Goal: Task Accomplishment & Management: Use online tool/utility

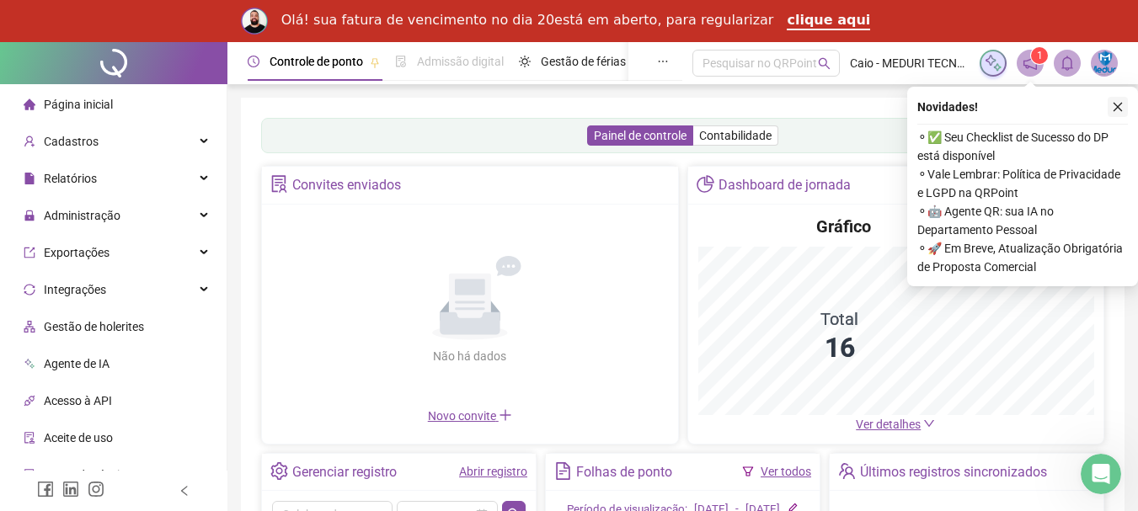
click at [1116, 107] on icon "close" at bounding box center [1117, 107] width 12 height 12
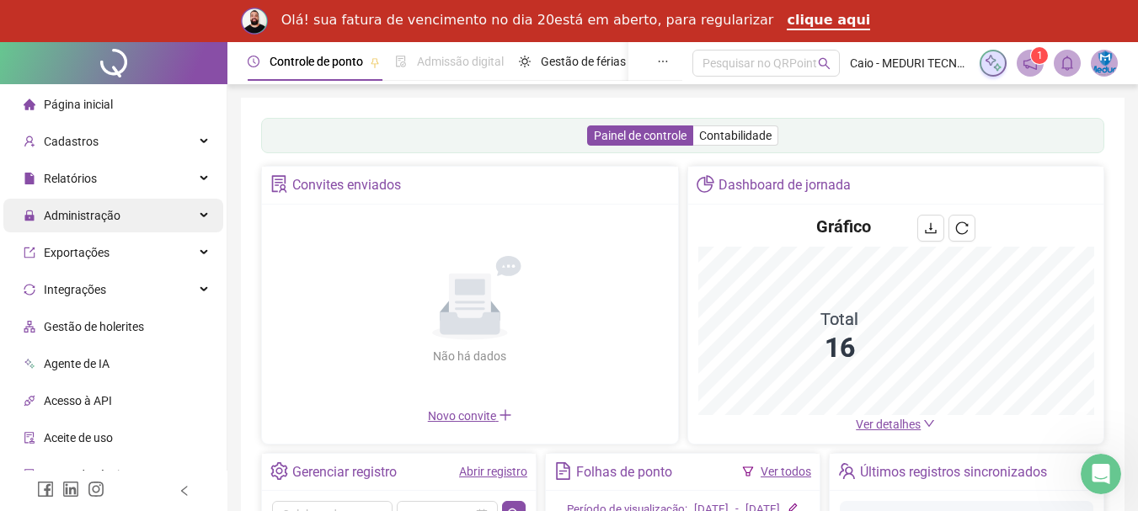
click at [54, 214] on span "Administração" at bounding box center [82, 215] width 77 height 13
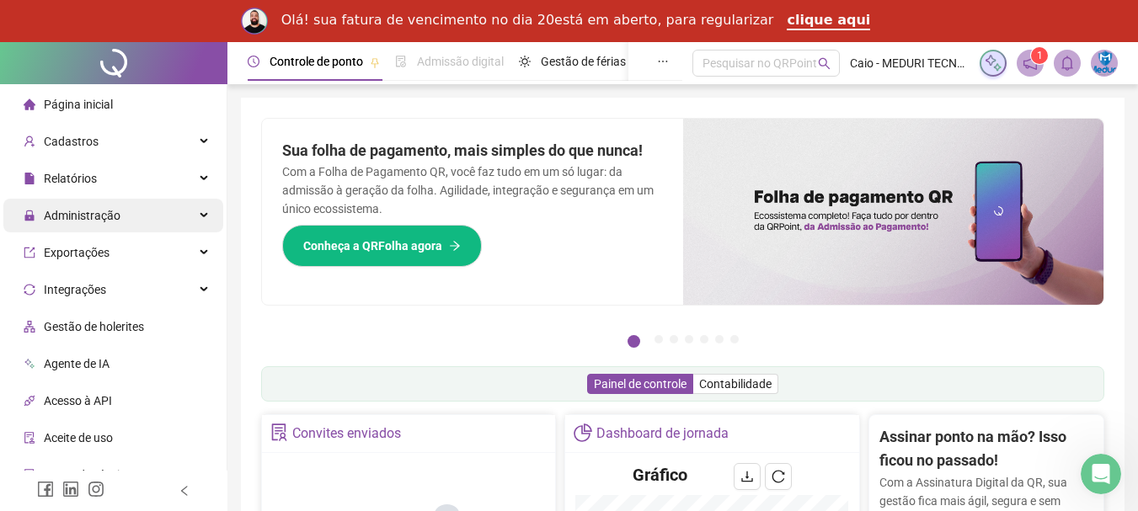
click at [194, 215] on div "Administração" at bounding box center [113, 216] width 220 height 34
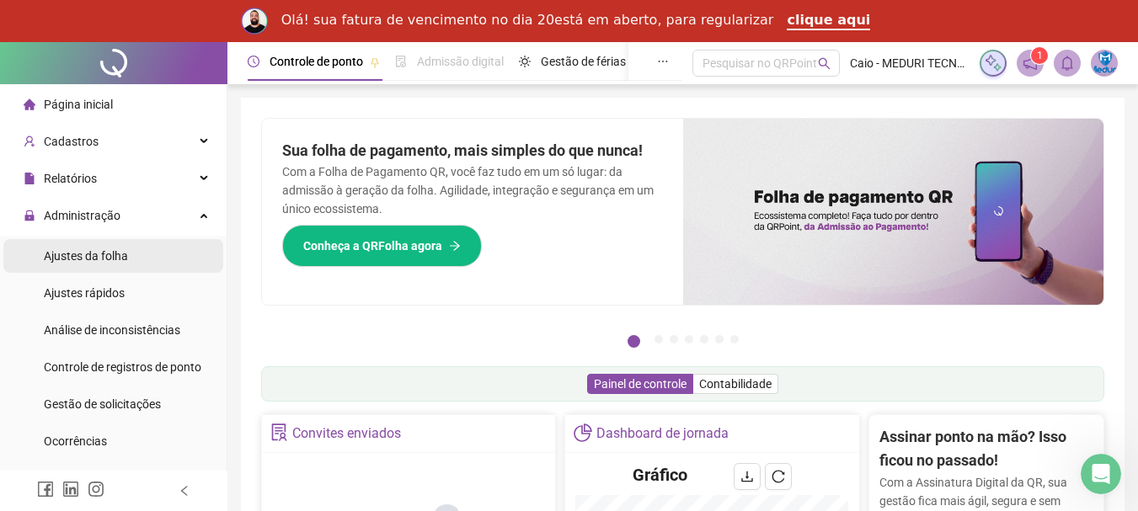
click at [87, 261] on span "Ajustes da folha" at bounding box center [86, 255] width 84 height 13
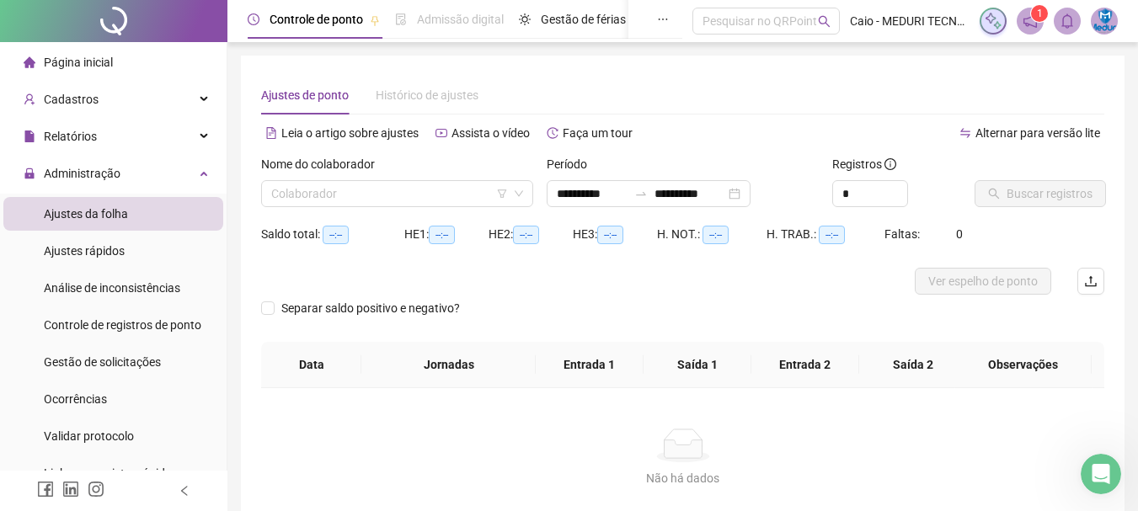
type input "**********"
click at [595, 196] on input "**********" at bounding box center [592, 193] width 71 height 19
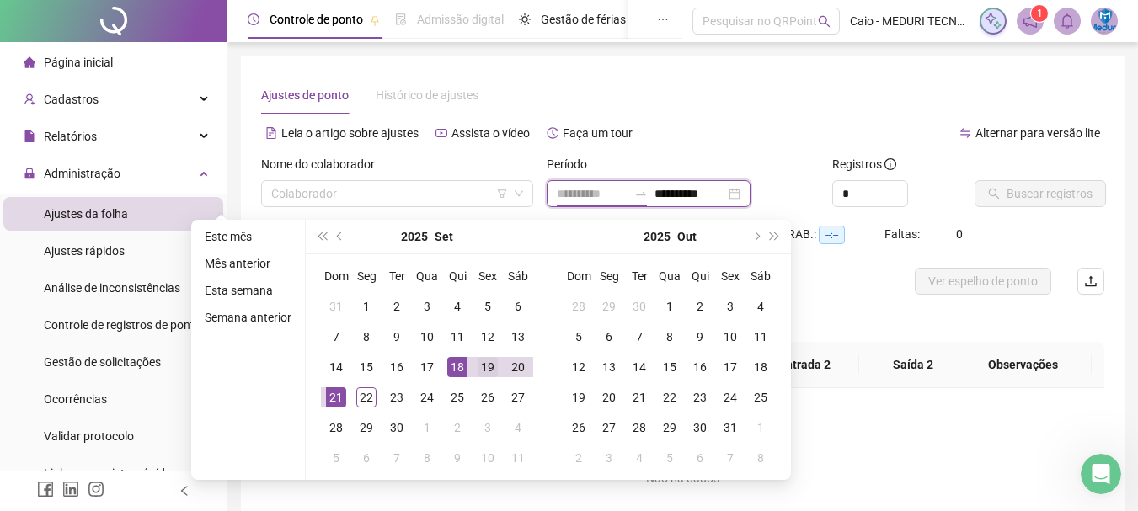
type input "**********"
click at [484, 375] on div "19" at bounding box center [487, 367] width 20 height 20
click at [484, 374] on div "19" at bounding box center [487, 367] width 20 height 20
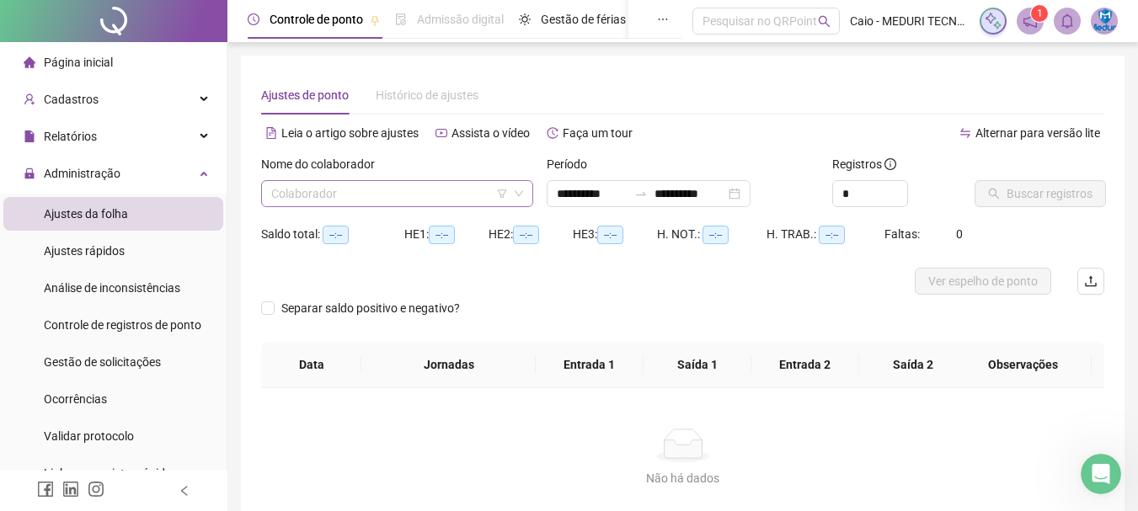
click at [314, 206] on div "Colaborador" at bounding box center [397, 193] width 272 height 27
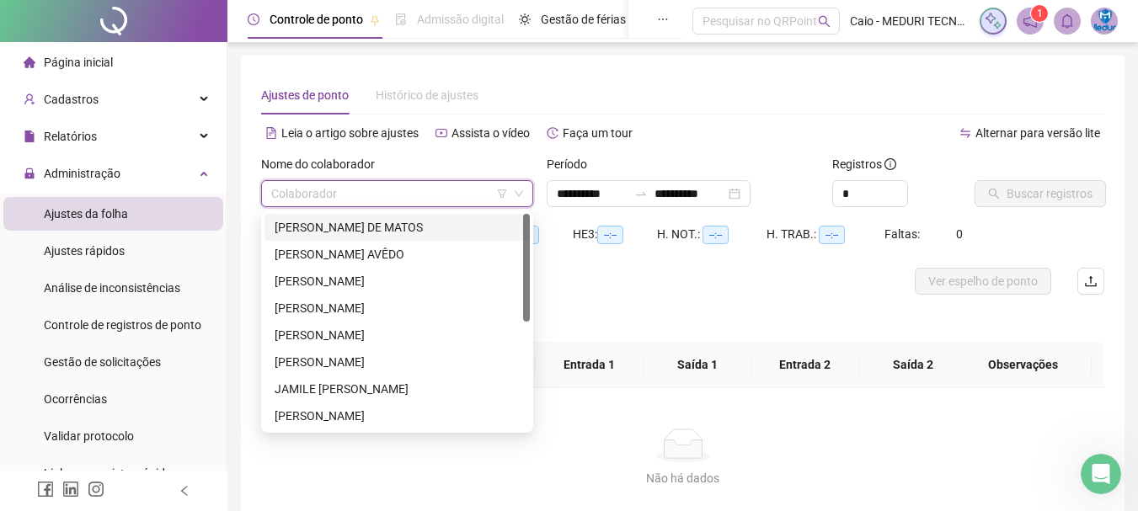
click at [302, 233] on div "[PERSON_NAME] DE MATOS" at bounding box center [396, 227] width 245 height 19
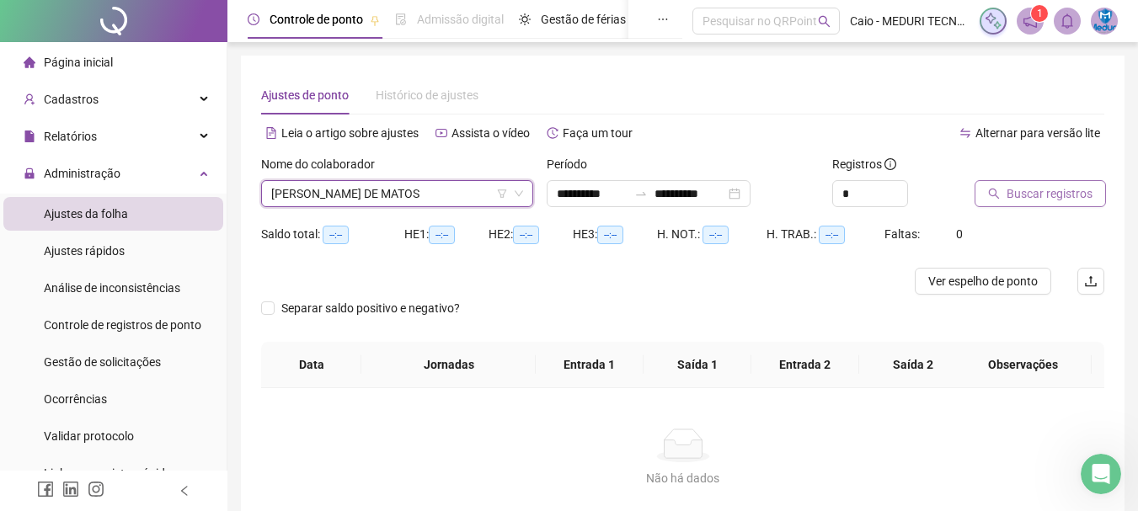
click at [1038, 189] on span "Buscar registros" at bounding box center [1049, 193] width 86 height 19
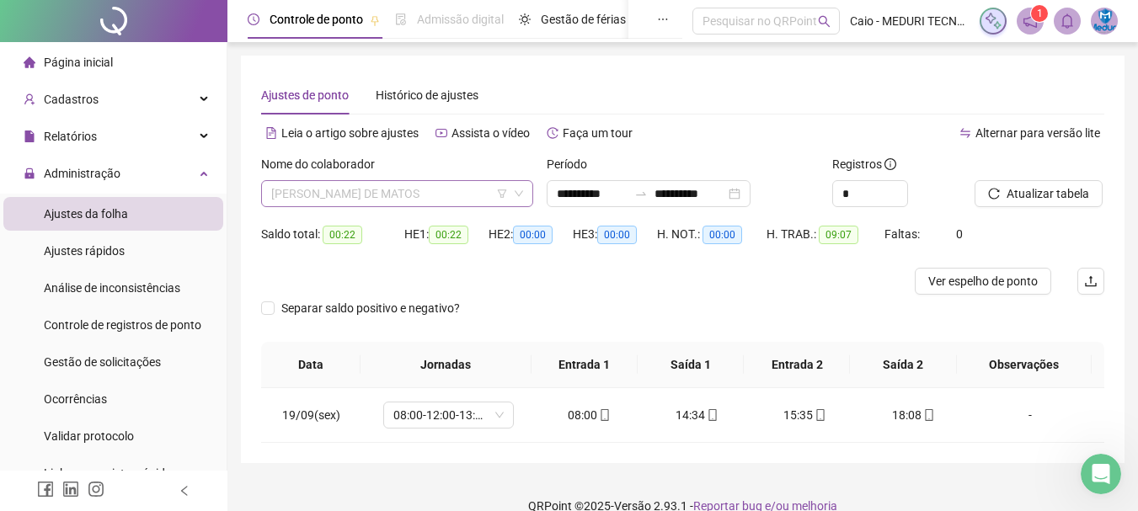
click at [424, 202] on span "[PERSON_NAME] DE MATOS" at bounding box center [397, 193] width 252 height 25
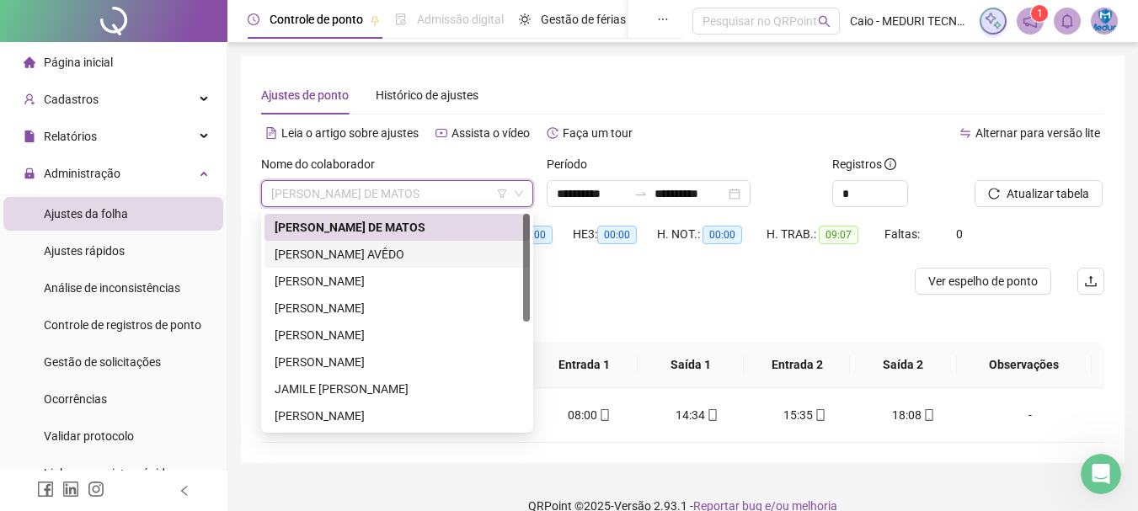
click at [374, 254] on div "[PERSON_NAME] AVÊDO" at bounding box center [396, 254] width 245 height 19
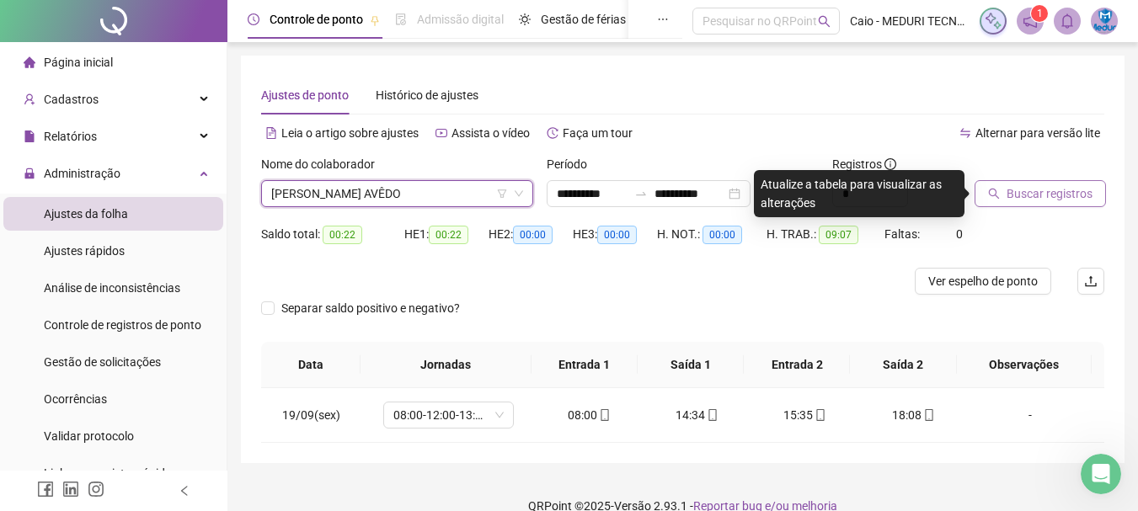
click at [1002, 196] on button "Buscar registros" at bounding box center [1039, 193] width 131 height 27
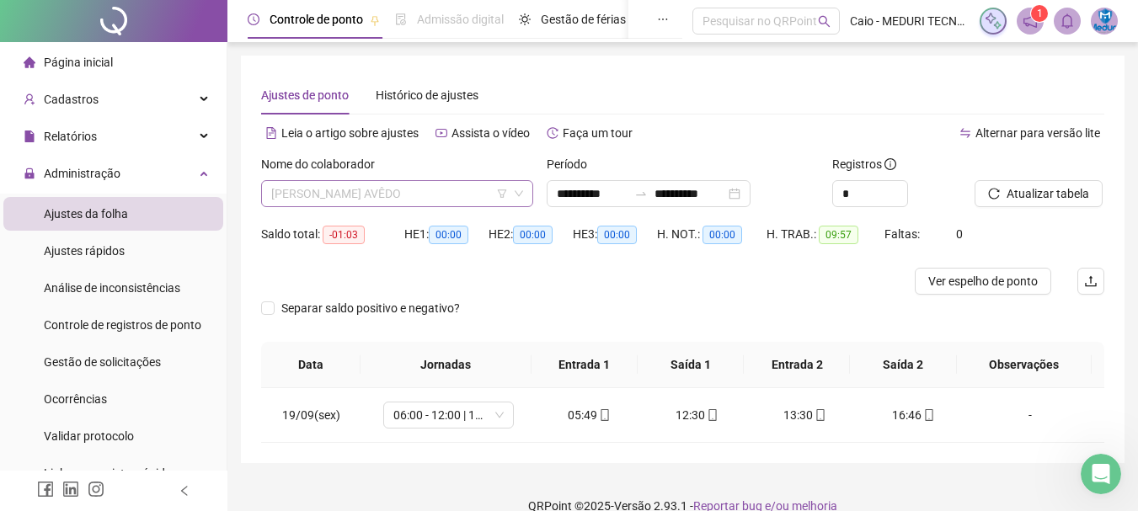
click at [358, 189] on span "[PERSON_NAME] AVÊDO" at bounding box center [397, 193] width 252 height 25
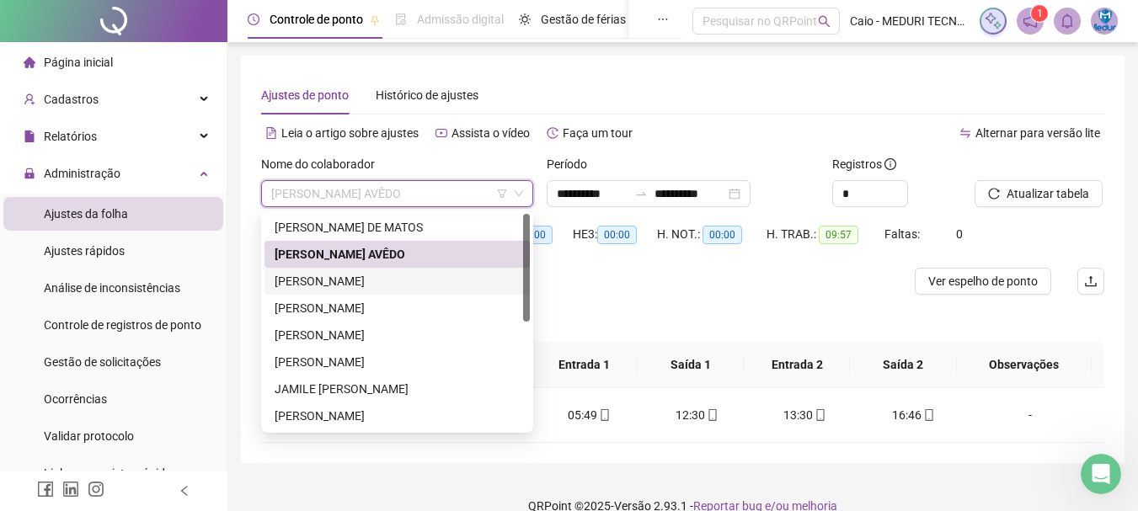
click at [315, 281] on div "[PERSON_NAME]" at bounding box center [396, 281] width 245 height 19
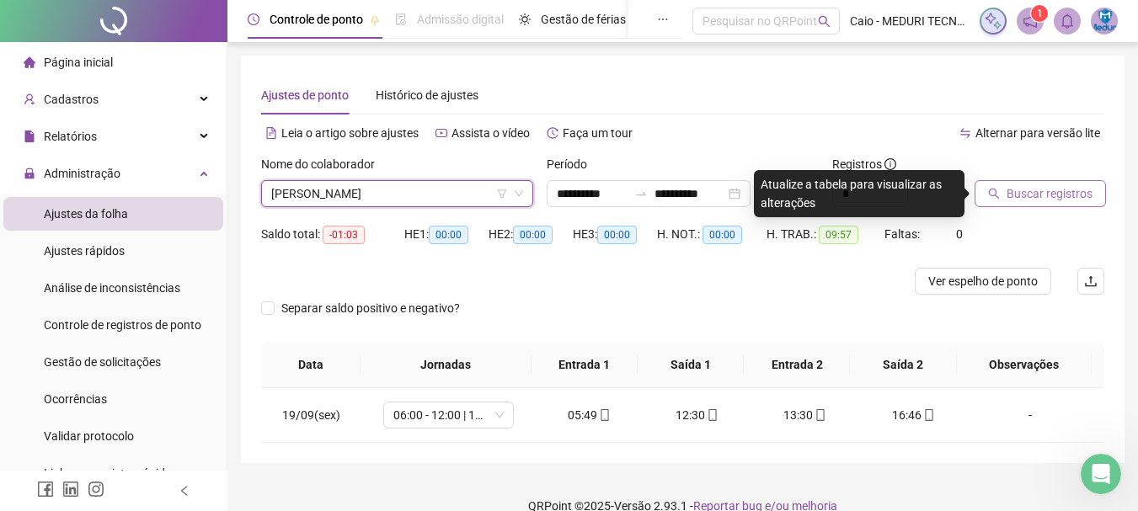
click at [1053, 197] on span "Buscar registros" at bounding box center [1049, 193] width 86 height 19
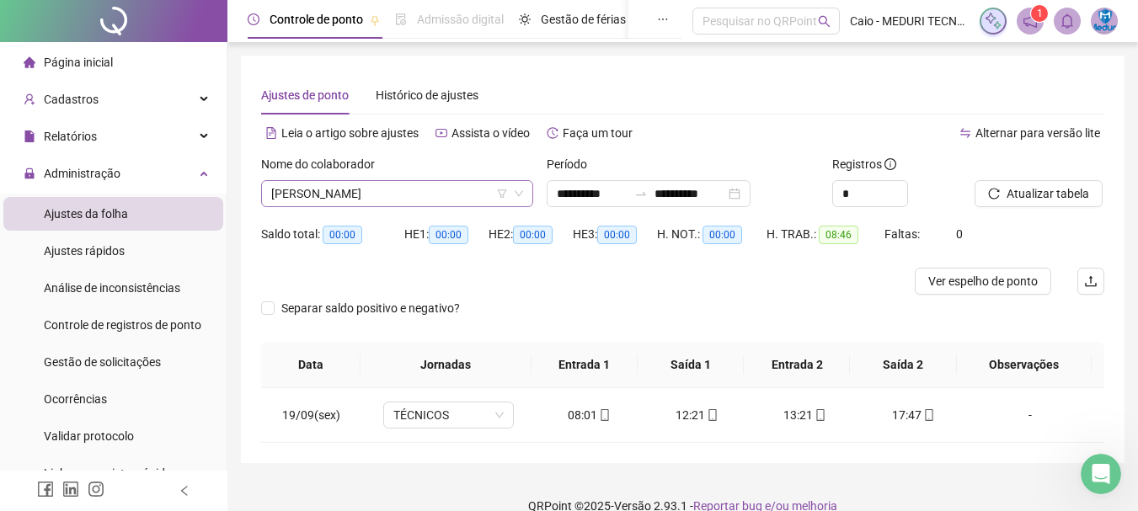
click at [423, 189] on span "[PERSON_NAME]" at bounding box center [397, 193] width 252 height 25
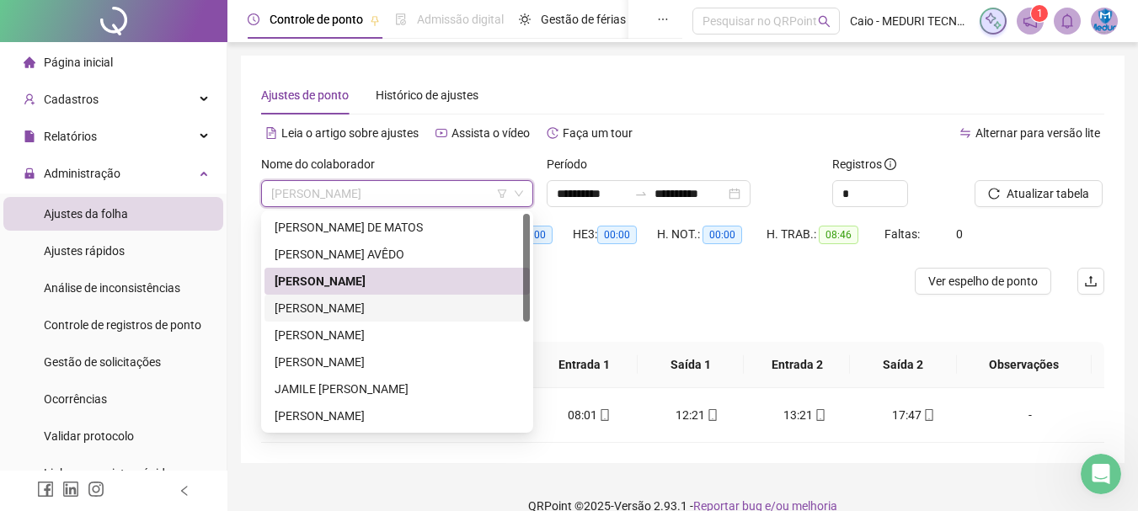
click at [294, 306] on div "[PERSON_NAME]" at bounding box center [396, 308] width 245 height 19
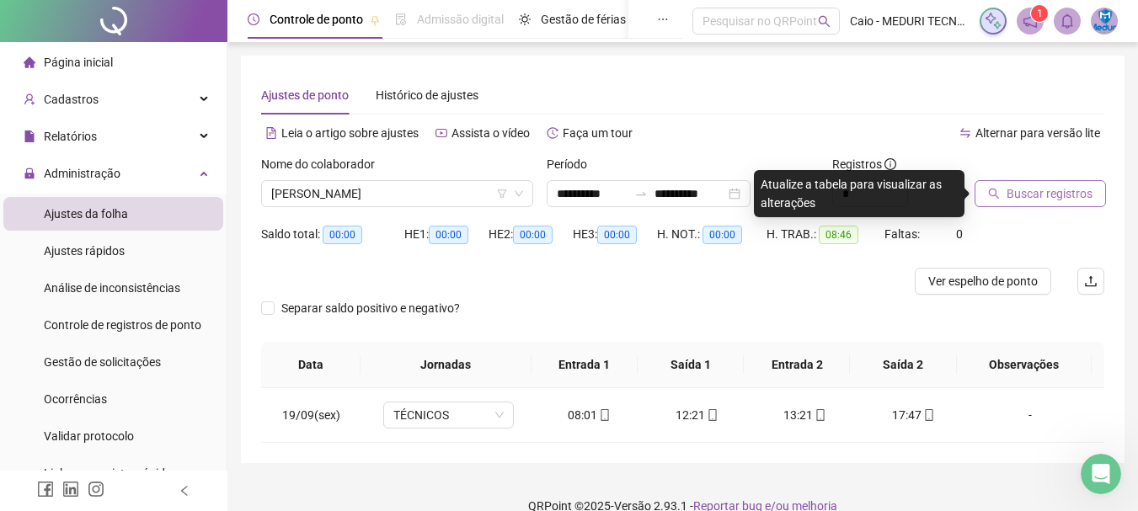
click at [1025, 196] on span "Buscar registros" at bounding box center [1049, 193] width 86 height 19
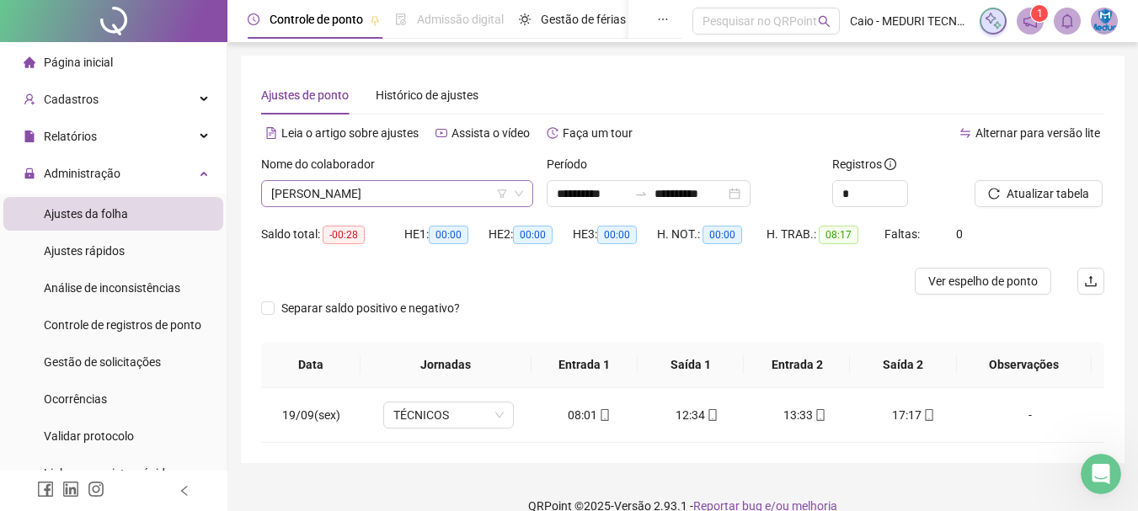
click at [306, 198] on span "[PERSON_NAME]" at bounding box center [397, 193] width 252 height 25
click at [295, 197] on span "[PERSON_NAME]" at bounding box center [397, 193] width 252 height 25
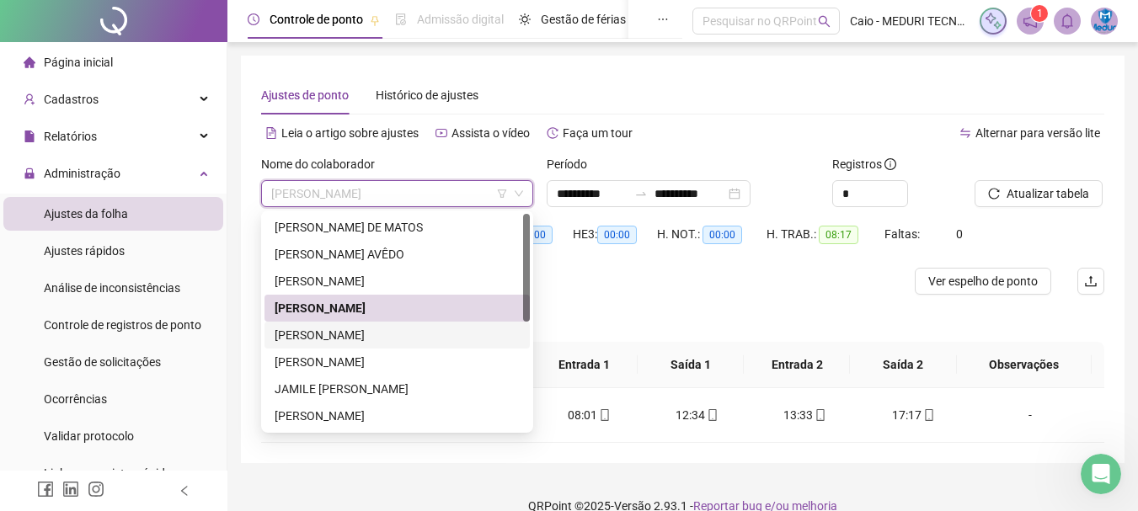
click at [297, 334] on div "[PERSON_NAME]" at bounding box center [396, 335] width 245 height 19
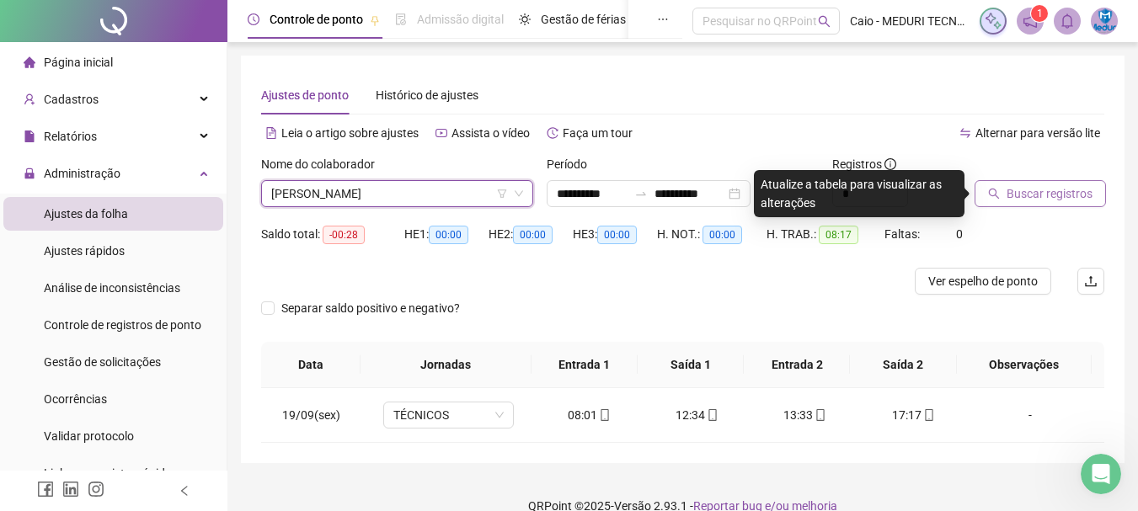
click at [1013, 194] on span "Buscar registros" at bounding box center [1049, 193] width 86 height 19
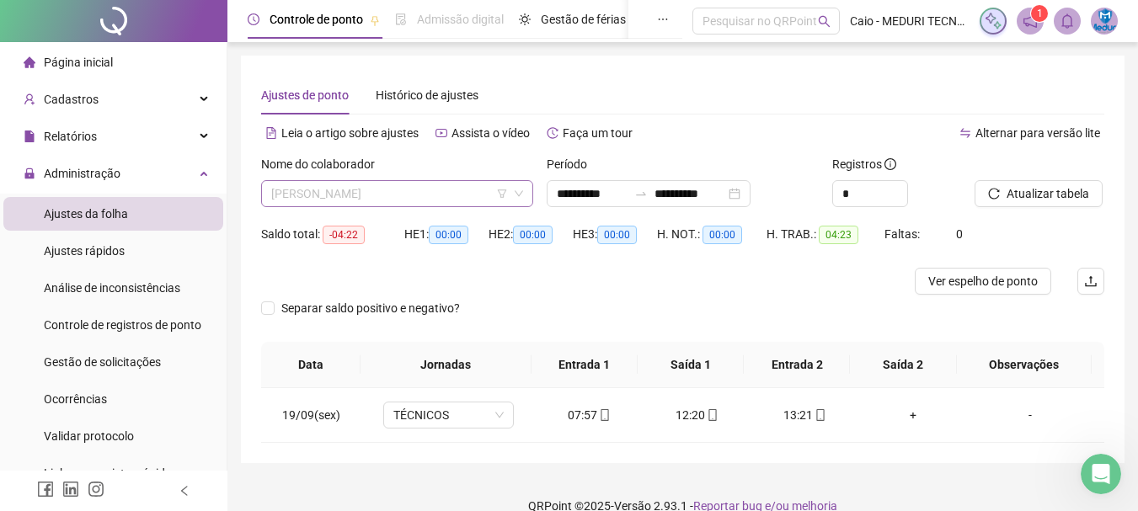
click at [328, 200] on span "[PERSON_NAME]" at bounding box center [397, 193] width 252 height 25
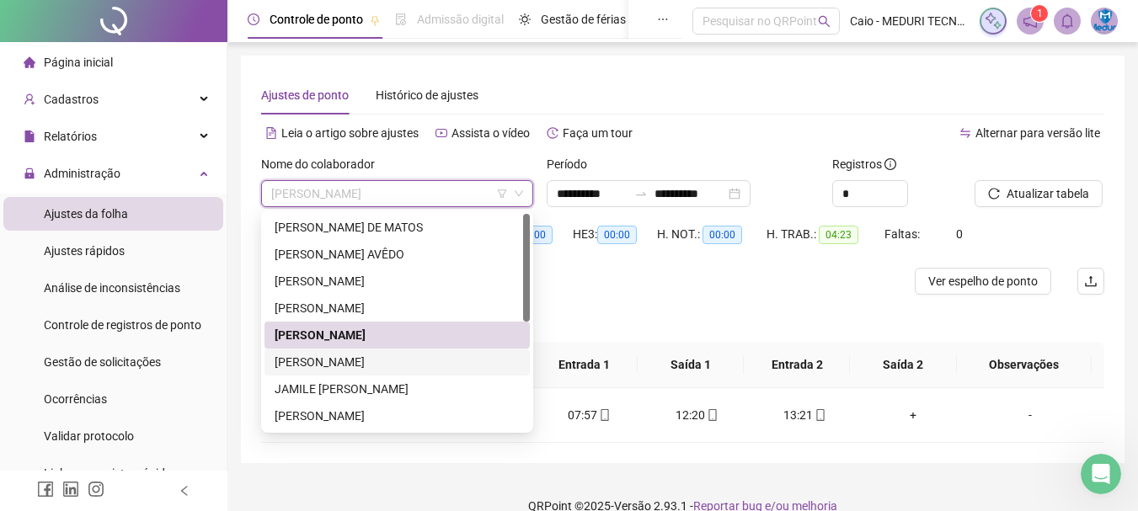
click at [318, 360] on div "[PERSON_NAME]" at bounding box center [396, 362] width 245 height 19
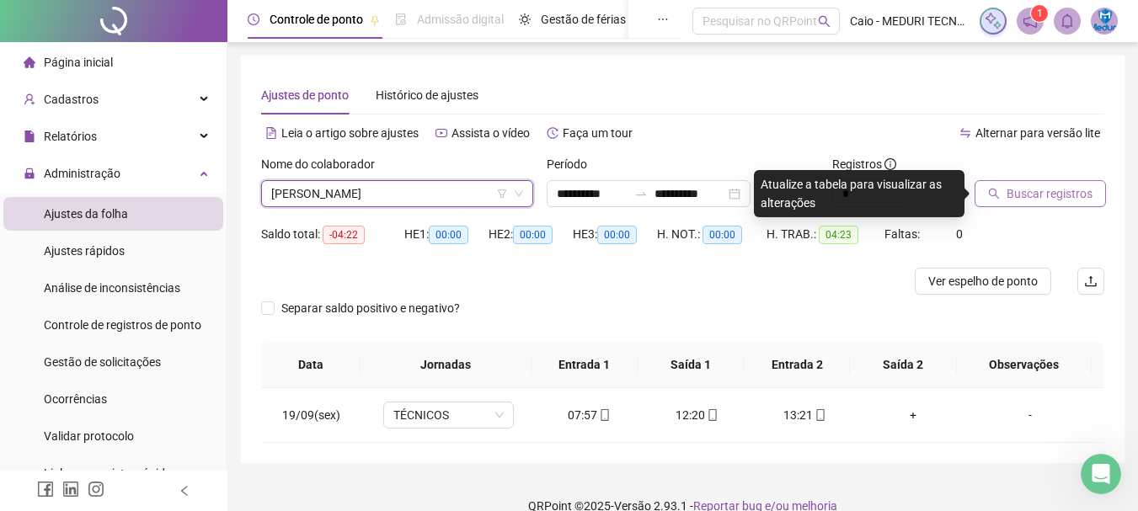
click at [1052, 184] on span "Buscar registros" at bounding box center [1049, 193] width 86 height 19
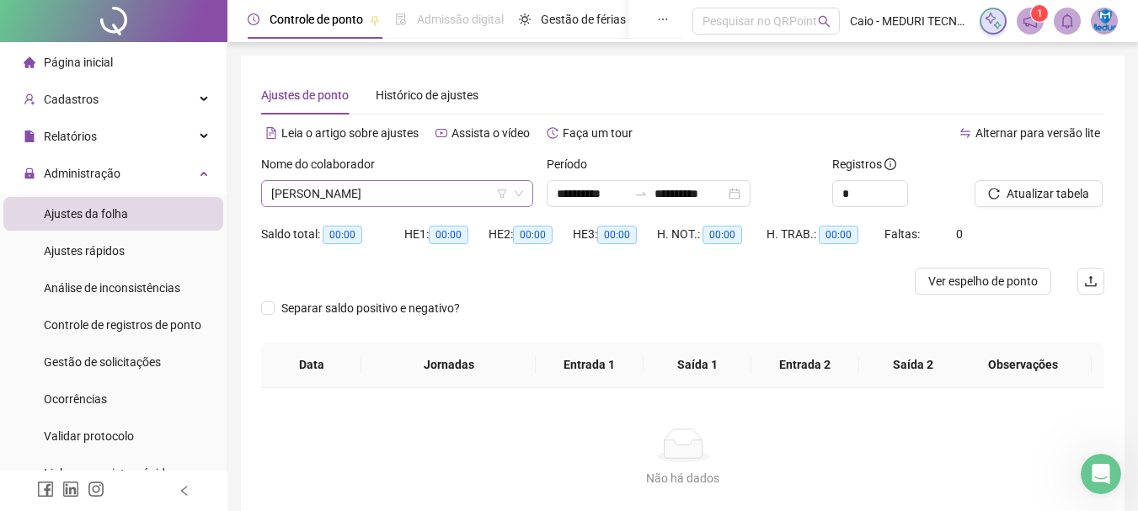
click at [331, 201] on span "[PERSON_NAME]" at bounding box center [397, 193] width 252 height 25
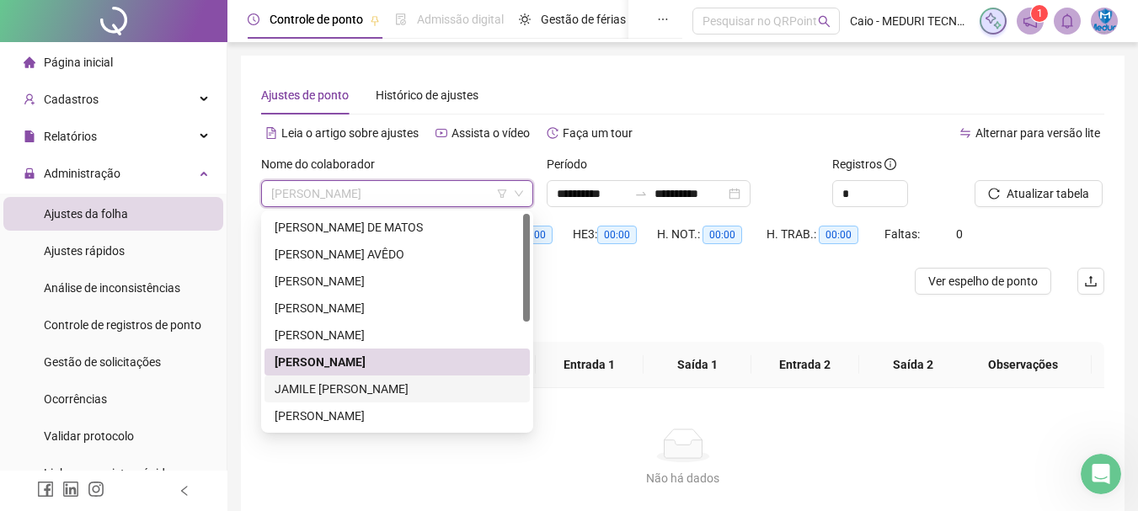
click at [325, 386] on div "JAMILE [PERSON_NAME]" at bounding box center [396, 389] width 245 height 19
click at [325, 386] on th "Data" at bounding box center [311, 365] width 100 height 46
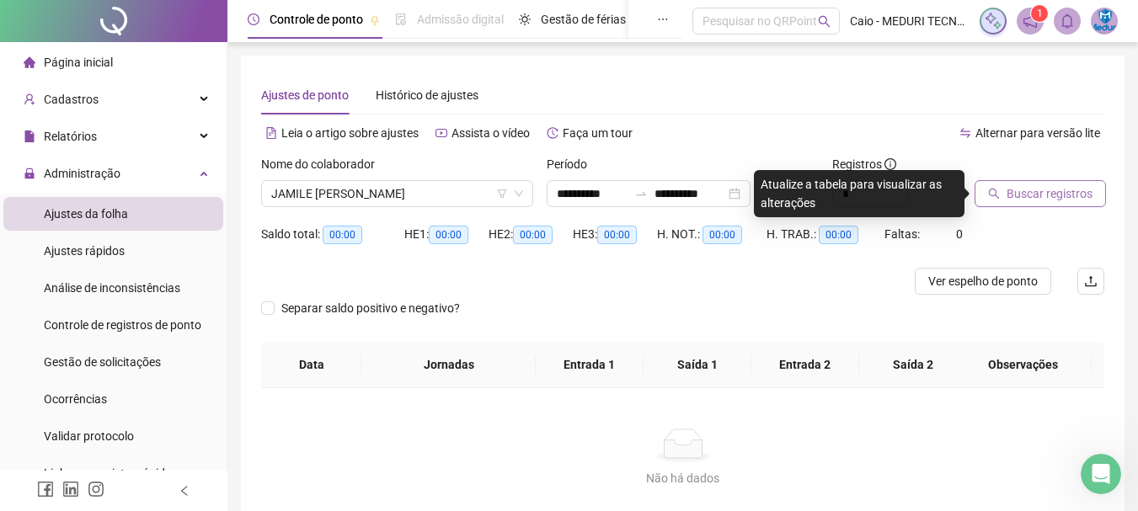
click at [1028, 191] on span "Buscar registros" at bounding box center [1049, 193] width 86 height 19
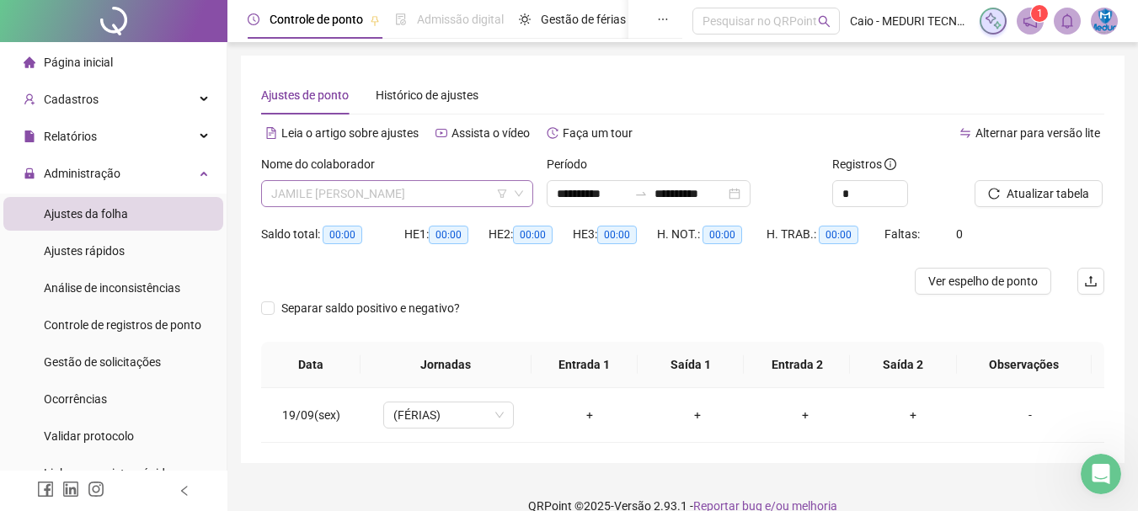
click at [365, 196] on span "JAMILE [PERSON_NAME]" at bounding box center [397, 193] width 252 height 25
click at [349, 190] on span "JAMILE [PERSON_NAME]" at bounding box center [397, 193] width 252 height 25
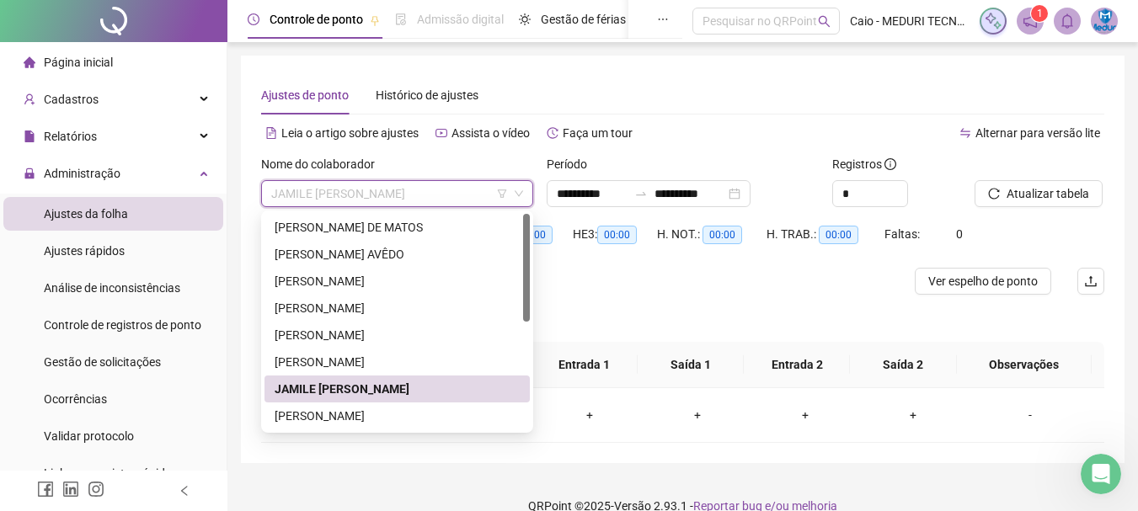
click at [349, 190] on span "JAMILE [PERSON_NAME]" at bounding box center [397, 193] width 252 height 25
click at [346, 413] on div "[PERSON_NAME]" at bounding box center [396, 416] width 245 height 19
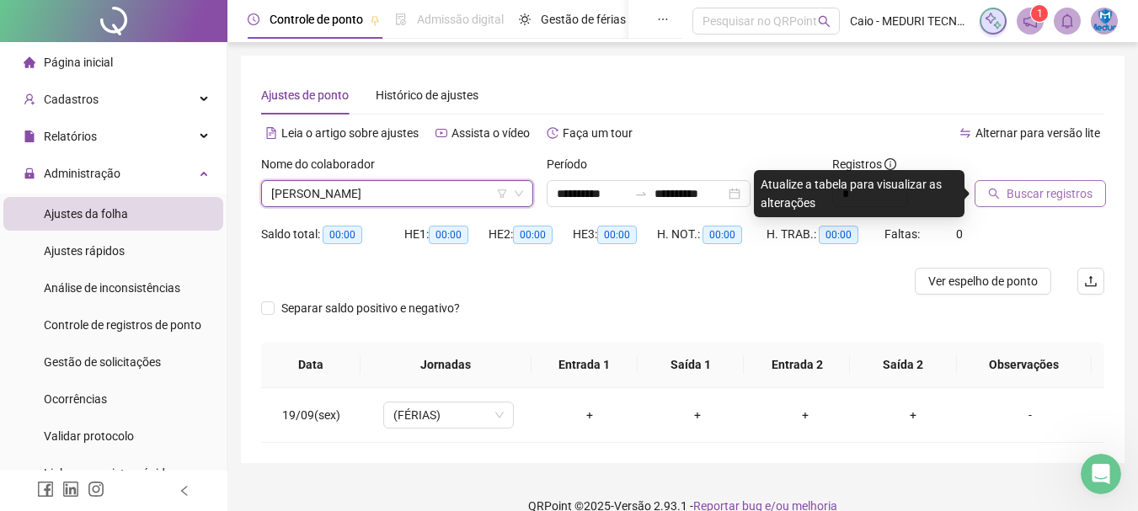
click at [1042, 191] on span "Buscar registros" at bounding box center [1049, 193] width 86 height 19
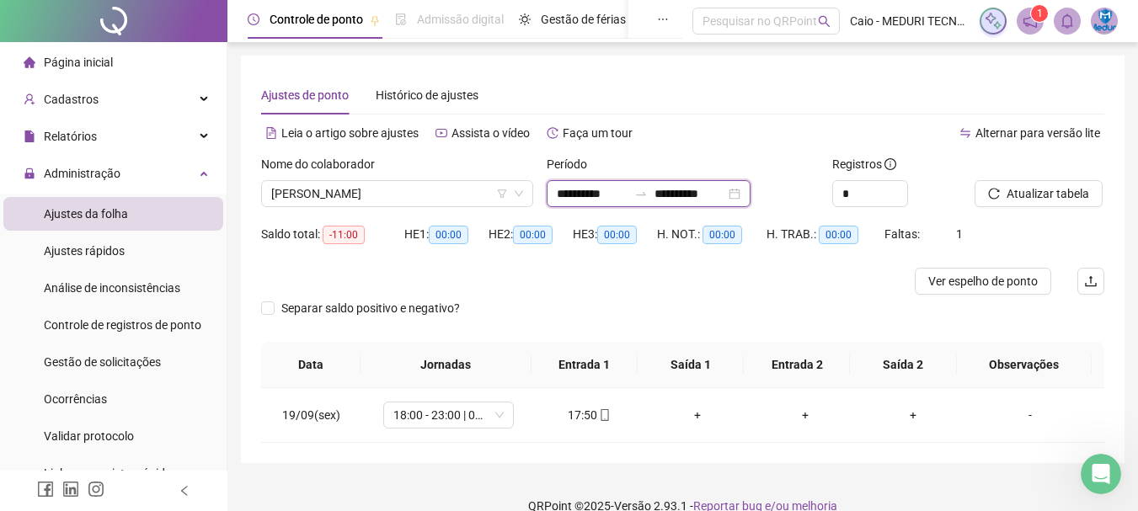
click at [700, 193] on input "**********" at bounding box center [689, 193] width 71 height 19
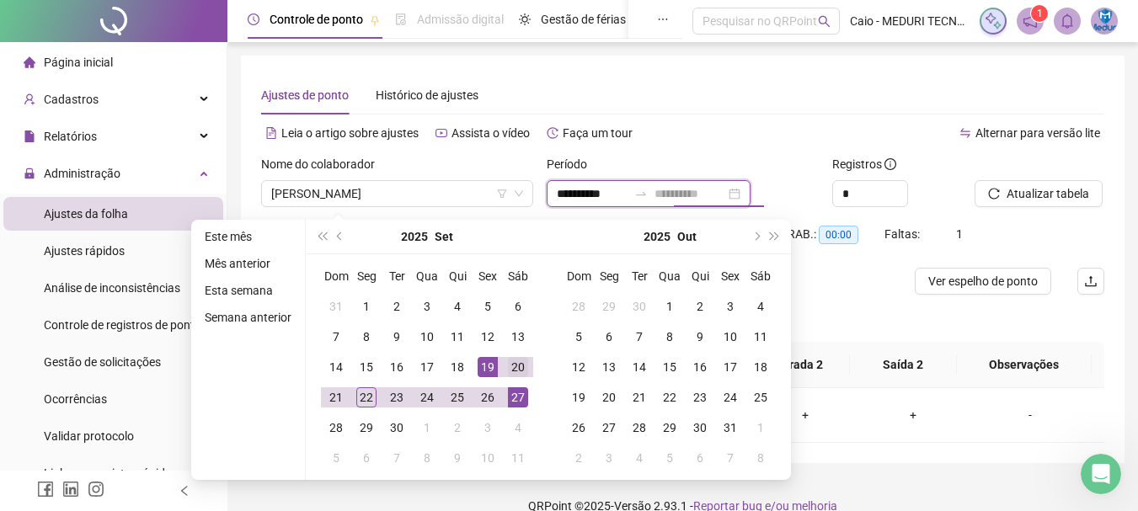
type input "**********"
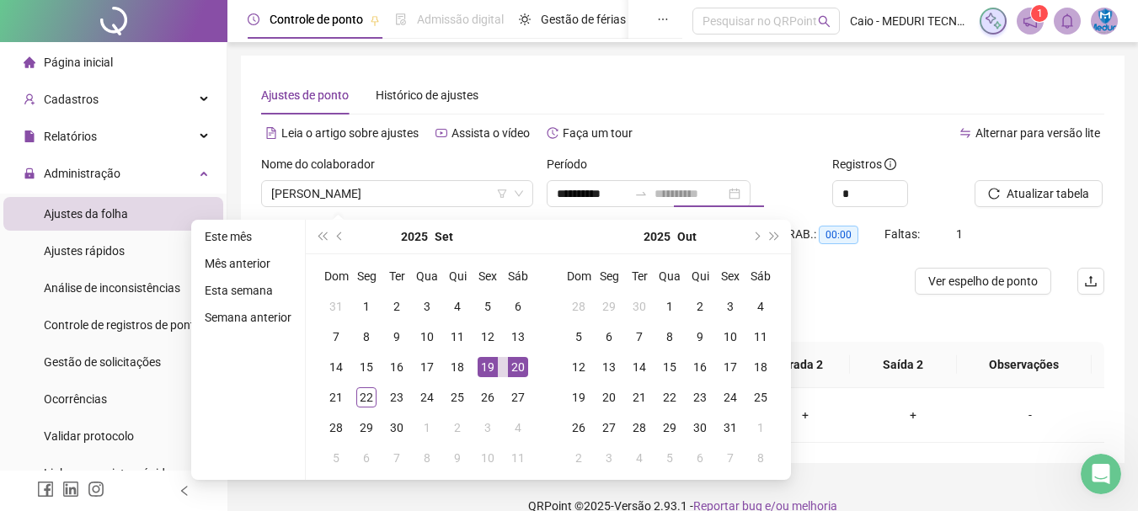
click at [522, 367] on div "20" at bounding box center [518, 367] width 20 height 20
type input "**********"
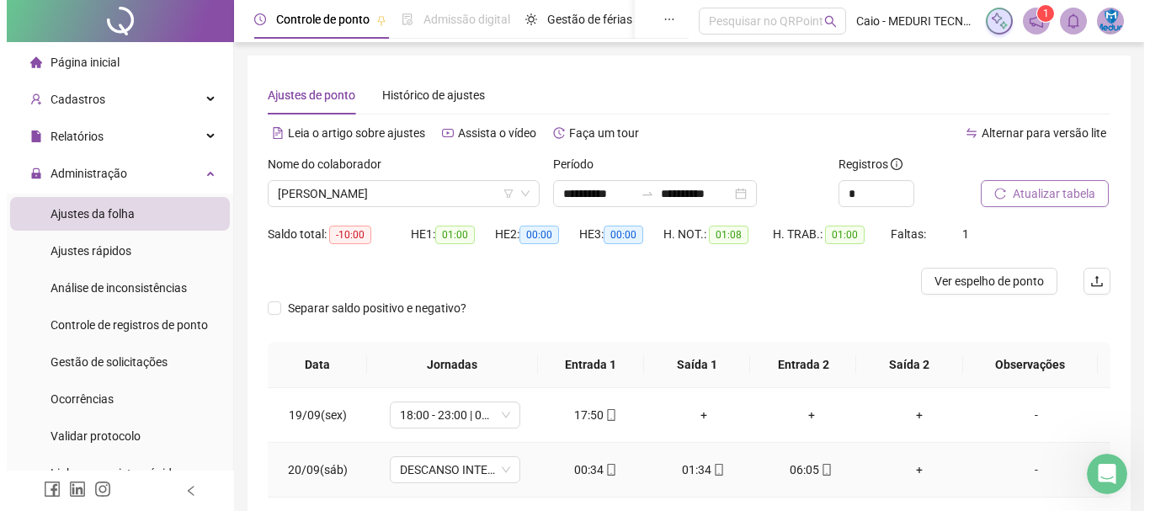
scroll to position [79, 0]
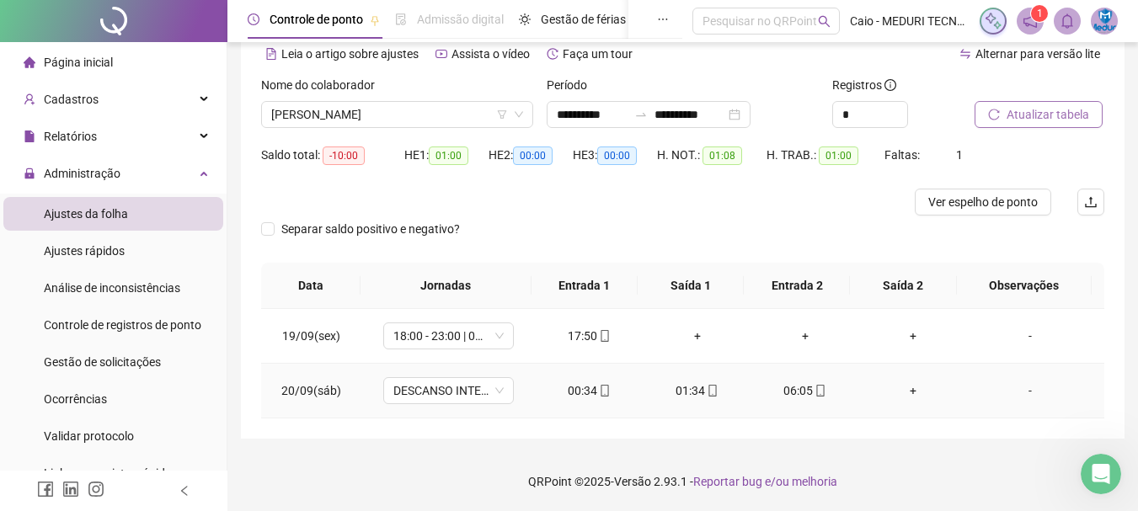
click at [566, 394] on div "00:34" at bounding box center [589, 390] width 81 height 19
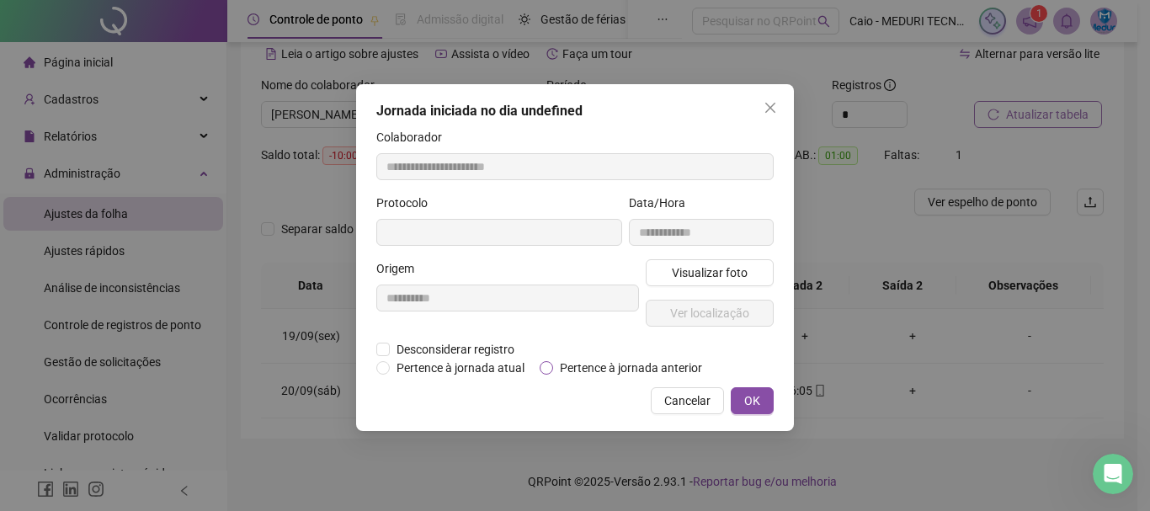
type input "**********"
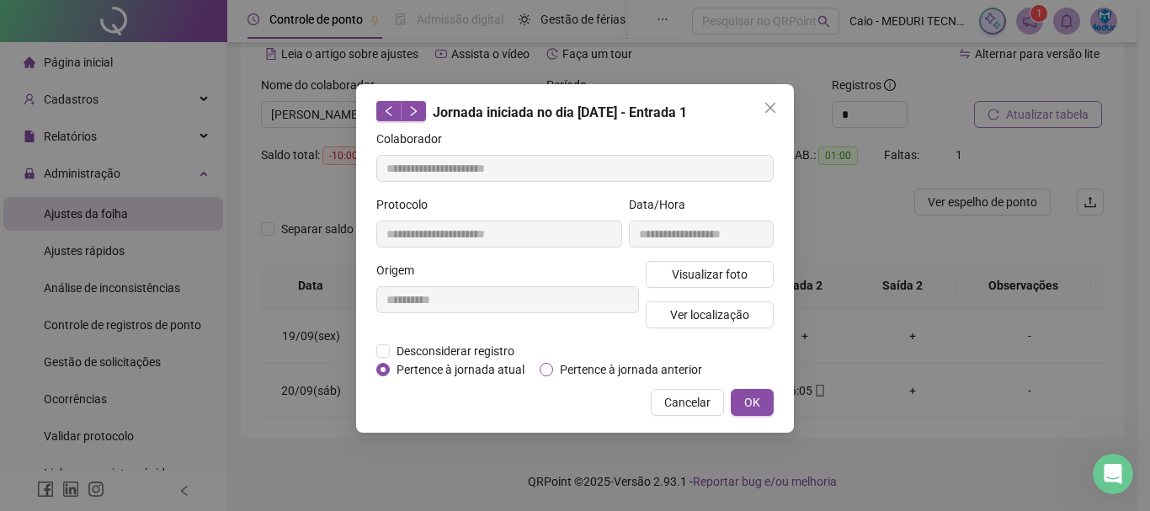
click at [555, 368] on span "Pertence à jornada anterior" at bounding box center [631, 369] width 156 height 19
click at [760, 404] on button "OK" at bounding box center [752, 402] width 43 height 27
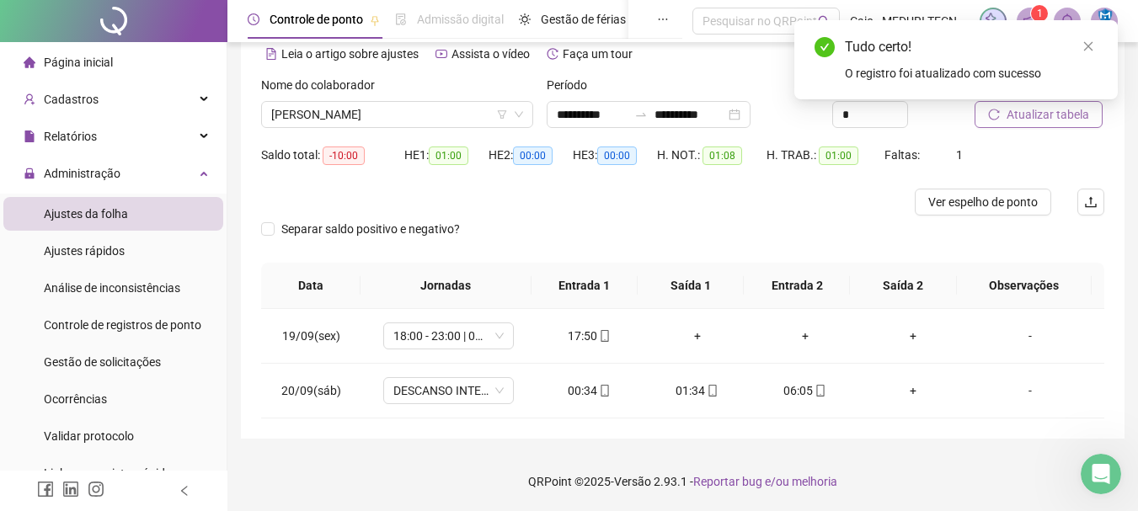
click at [1041, 115] on span "Atualizar tabela" at bounding box center [1047, 114] width 83 height 19
click at [578, 392] on div "01:34" at bounding box center [589, 390] width 81 height 19
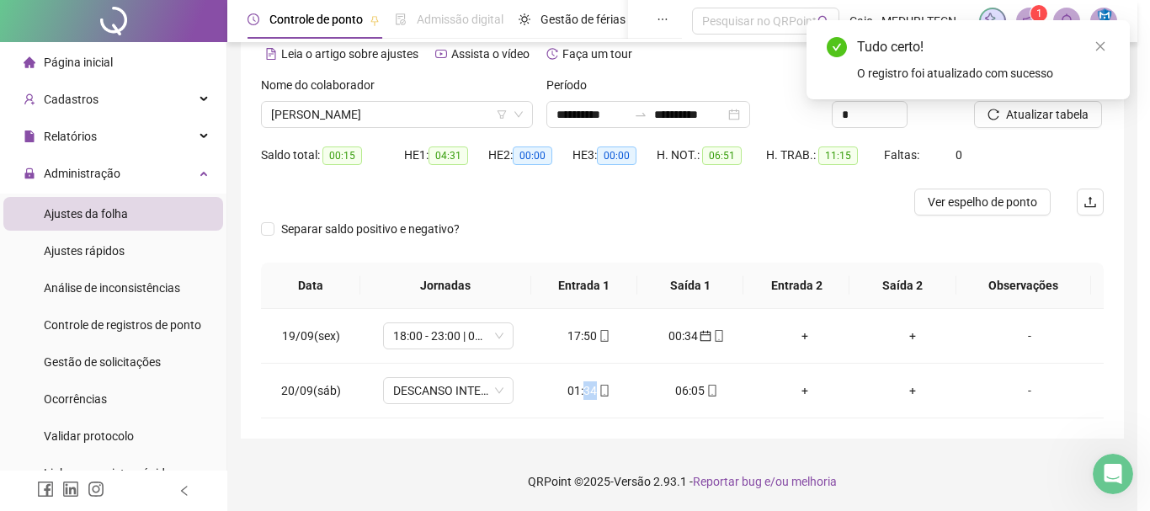
type input "**********"
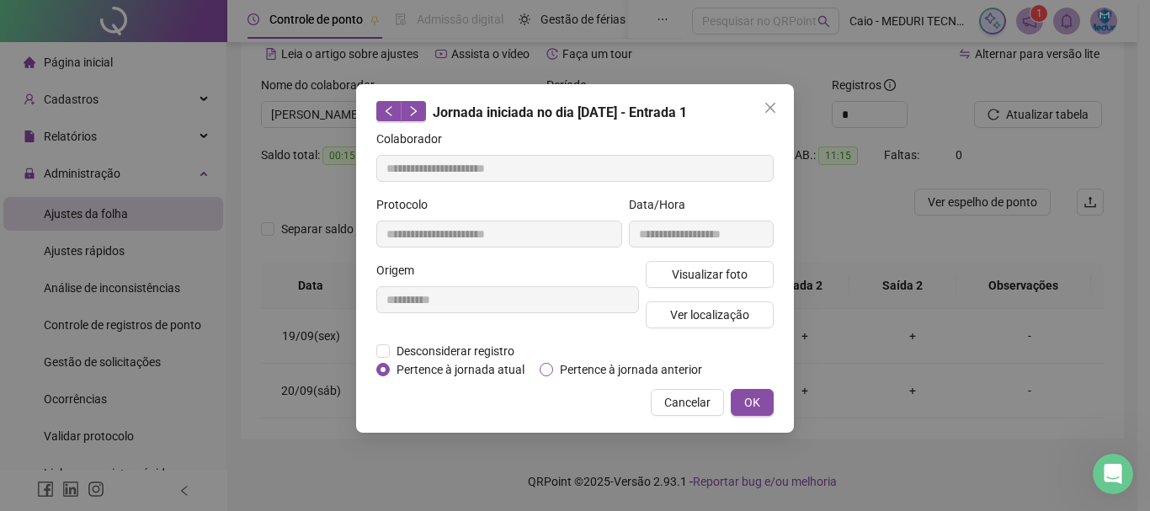
click at [563, 367] on span "Pertence à jornada anterior" at bounding box center [631, 369] width 156 height 19
click at [774, 400] on div "**********" at bounding box center [575, 258] width 438 height 349
click at [758, 398] on span "OK" at bounding box center [752, 402] width 16 height 19
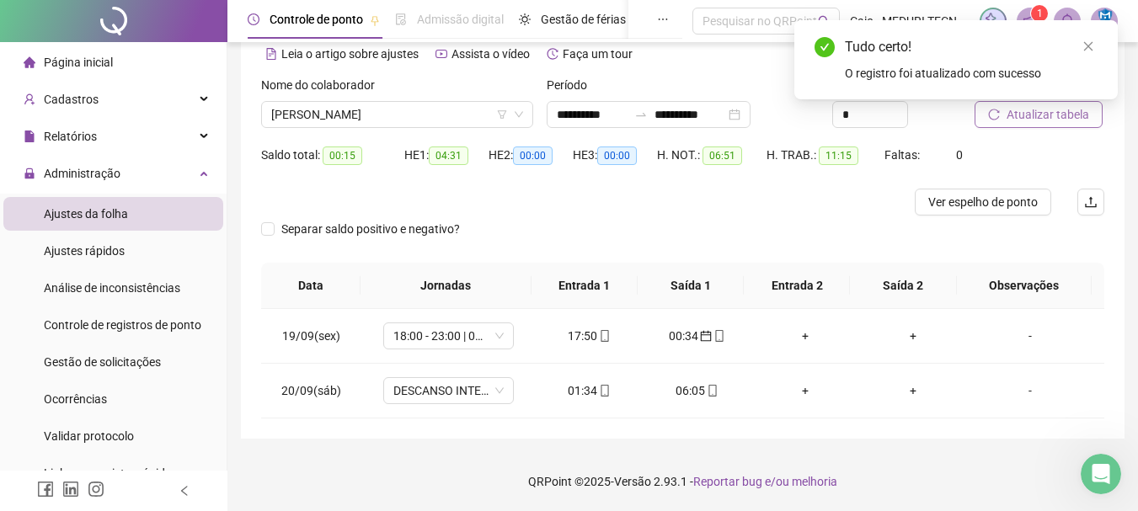
click at [1017, 115] on span "Atualizar tabela" at bounding box center [1047, 114] width 83 height 19
click at [585, 391] on div "06:05" at bounding box center [589, 390] width 81 height 19
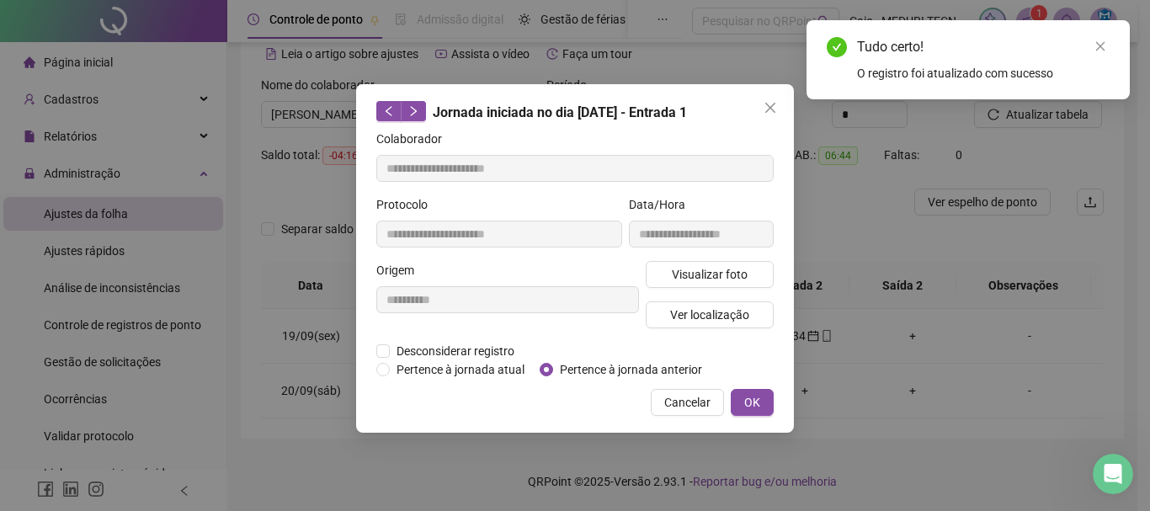
type input "**********"
click at [605, 369] on span "Pertence à jornada anterior" at bounding box center [631, 369] width 156 height 19
drag, startPoint x: 605, startPoint y: 369, endPoint x: 664, endPoint y: 376, distance: 60.3
click at [605, 369] on span "Pertence à jornada anterior" at bounding box center [631, 369] width 156 height 19
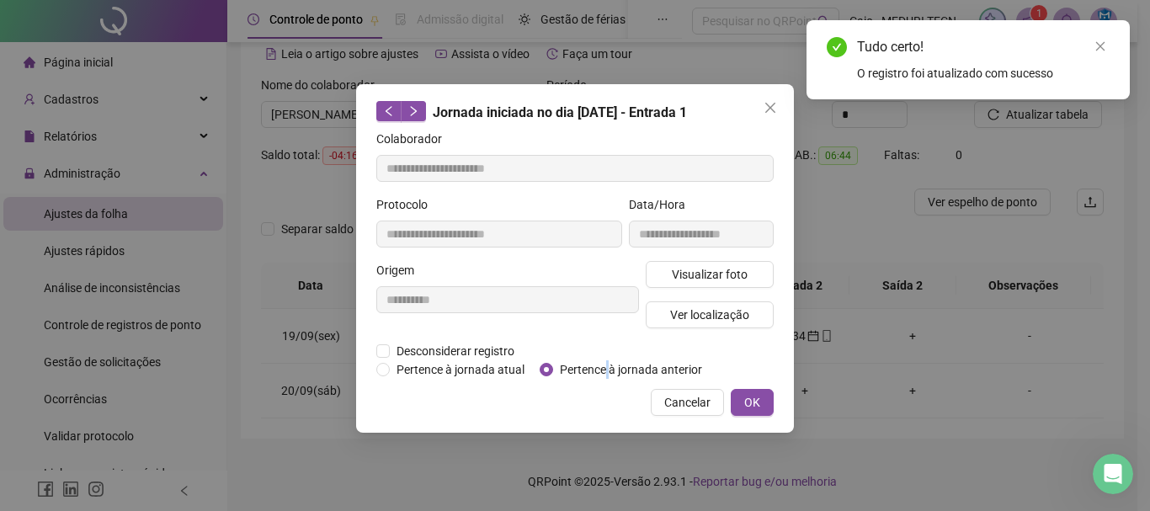
drag, startPoint x: 742, startPoint y: 395, endPoint x: 765, endPoint y: 386, distance: 24.5
click at [743, 395] on button "OK" at bounding box center [752, 402] width 43 height 27
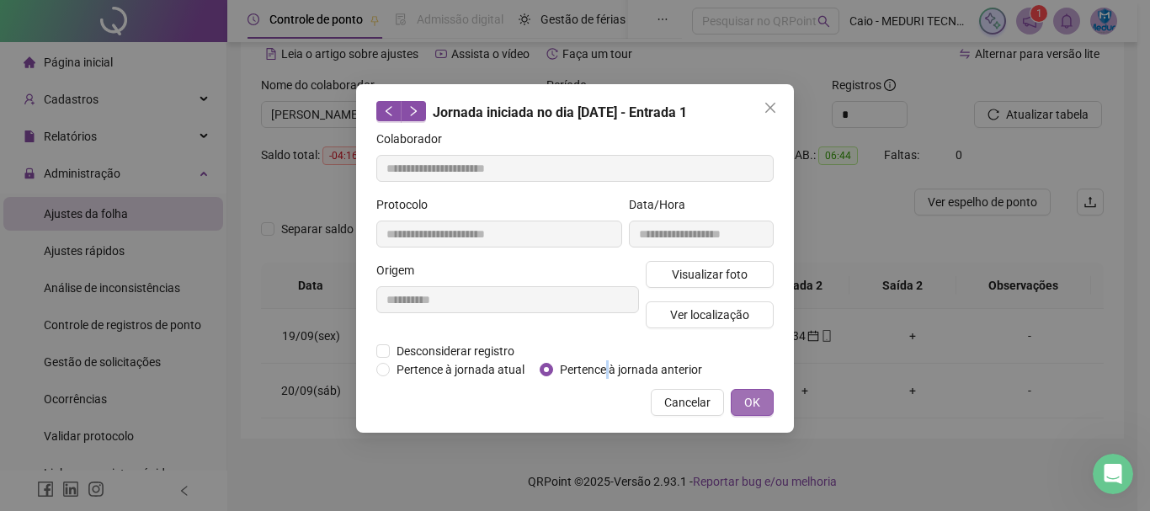
click at [761, 397] on button "OK" at bounding box center [752, 402] width 43 height 27
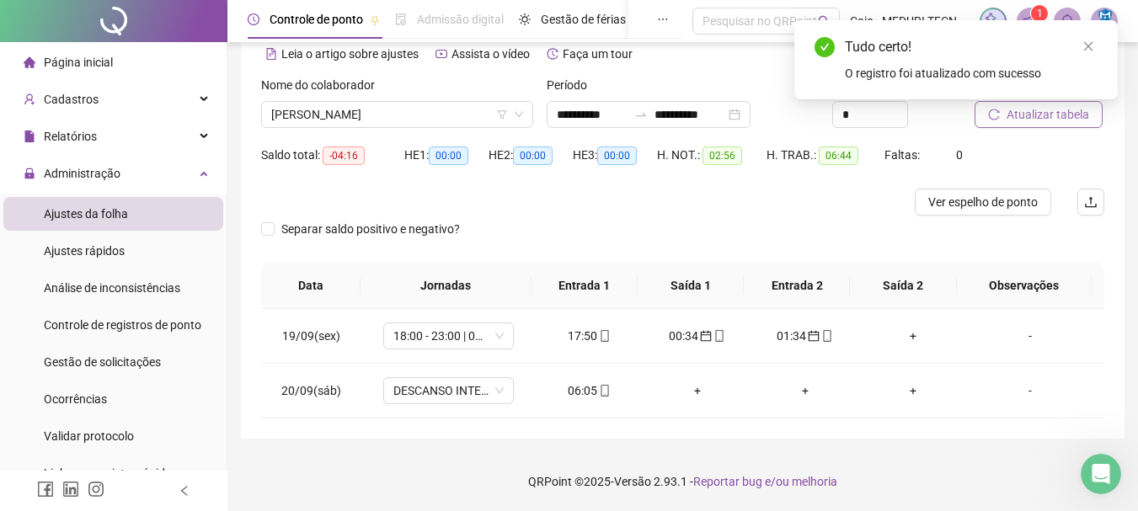
click at [1028, 125] on button "Atualizar tabela" at bounding box center [1038, 114] width 128 height 27
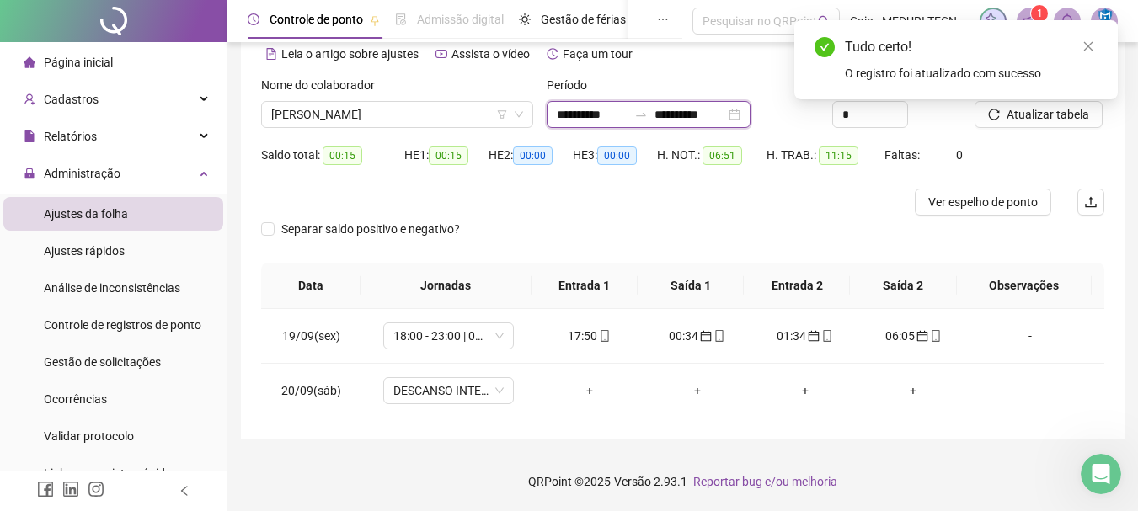
click at [725, 118] on input "**********" at bounding box center [689, 114] width 71 height 19
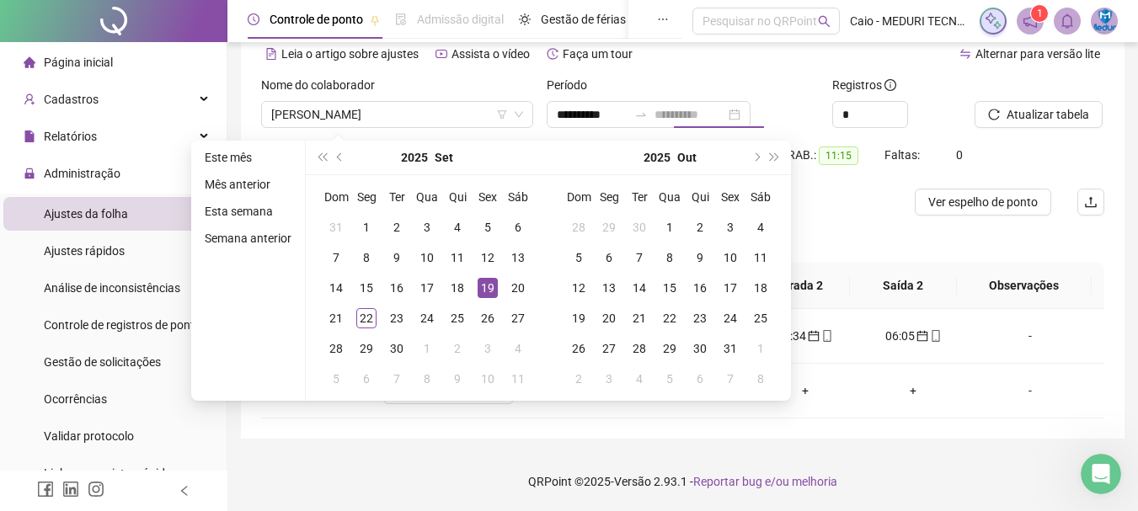
click at [486, 289] on div "19" at bounding box center [487, 288] width 20 height 20
drag, startPoint x: 486, startPoint y: 289, endPoint x: 525, endPoint y: 290, distance: 38.7
click at [486, 289] on div "19" at bounding box center [487, 288] width 20 height 20
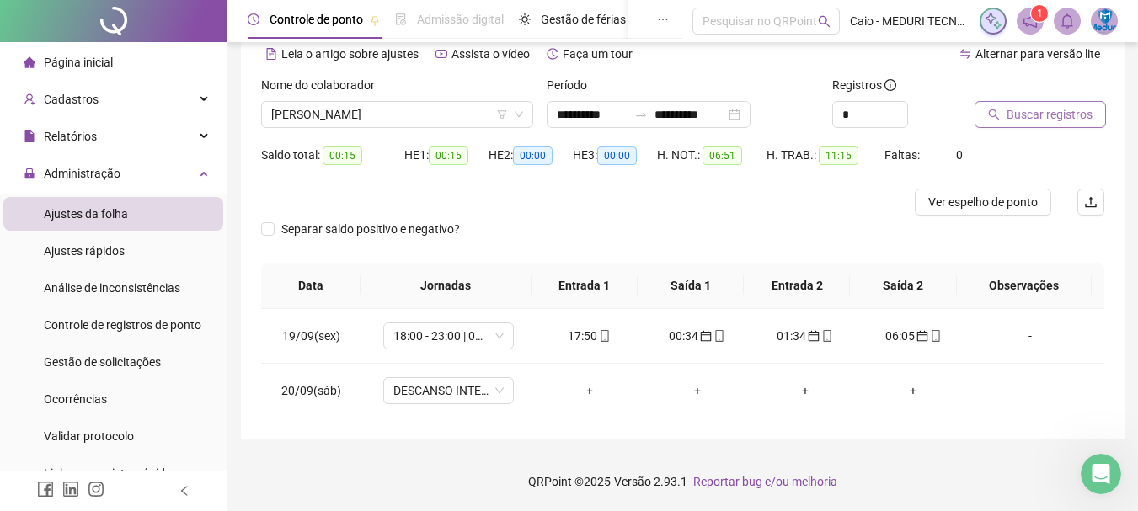
click at [1068, 120] on span "Buscar registros" at bounding box center [1049, 114] width 86 height 19
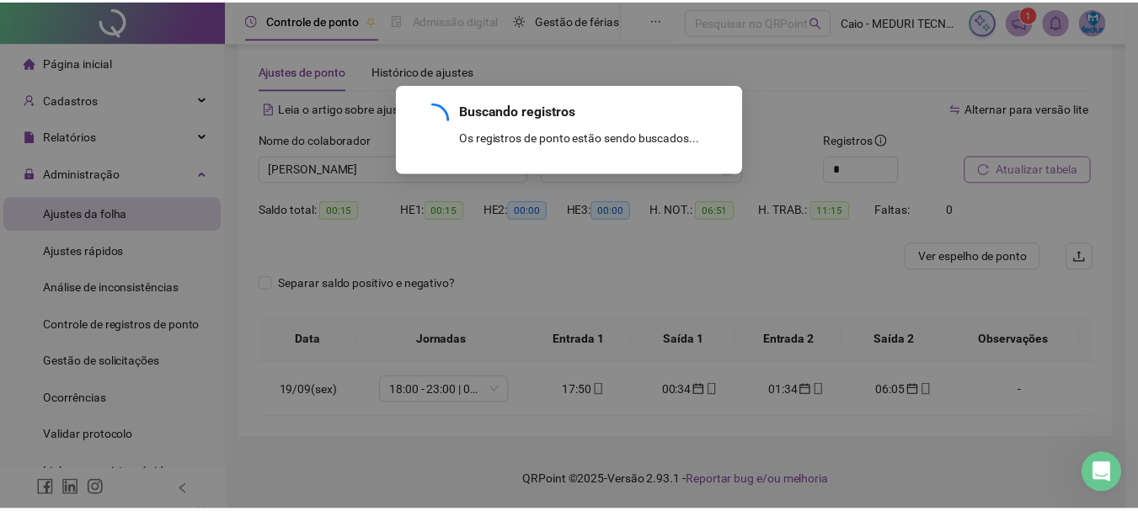
scroll to position [24, 0]
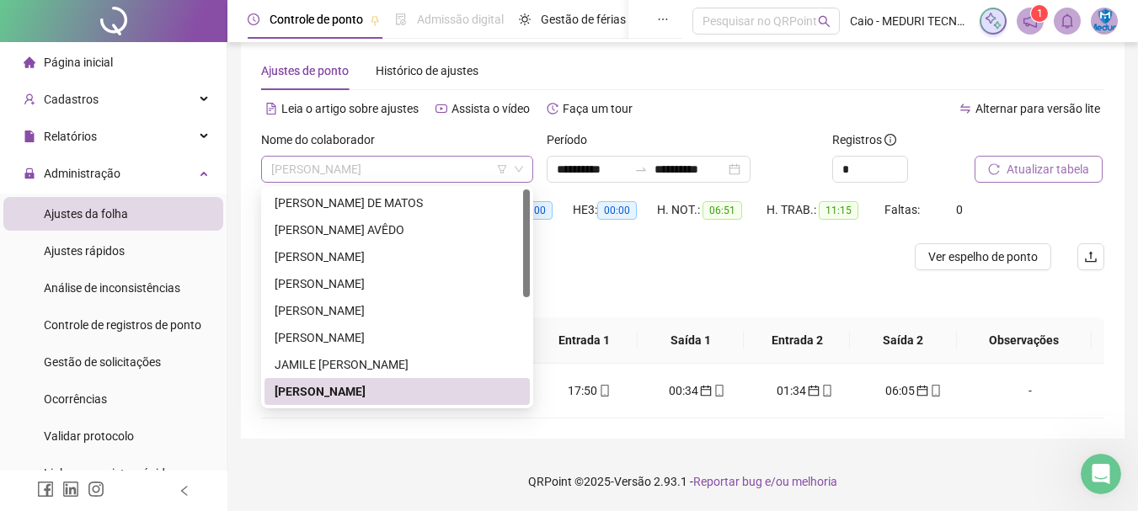
click at [343, 170] on span "[PERSON_NAME]" at bounding box center [397, 169] width 252 height 25
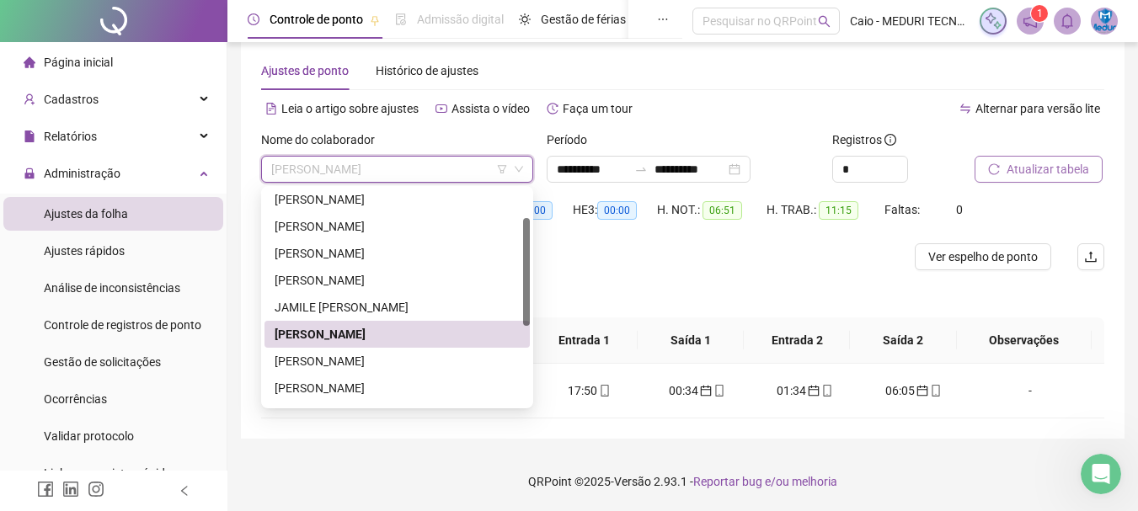
drag, startPoint x: 528, startPoint y: 237, endPoint x: 500, endPoint y: 275, distance: 47.0
click at [530, 267] on div "301208 289429 79331 [PERSON_NAME] [PERSON_NAME]" at bounding box center [397, 297] width 272 height 222
click at [345, 360] on div "[PERSON_NAME]" at bounding box center [396, 359] width 245 height 19
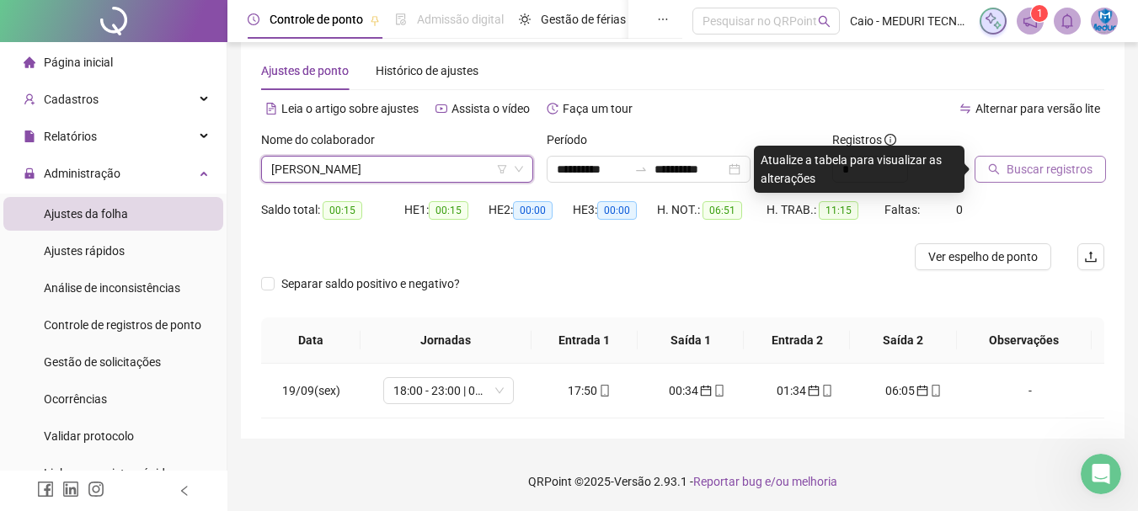
click at [1034, 175] on span "Buscar registros" at bounding box center [1049, 169] width 86 height 19
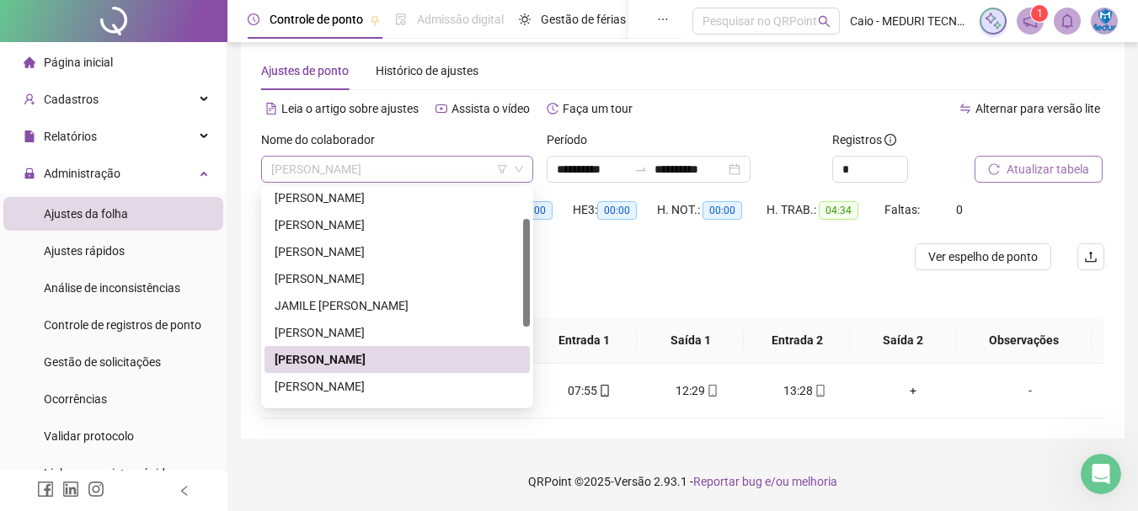
click at [329, 163] on span "[PERSON_NAME]" at bounding box center [397, 169] width 252 height 25
click at [308, 391] on div "[PERSON_NAME]" at bounding box center [396, 386] width 245 height 19
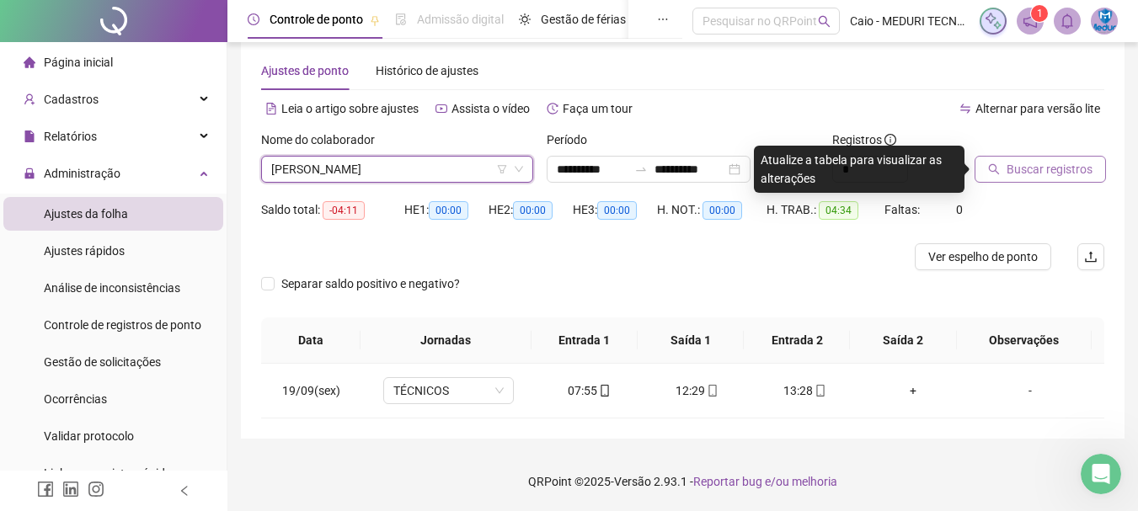
click at [1021, 172] on span "Buscar registros" at bounding box center [1049, 169] width 86 height 19
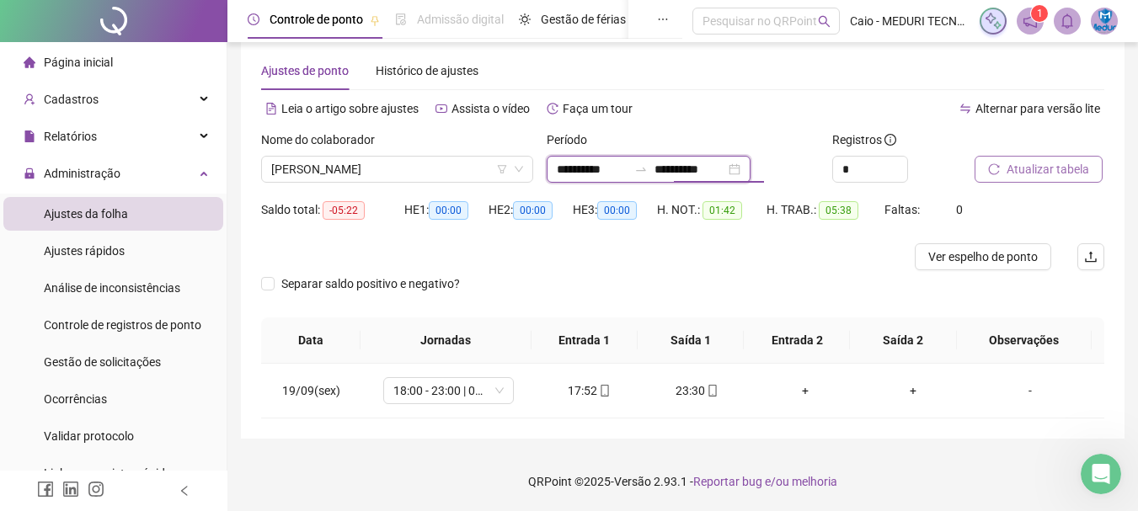
click at [717, 170] on input "**********" at bounding box center [689, 169] width 71 height 19
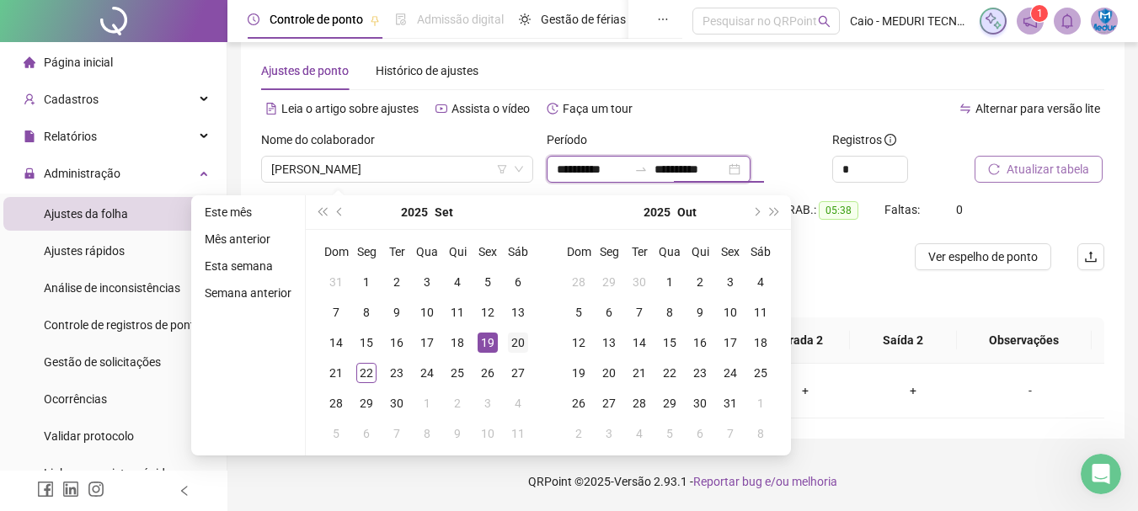
type input "**********"
click at [511, 348] on div "20" at bounding box center [518, 343] width 20 height 20
type input "**********"
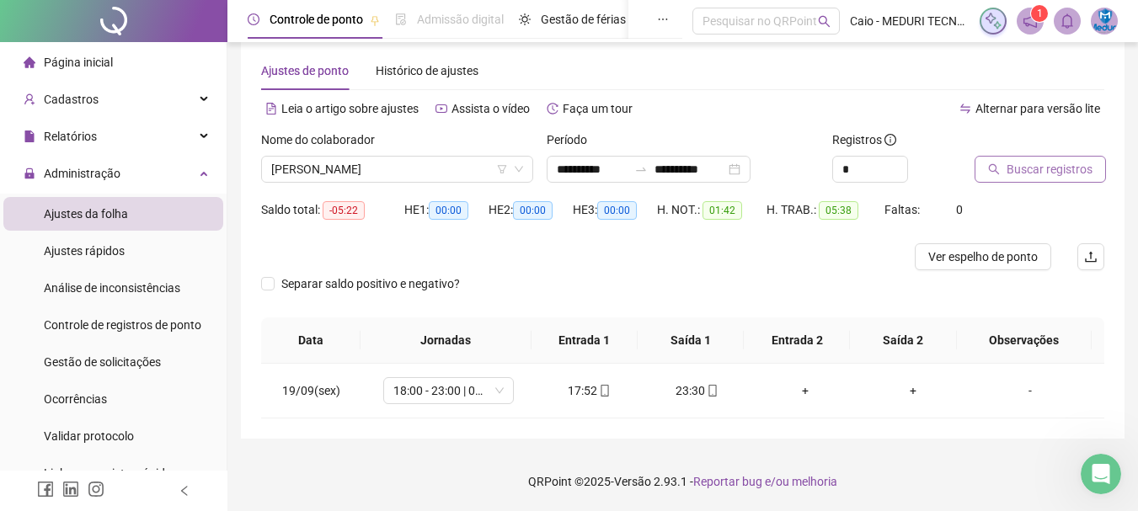
click at [1043, 176] on span "Buscar registros" at bounding box center [1049, 169] width 86 height 19
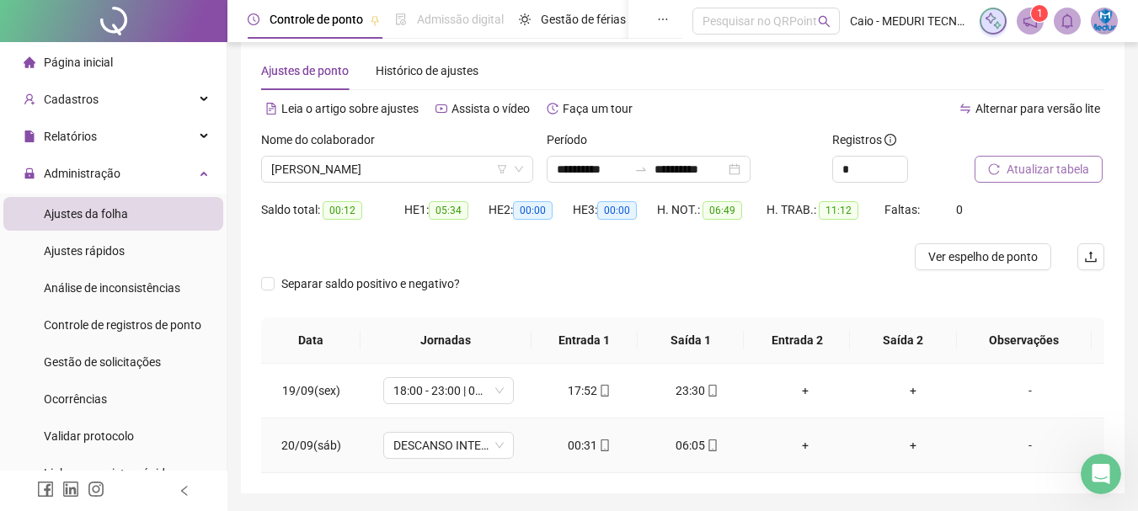
click at [599, 443] on icon "mobile" at bounding box center [605, 446] width 12 height 12
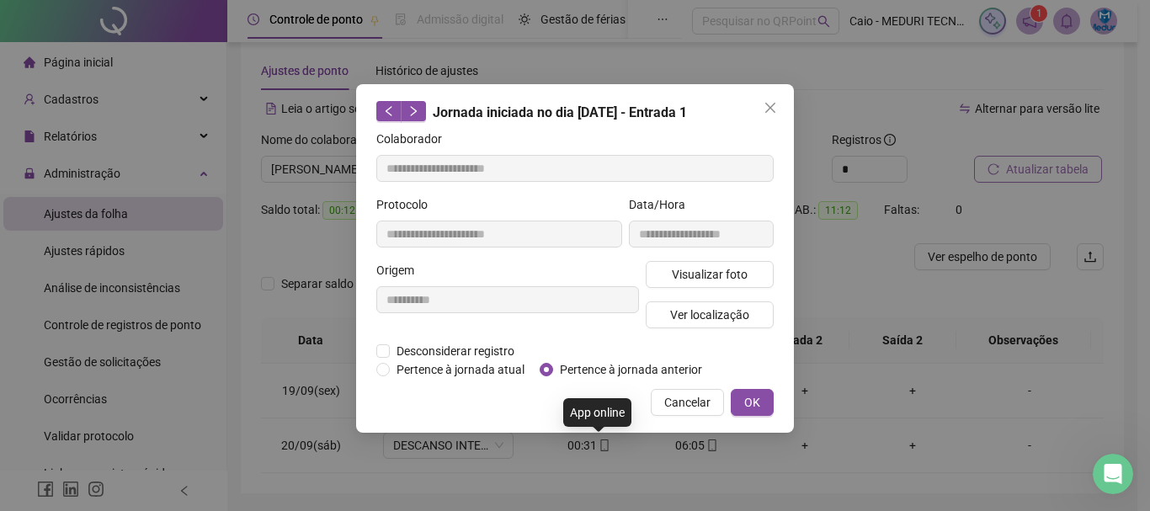
type input "**********"
click at [584, 369] on span "Pertence à jornada anterior" at bounding box center [631, 369] width 156 height 19
click at [755, 396] on span "OK" at bounding box center [752, 402] width 16 height 19
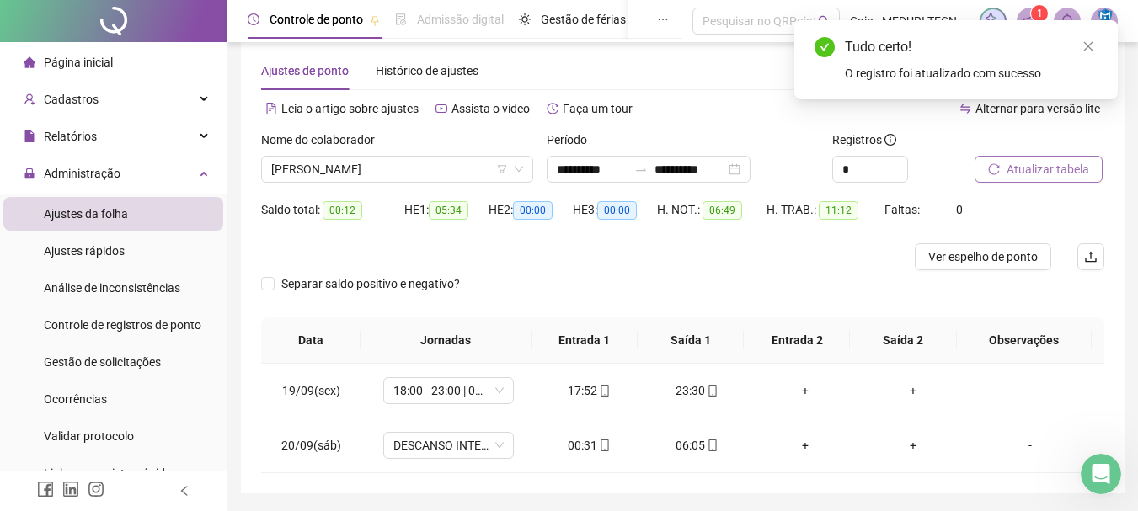
click at [1031, 173] on span "Atualizar tabela" at bounding box center [1047, 169] width 83 height 19
click at [599, 445] on icon "mobile" at bounding box center [605, 446] width 12 height 12
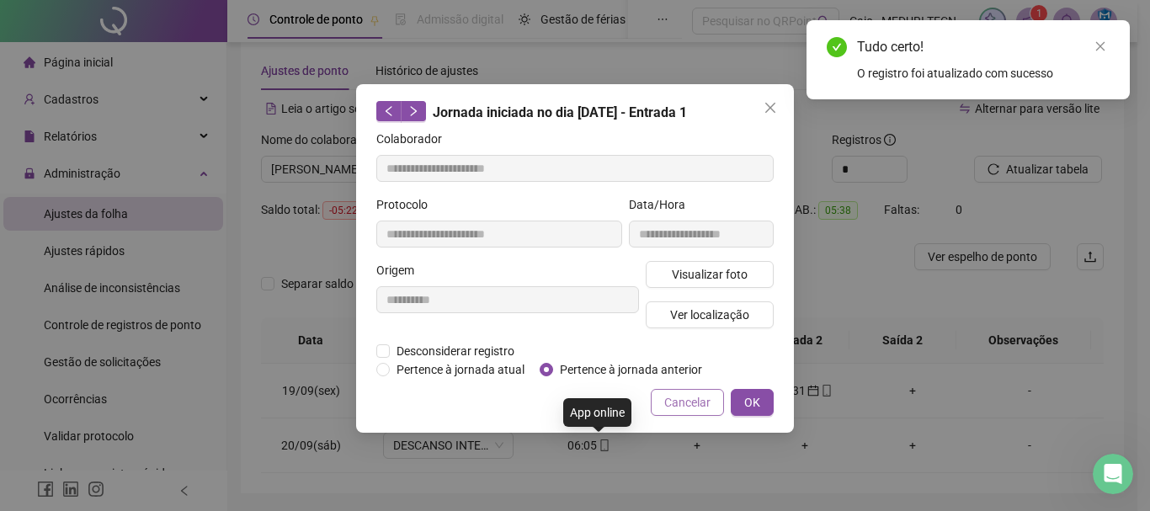
type input "**********"
click at [557, 369] on span "Pertence à jornada anterior" at bounding box center [631, 369] width 156 height 19
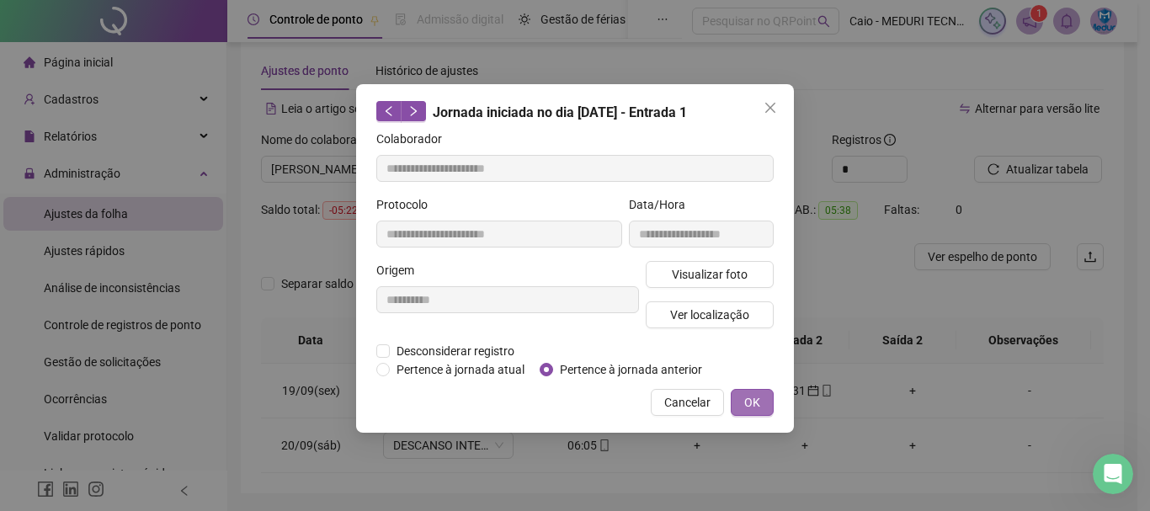
click at [754, 394] on span "OK" at bounding box center [752, 402] width 16 height 19
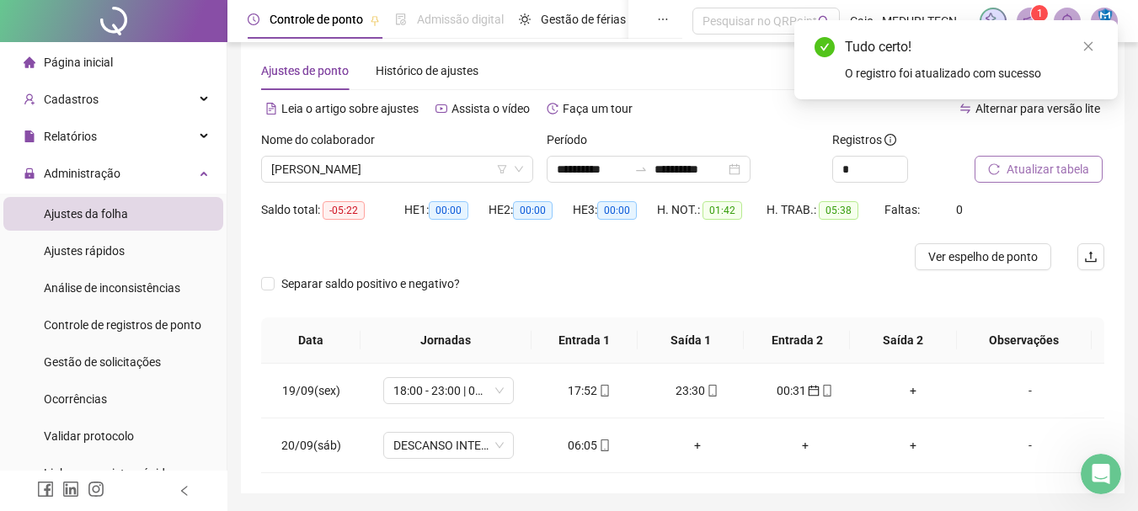
click at [1034, 174] on span "Atualizar tabela" at bounding box center [1047, 169] width 83 height 19
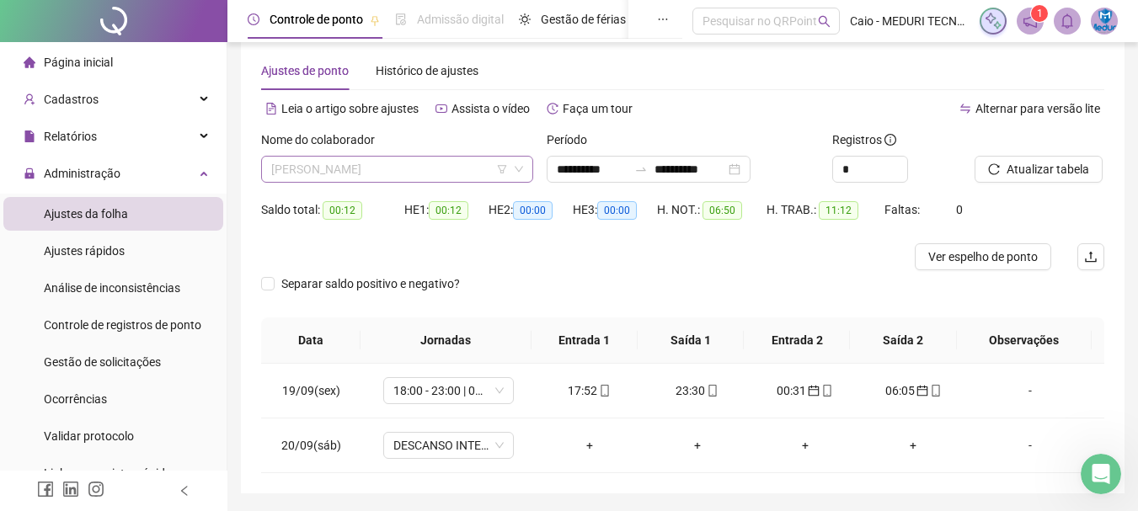
click at [429, 168] on span "[PERSON_NAME]" at bounding box center [397, 169] width 252 height 25
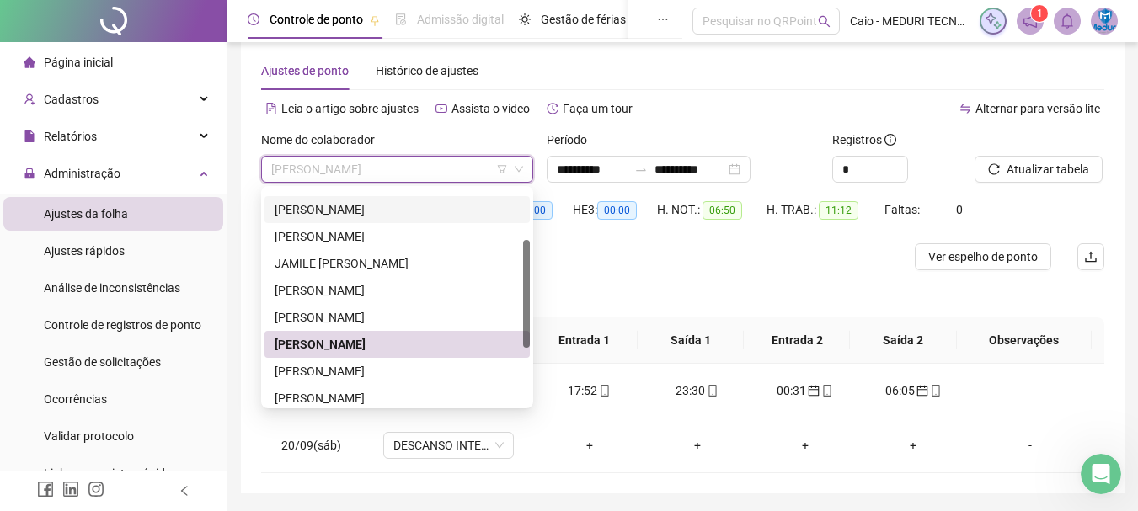
scroll to position [120, 0]
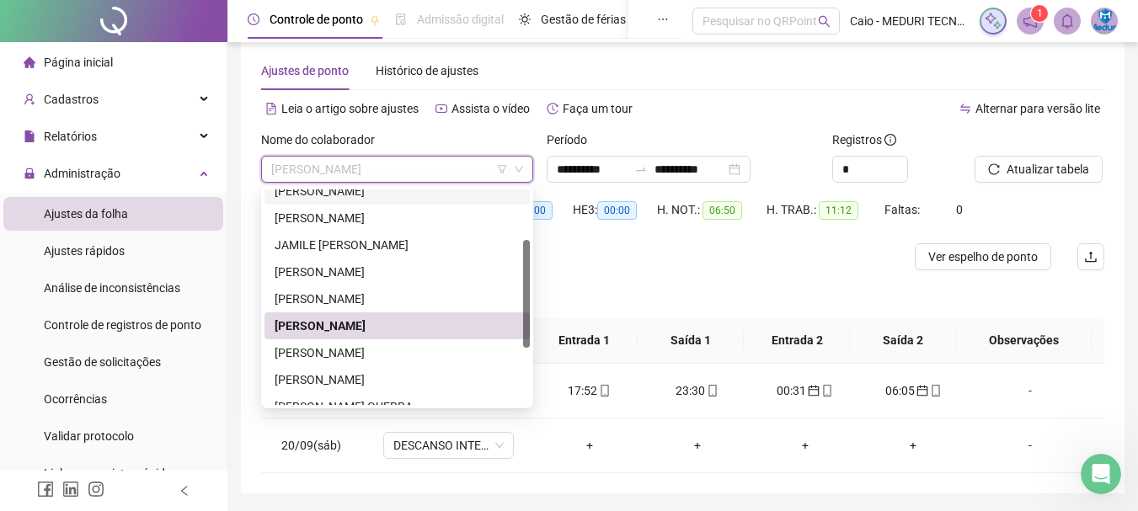
drag, startPoint x: 525, startPoint y: 258, endPoint x: 526, endPoint y: 288, distance: 30.3
click at [526, 288] on div at bounding box center [526, 294] width 7 height 108
click at [400, 350] on div "[PERSON_NAME]" at bounding box center [396, 353] width 245 height 19
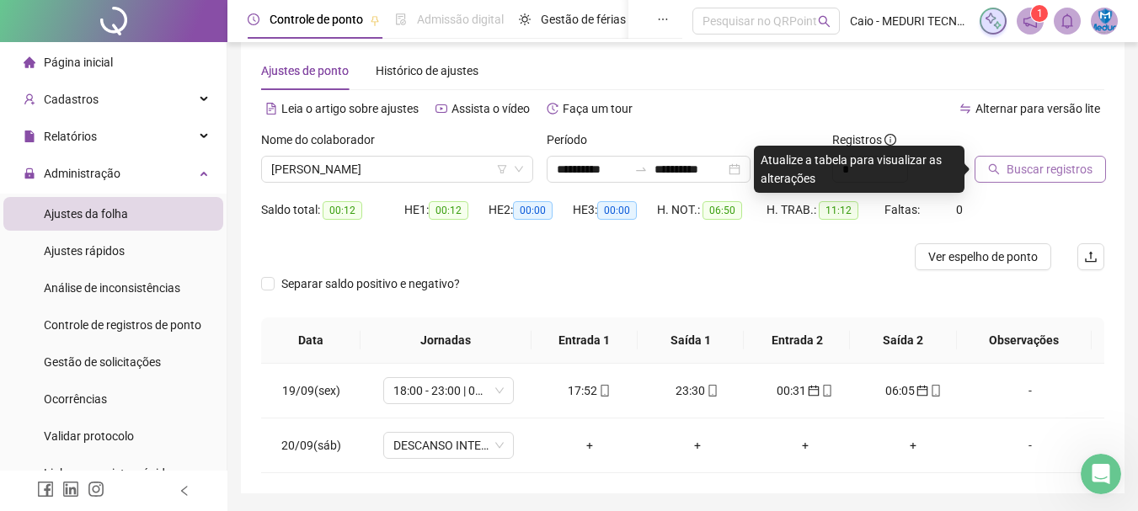
click at [1052, 177] on span "Buscar registros" at bounding box center [1049, 169] width 86 height 19
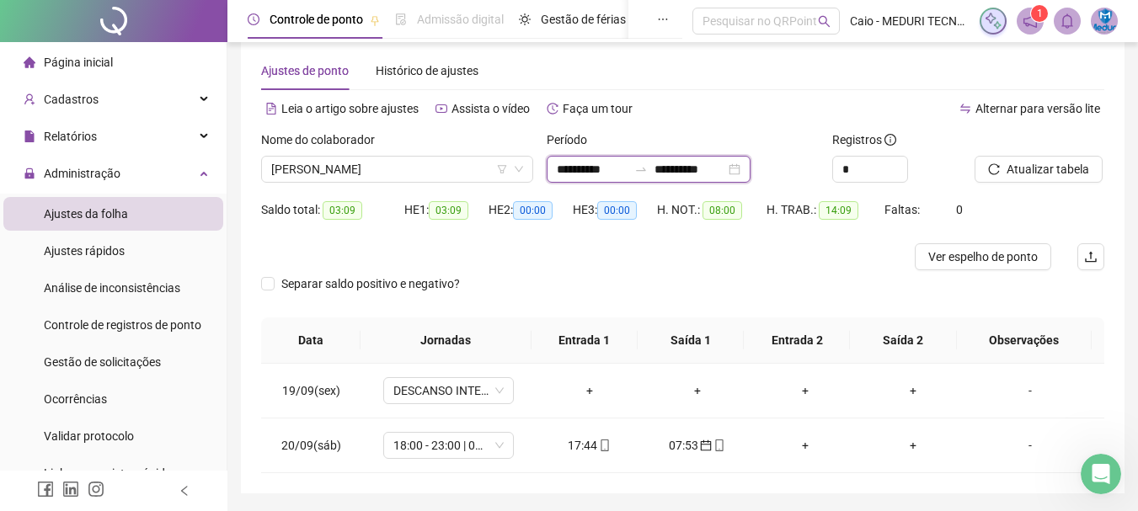
click at [695, 173] on input "**********" at bounding box center [689, 169] width 71 height 19
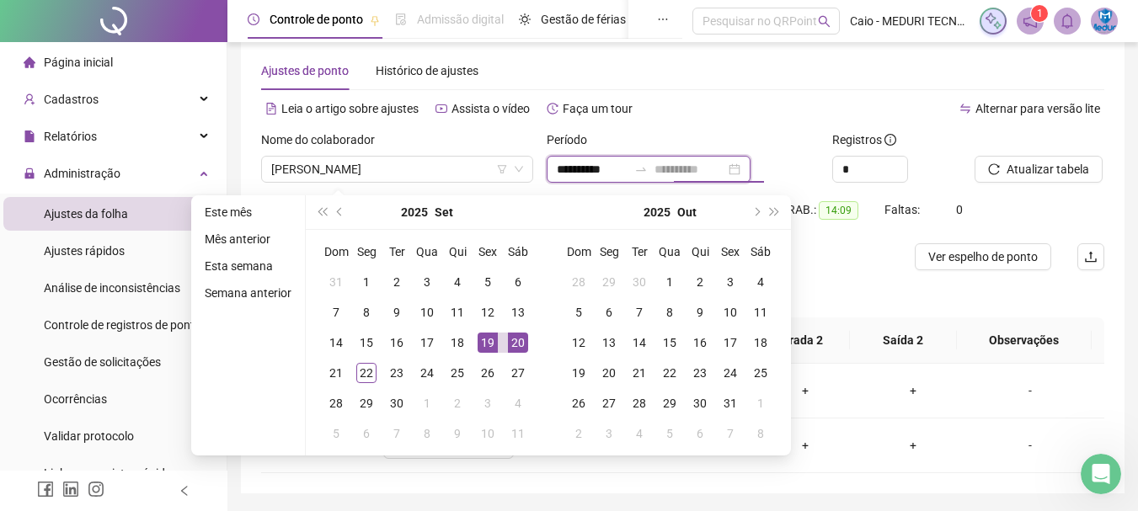
type input "**********"
click at [493, 344] on div "19" at bounding box center [487, 343] width 20 height 20
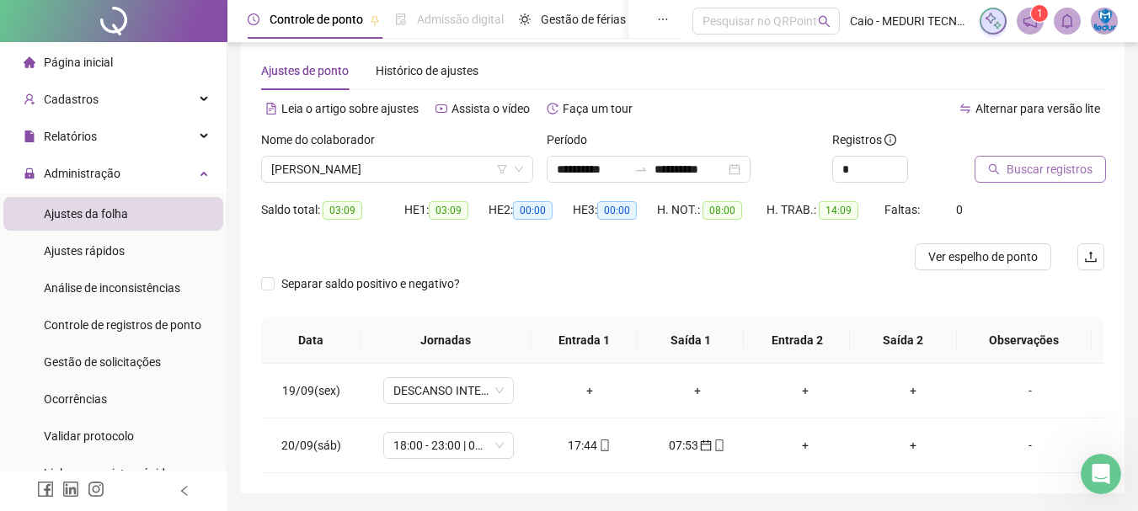
click at [1006, 165] on span "Buscar registros" at bounding box center [1049, 169] width 86 height 19
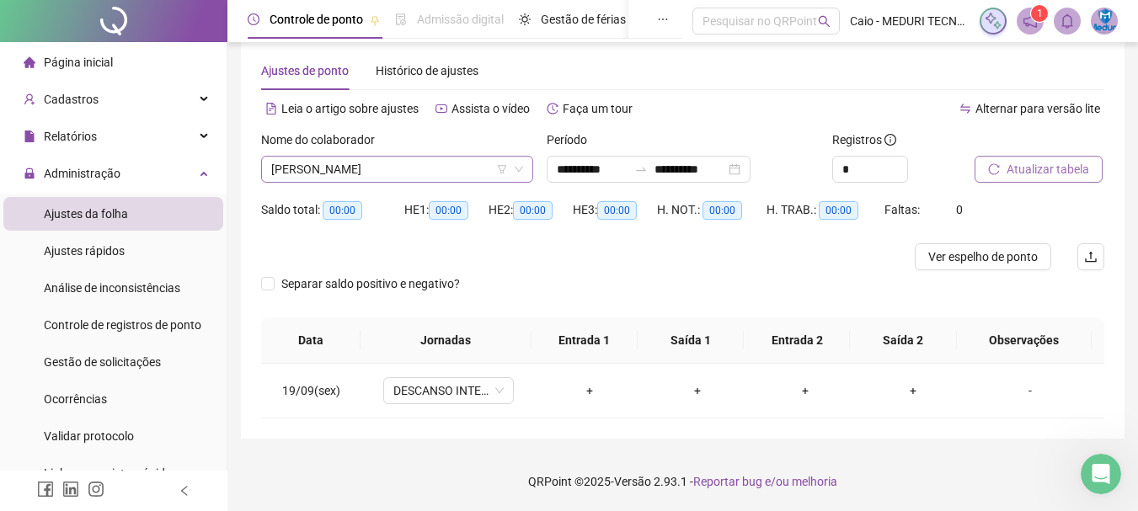
click at [361, 170] on span "[PERSON_NAME]" at bounding box center [397, 169] width 252 height 25
click at [456, 174] on span "[PERSON_NAME]" at bounding box center [397, 169] width 252 height 25
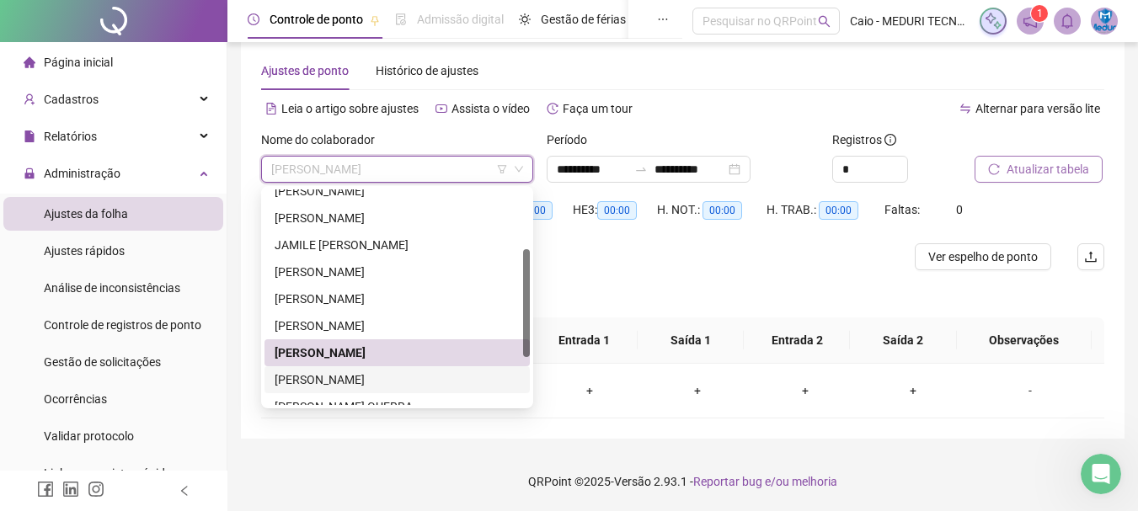
click at [306, 376] on div "[PERSON_NAME]" at bounding box center [396, 379] width 245 height 19
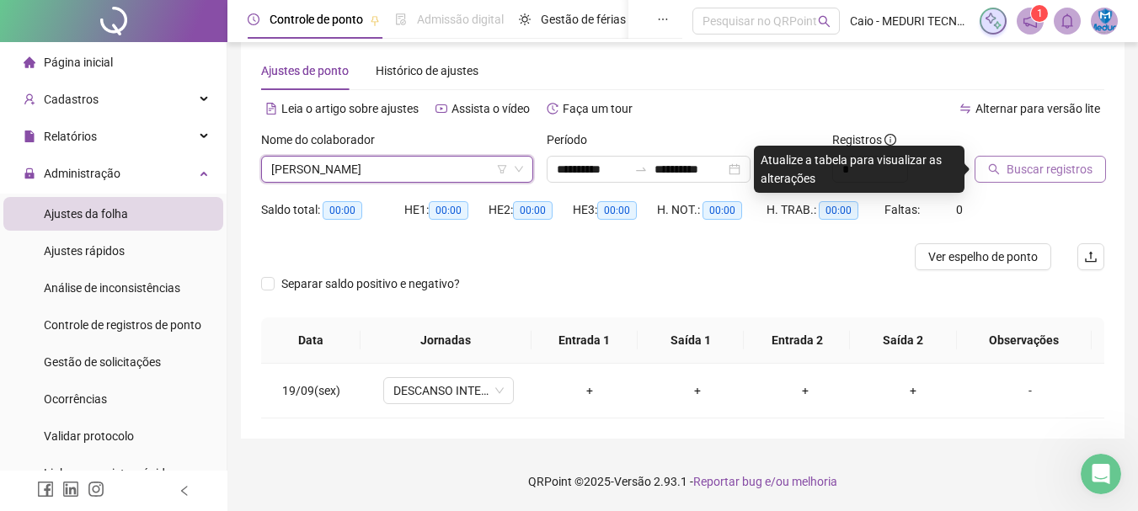
click at [1048, 163] on span "Buscar registros" at bounding box center [1049, 169] width 86 height 19
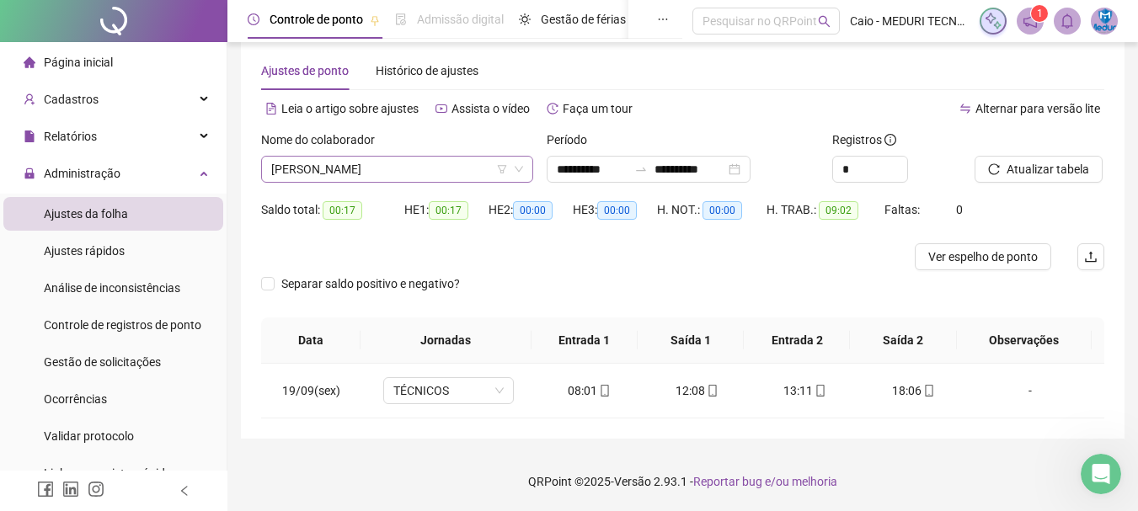
click at [426, 171] on span "[PERSON_NAME]" at bounding box center [397, 169] width 252 height 25
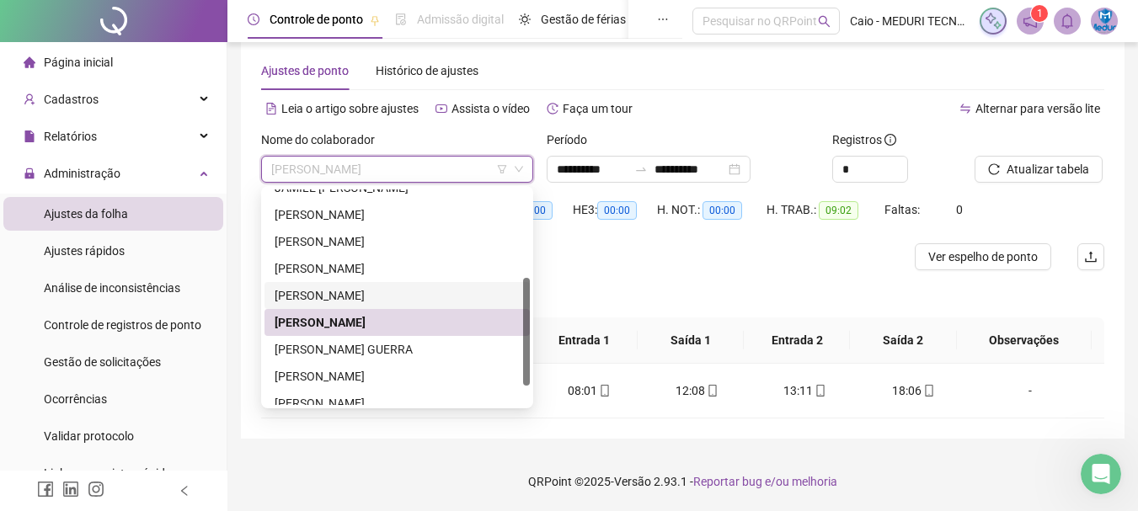
drag, startPoint x: 524, startPoint y: 334, endPoint x: 525, endPoint y: 364, distance: 29.5
click at [525, 364] on div at bounding box center [526, 332] width 7 height 108
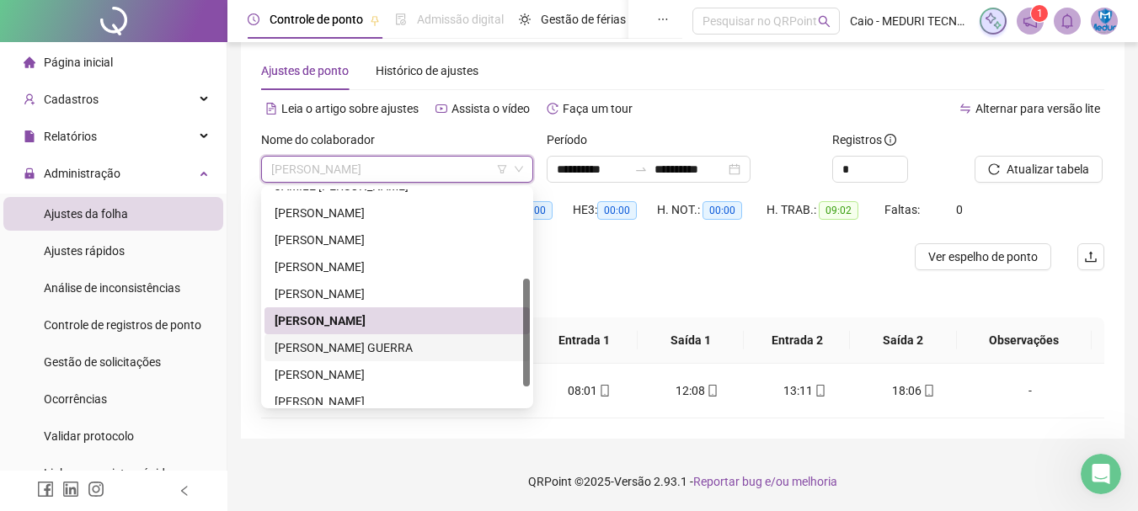
click at [350, 347] on div "[PERSON_NAME] GUERRA" at bounding box center [396, 347] width 245 height 19
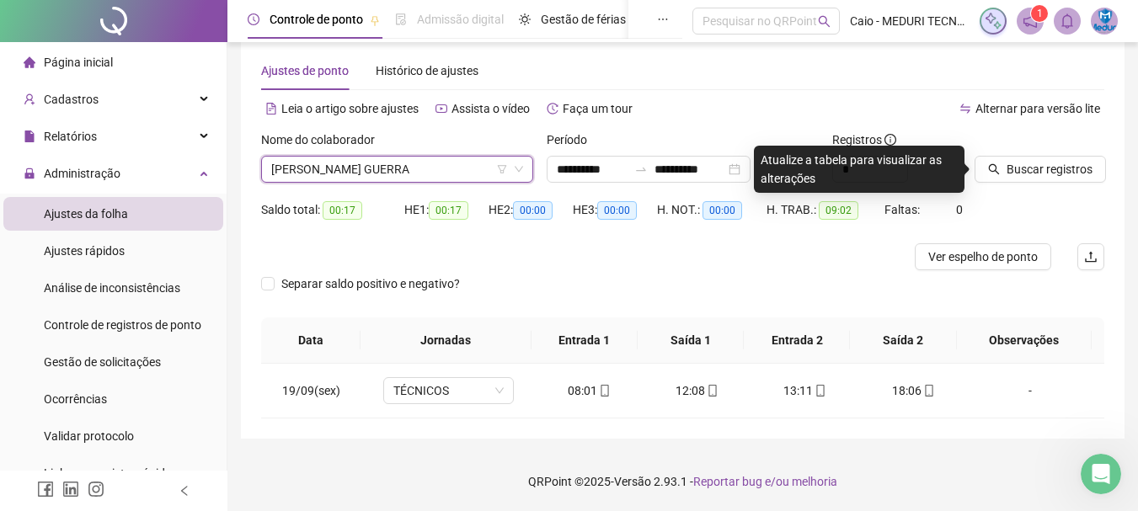
click at [353, 177] on span "[PERSON_NAME] GUERRA" at bounding box center [397, 169] width 252 height 25
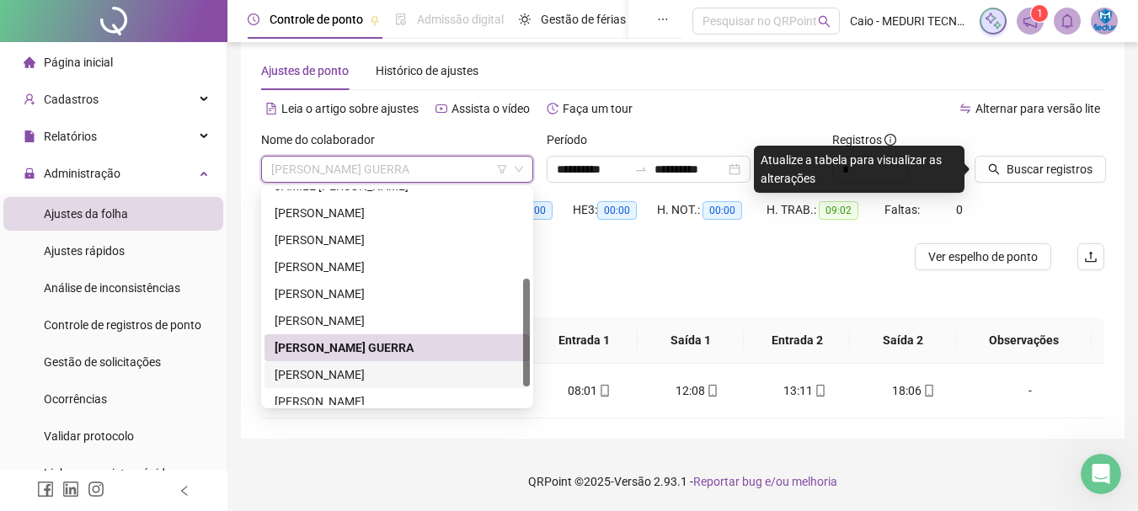
click at [305, 384] on div "[PERSON_NAME]" at bounding box center [396, 374] width 265 height 27
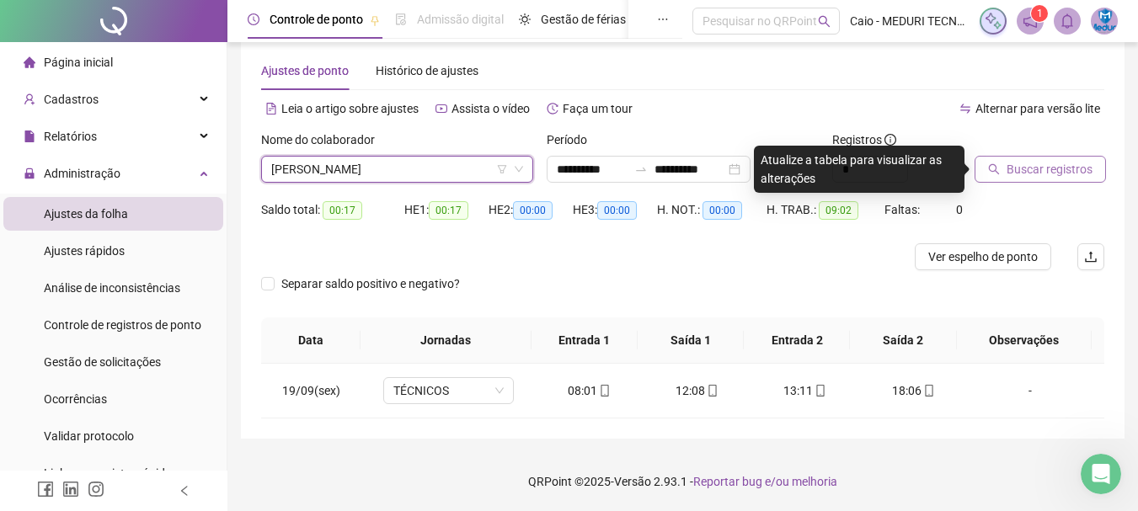
click at [1013, 180] on button "Buscar registros" at bounding box center [1039, 169] width 131 height 27
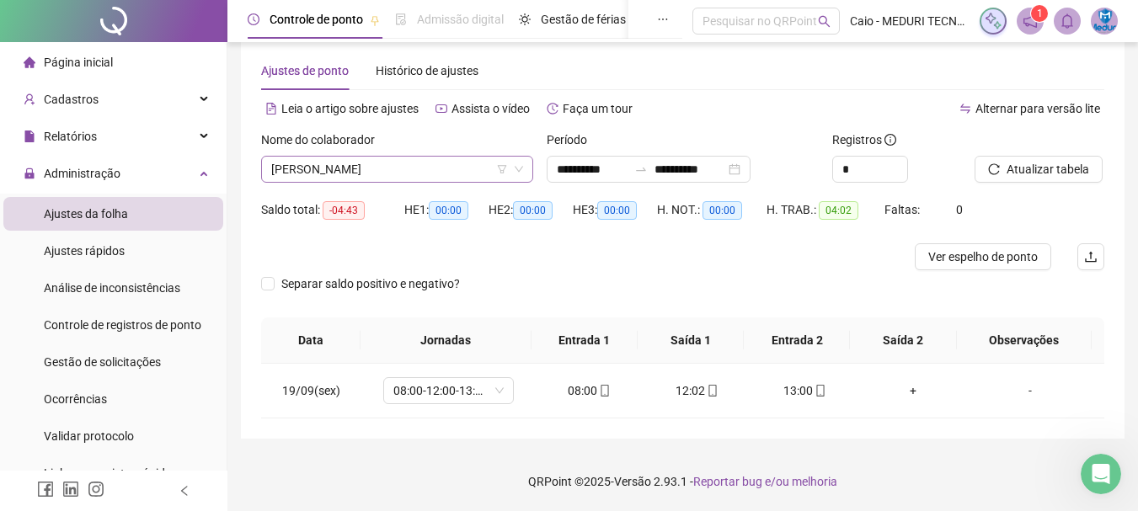
click at [413, 168] on span "[PERSON_NAME]" at bounding box center [397, 169] width 252 height 25
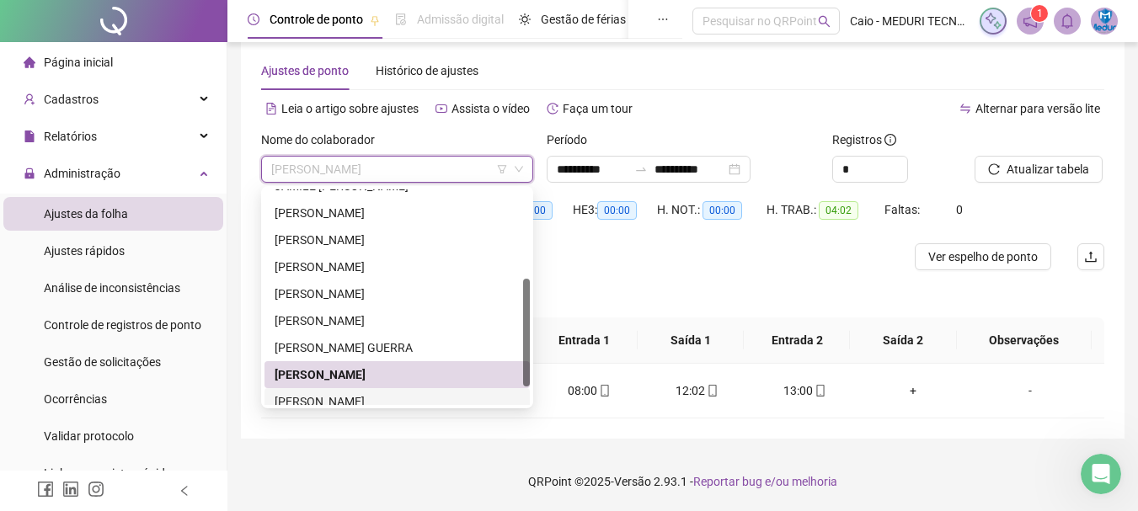
click at [308, 401] on div "[PERSON_NAME]" at bounding box center [396, 401] width 245 height 19
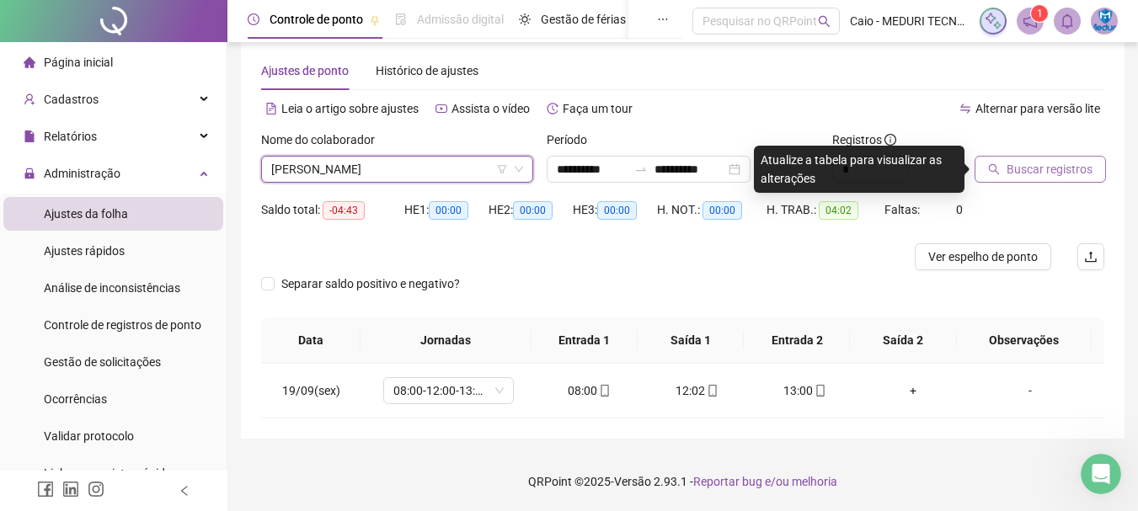
click at [1052, 178] on button "Buscar registros" at bounding box center [1039, 169] width 131 height 27
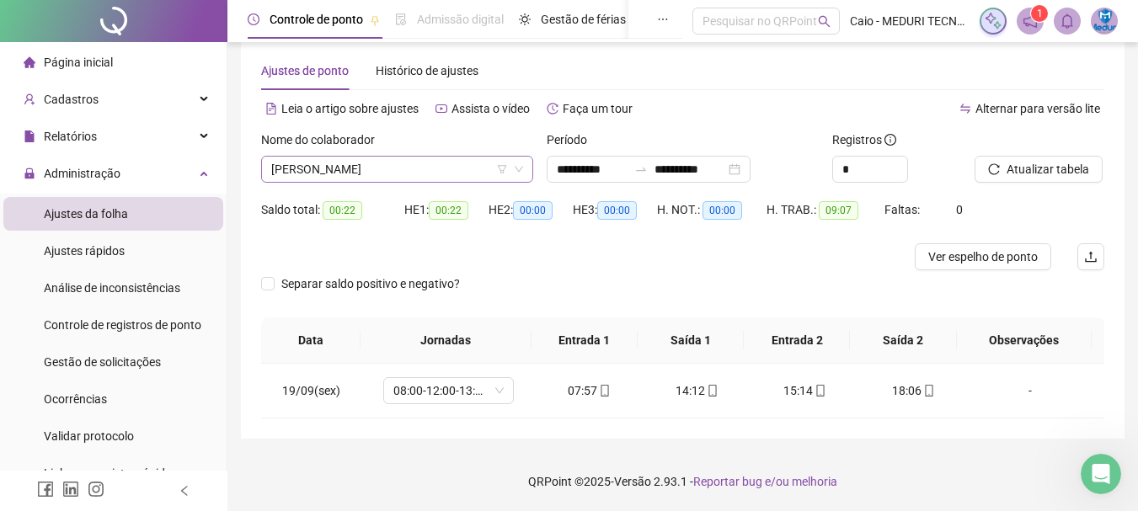
scroll to position [189, 0]
click at [341, 168] on span "[PERSON_NAME]" at bounding box center [397, 169] width 252 height 25
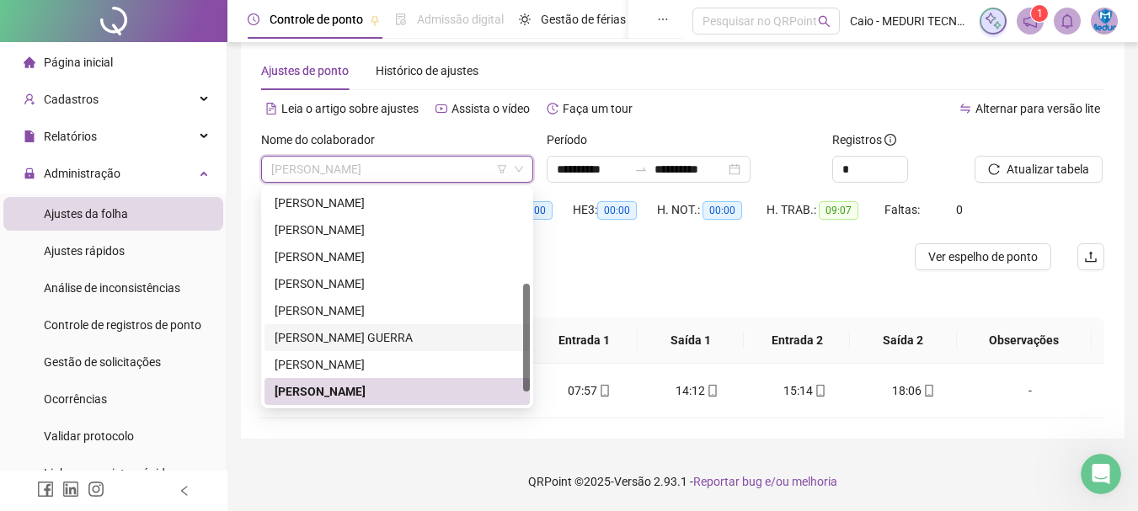
scroll to position [216, 0]
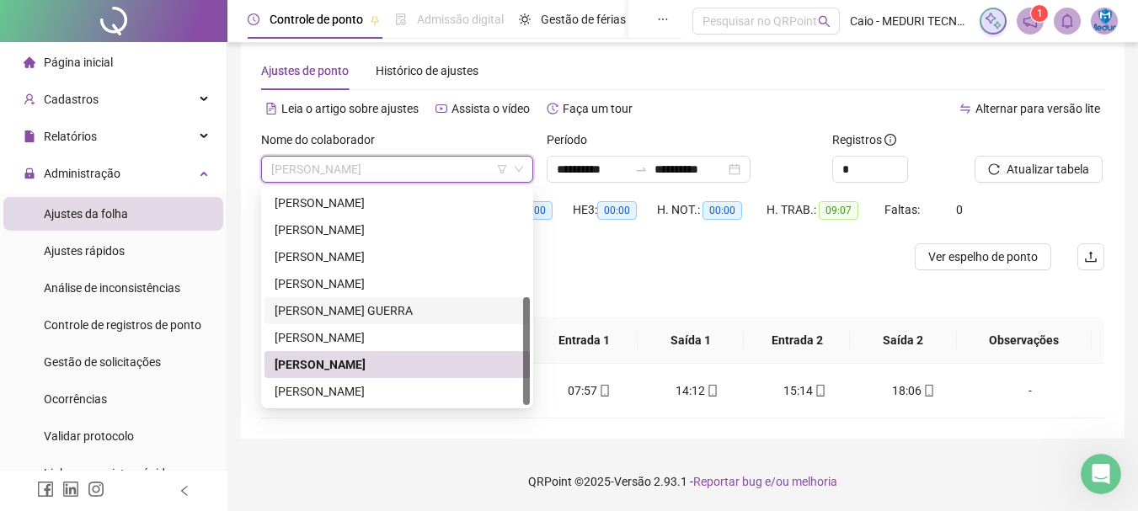
drag, startPoint x: 526, startPoint y: 349, endPoint x: 526, endPoint y: 392, distance: 42.9
click at [526, 392] on div at bounding box center [526, 351] width 7 height 108
click at [351, 384] on div "[PERSON_NAME]" at bounding box center [396, 391] width 245 height 19
click at [351, 384] on td "19/09(sex)" at bounding box center [311, 391] width 100 height 55
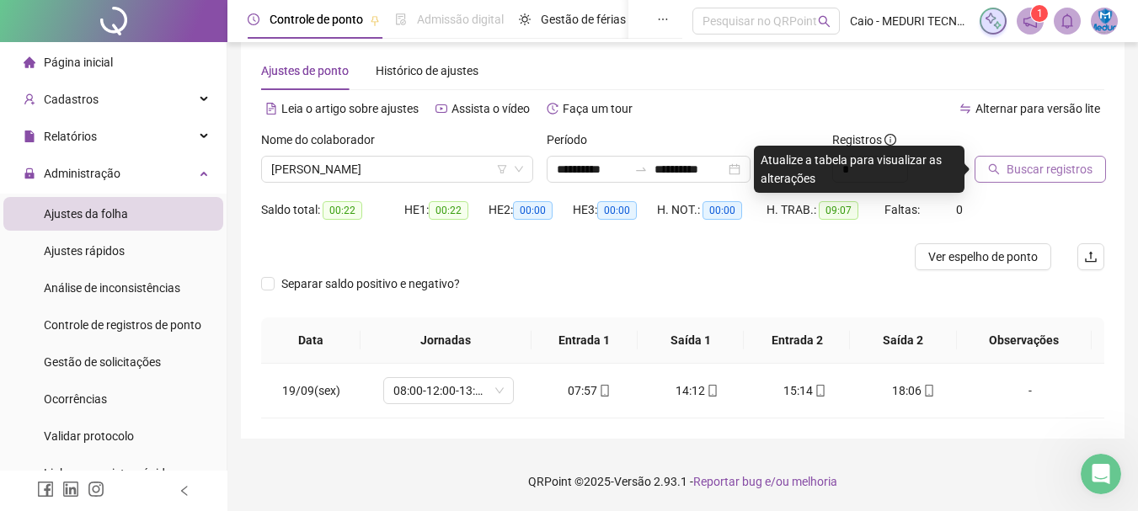
click at [997, 168] on icon "search" at bounding box center [994, 169] width 12 height 12
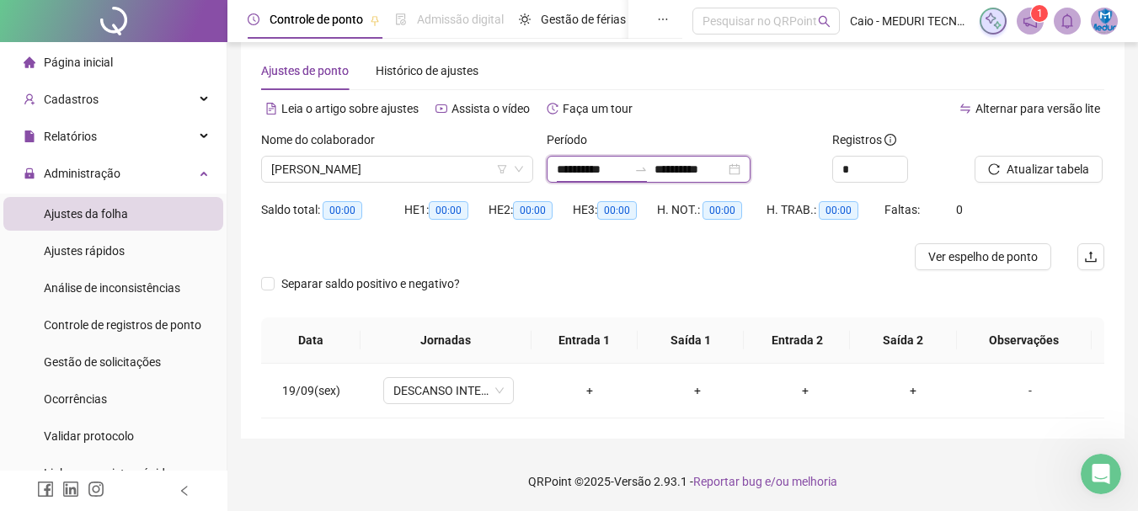
click at [581, 163] on input "**********" at bounding box center [592, 169] width 71 height 19
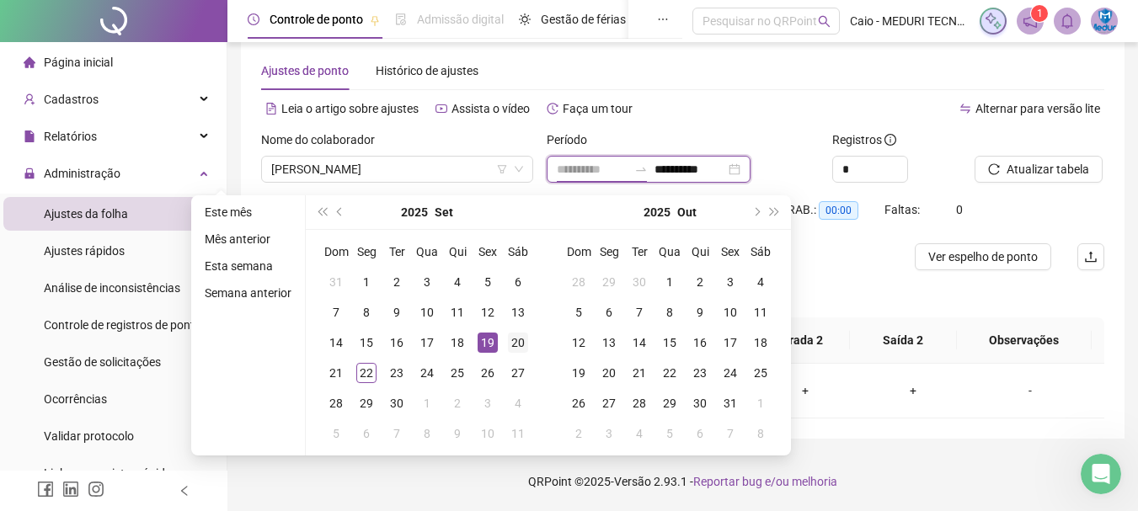
type input "**********"
click at [510, 339] on div "20" at bounding box center [518, 343] width 20 height 20
click at [511, 339] on div "20" at bounding box center [518, 343] width 20 height 20
type input "**********"
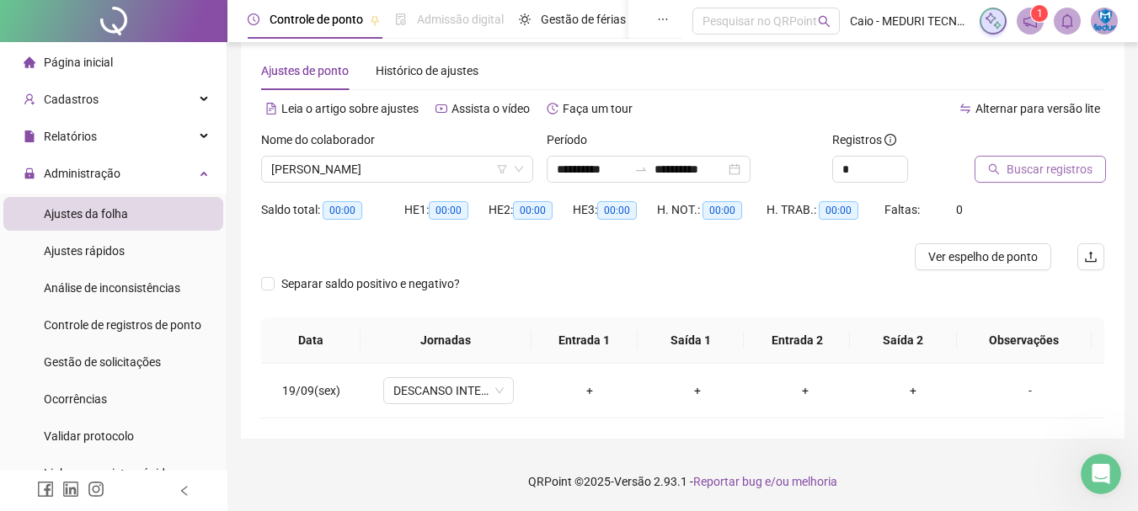
click at [1053, 168] on span "Buscar registros" at bounding box center [1049, 169] width 86 height 19
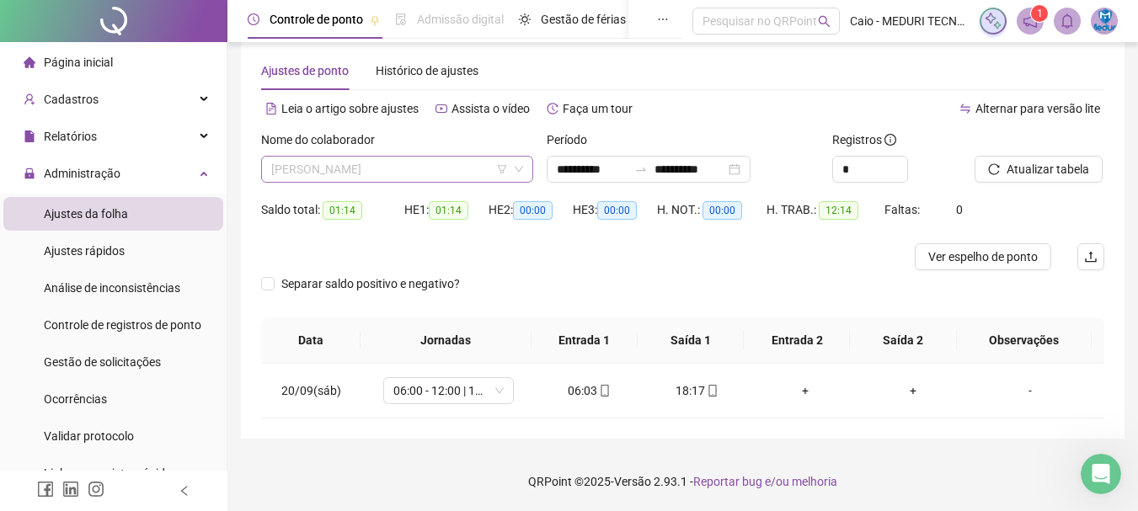
click at [313, 169] on span "[PERSON_NAME]" at bounding box center [397, 169] width 252 height 25
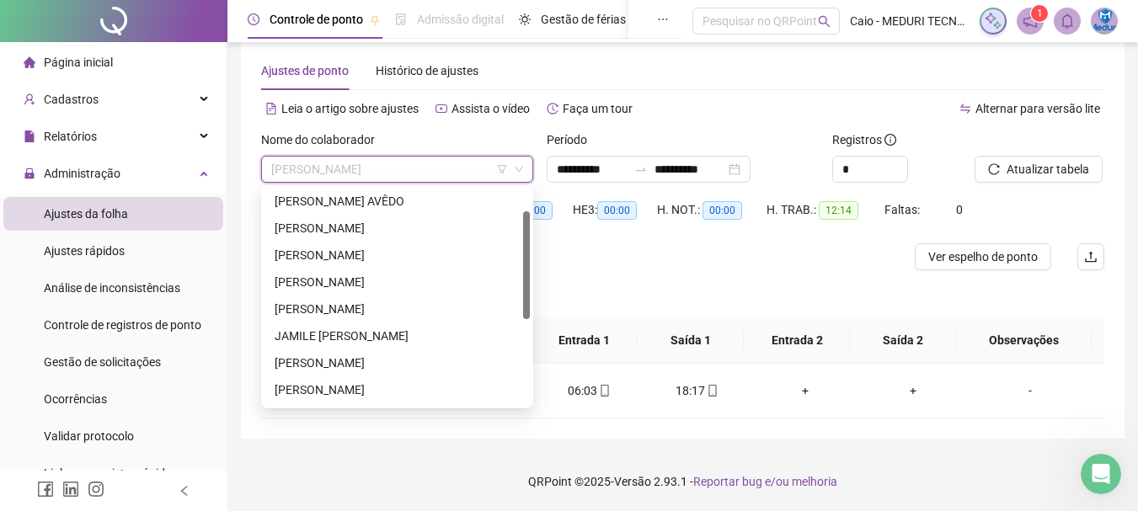
scroll to position [0, 0]
drag, startPoint x: 525, startPoint y: 312, endPoint x: 540, endPoint y: 183, distance: 130.5
click at [540, 183] on body "**********" at bounding box center [569, 231] width 1138 height 511
drag, startPoint x: 540, startPoint y: 183, endPoint x: 487, endPoint y: 186, distance: 53.2
click at [540, 183] on div "**********" at bounding box center [682, 164] width 285 height 66
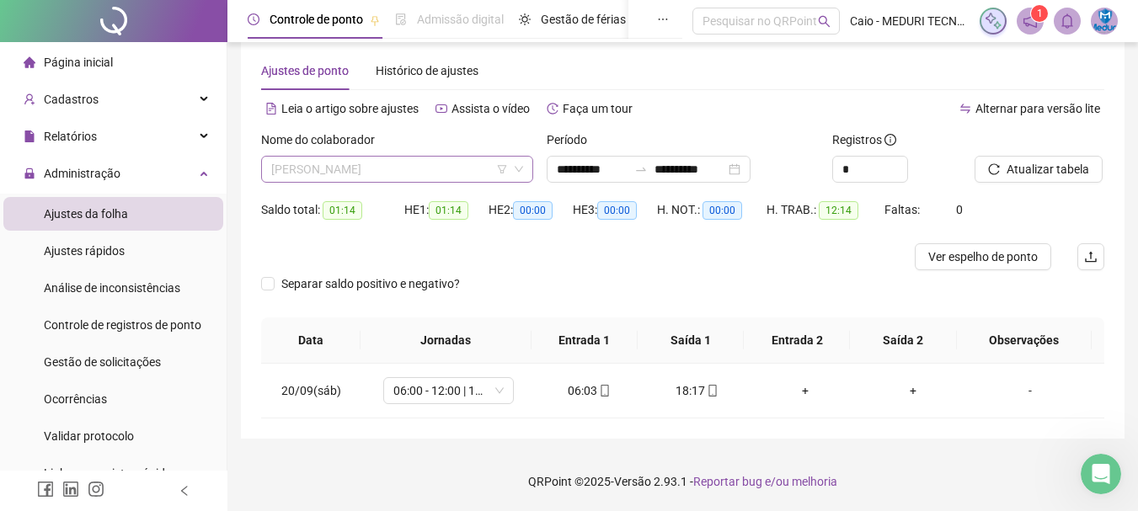
scroll to position [216, 0]
click at [472, 174] on span "[PERSON_NAME]" at bounding box center [397, 169] width 252 height 25
click at [521, 175] on span "[PERSON_NAME]" at bounding box center [397, 169] width 252 height 25
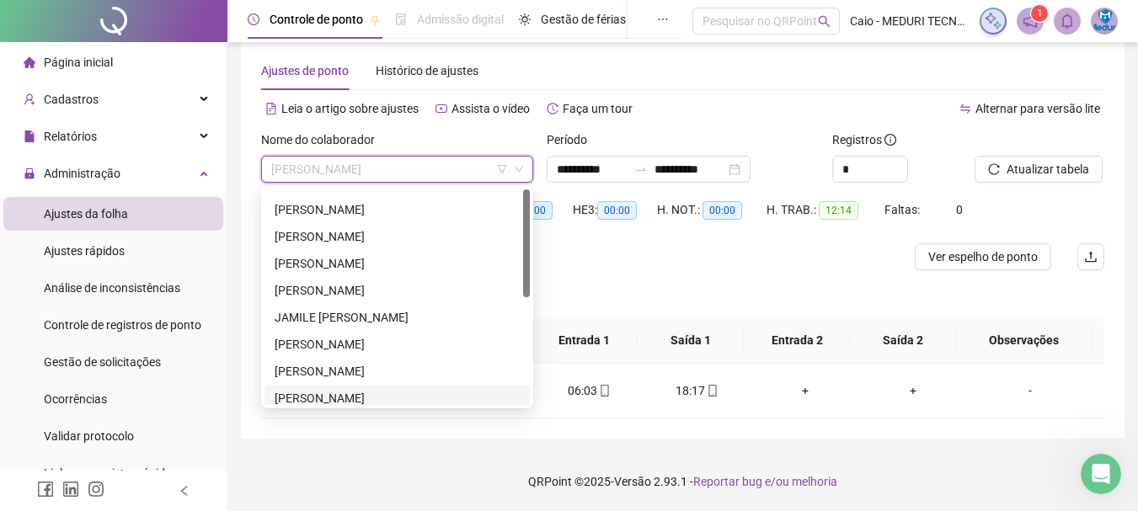
scroll to position [0, 0]
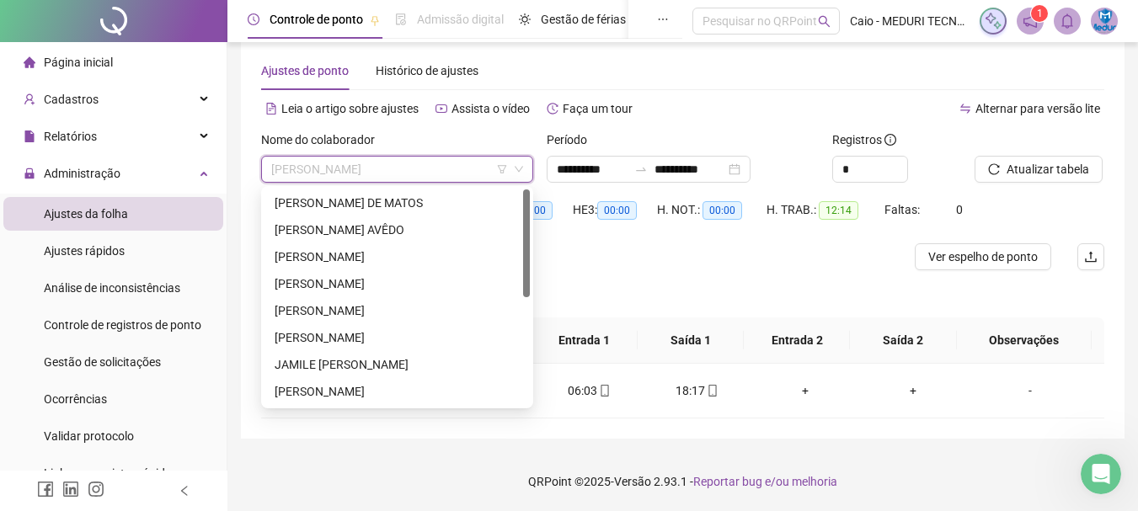
drag, startPoint x: 527, startPoint y: 313, endPoint x: 525, endPoint y: 184, distance: 128.8
click at [525, 184] on body "**********" at bounding box center [569, 231] width 1138 height 511
click at [371, 206] on div "[PERSON_NAME] DE MATOS" at bounding box center [396, 203] width 245 height 19
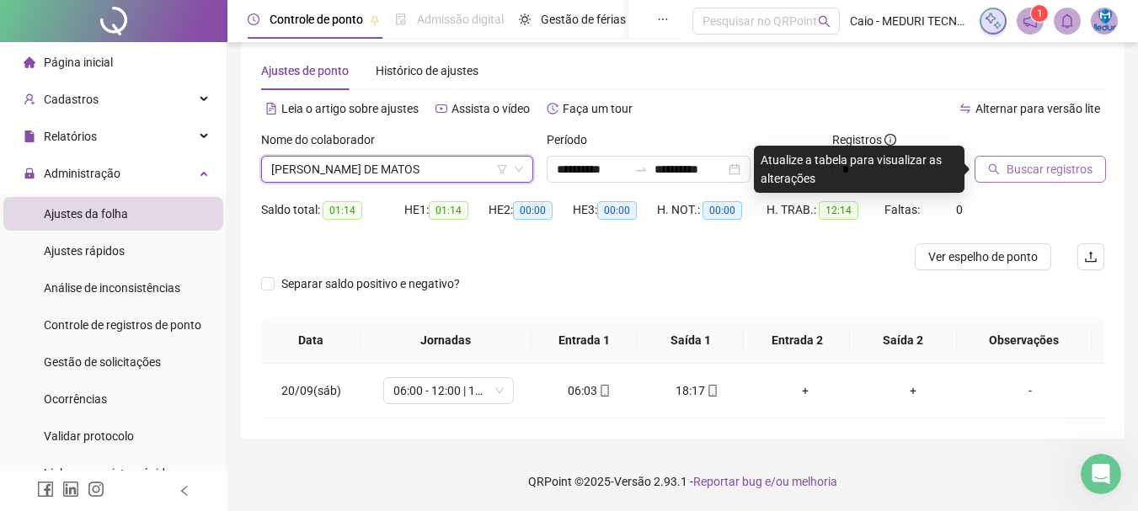
click at [1047, 168] on span "Buscar registros" at bounding box center [1049, 169] width 86 height 19
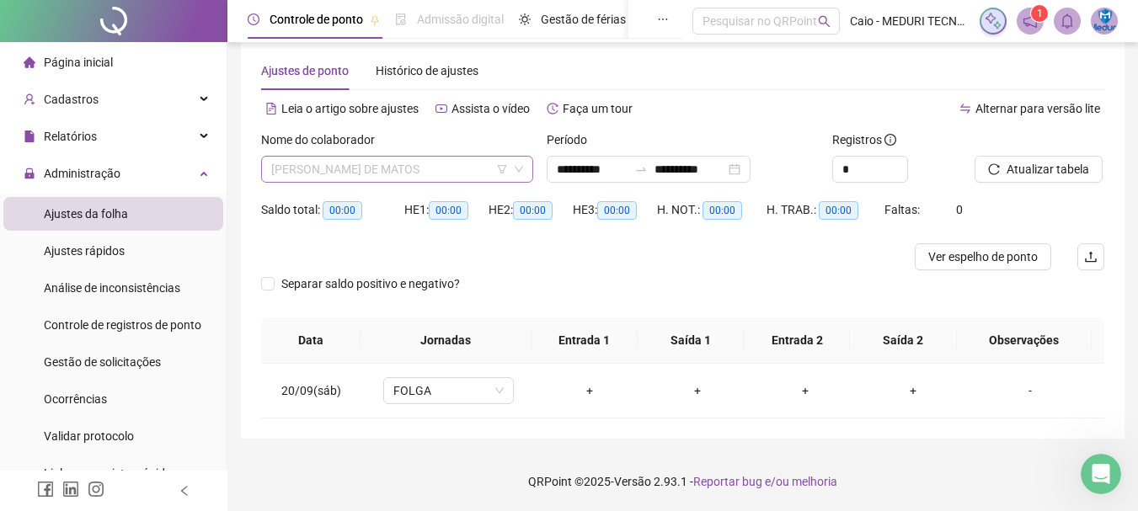
click at [332, 173] on span "[PERSON_NAME] DE MATOS" at bounding box center [397, 169] width 252 height 25
click at [335, 174] on span "[PERSON_NAME] DE MATOS" at bounding box center [397, 169] width 252 height 25
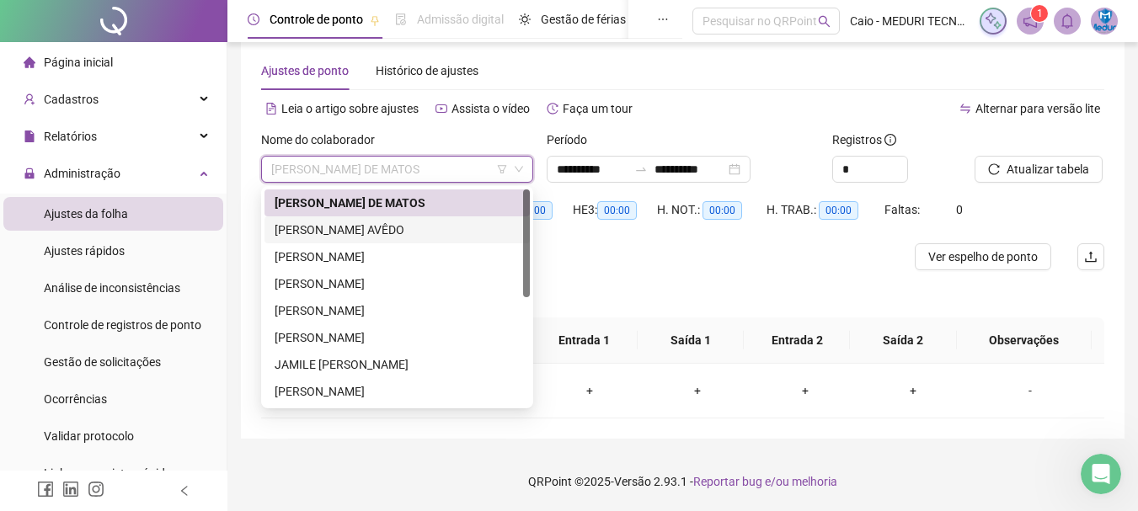
click at [294, 240] on div "[PERSON_NAME] AVÊDO" at bounding box center [396, 229] width 265 height 27
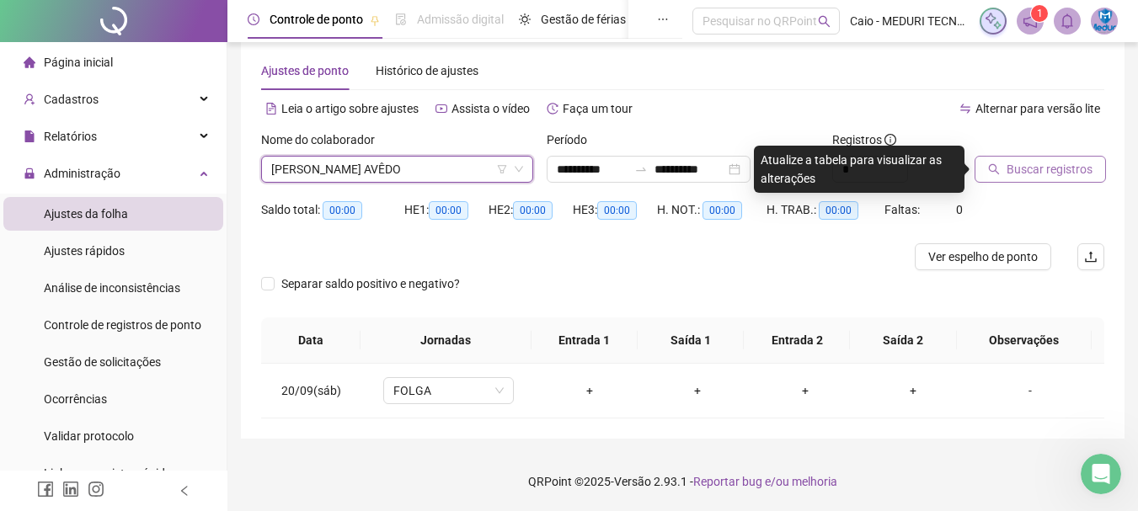
click at [1015, 168] on span "Buscar registros" at bounding box center [1049, 169] width 86 height 19
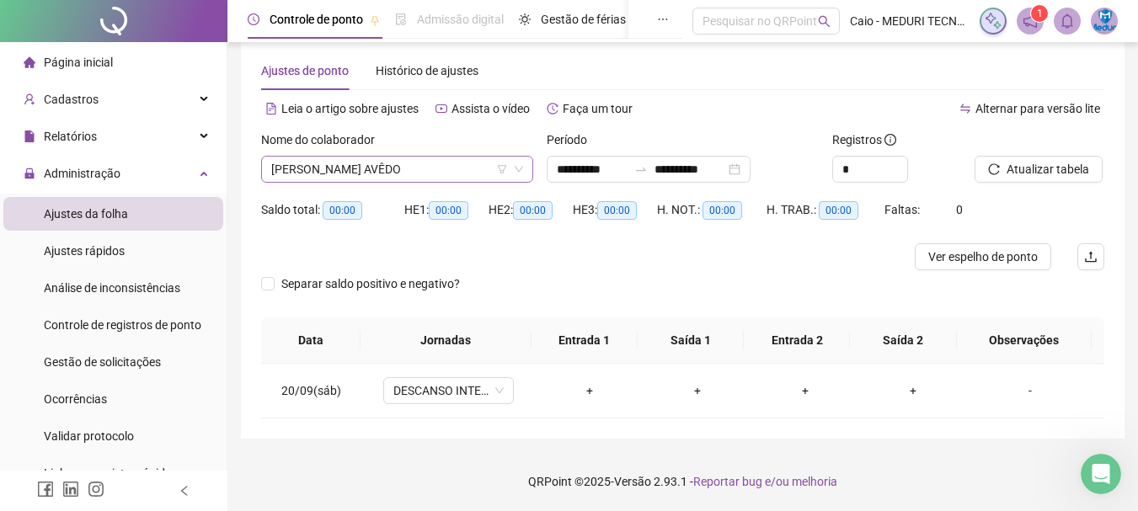
click at [347, 175] on span "[PERSON_NAME] AVÊDO" at bounding box center [397, 169] width 252 height 25
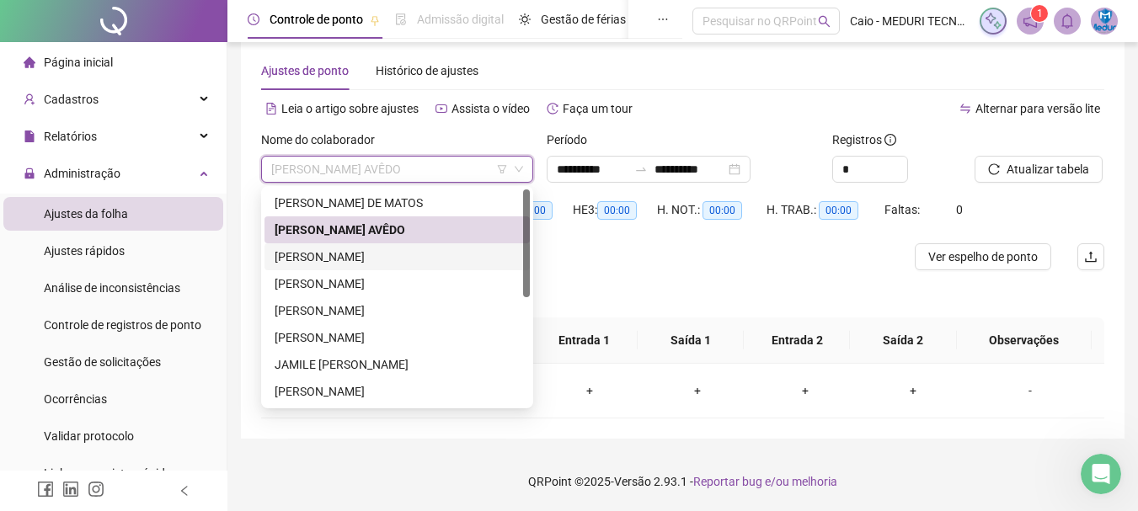
click at [320, 264] on div "[PERSON_NAME]" at bounding box center [396, 257] width 245 height 19
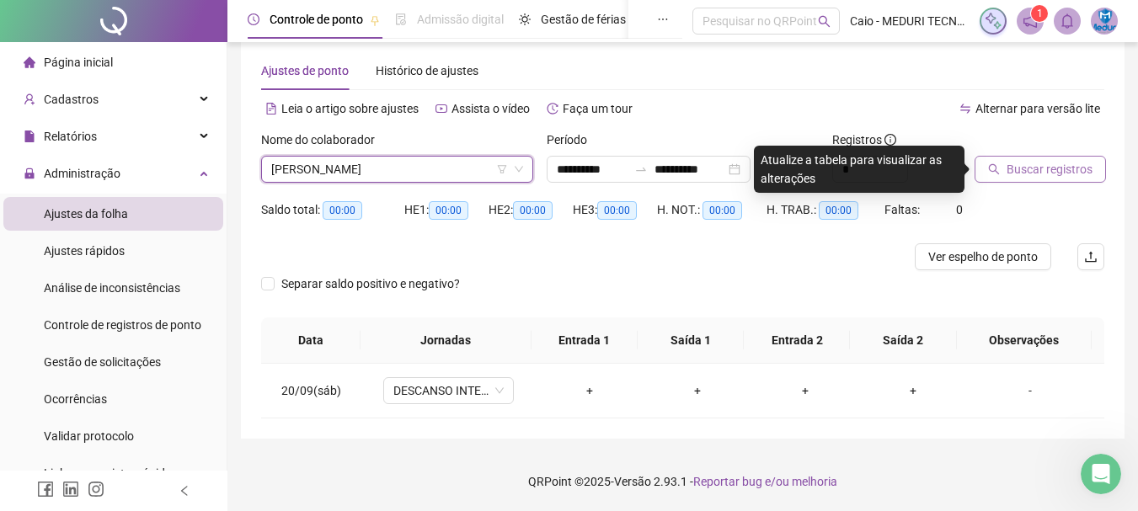
click at [1078, 166] on span "Buscar registros" at bounding box center [1049, 169] width 86 height 19
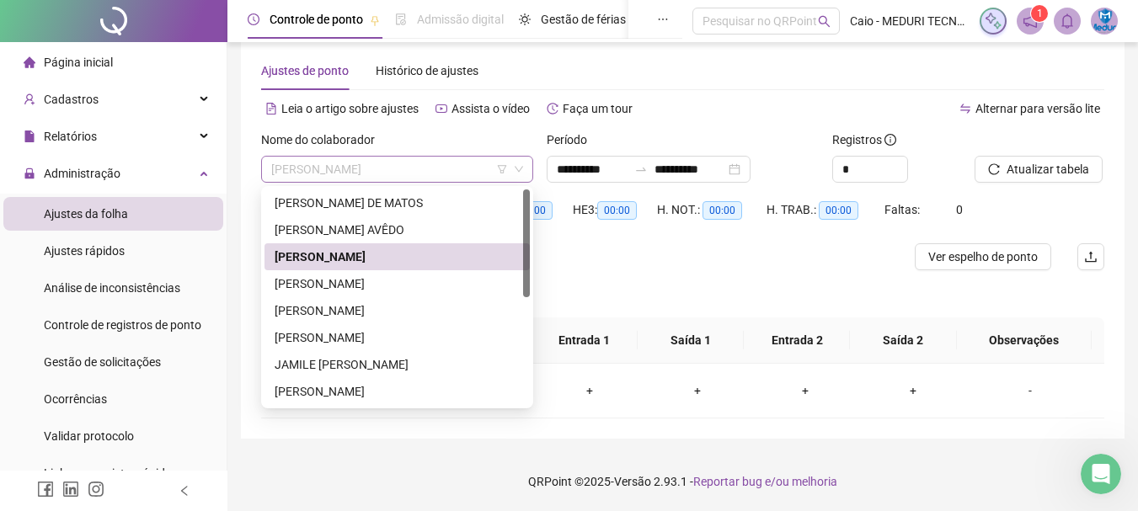
click at [320, 168] on span "[PERSON_NAME]" at bounding box center [397, 169] width 252 height 25
click at [312, 290] on div "[PERSON_NAME]" at bounding box center [396, 283] width 245 height 19
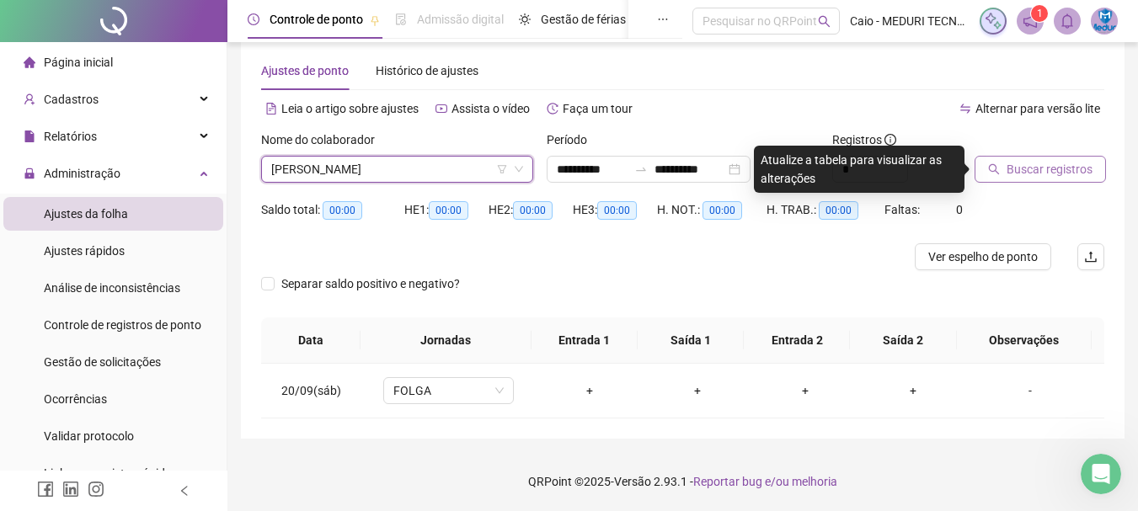
click at [1058, 169] on span "Buscar registros" at bounding box center [1049, 169] width 86 height 19
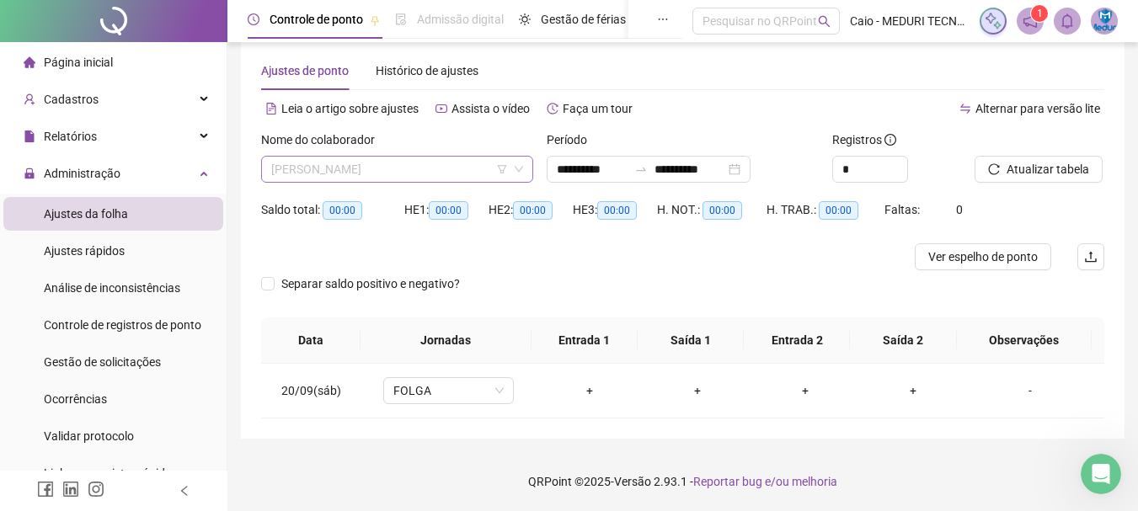
click at [383, 164] on span "[PERSON_NAME]" at bounding box center [397, 169] width 252 height 25
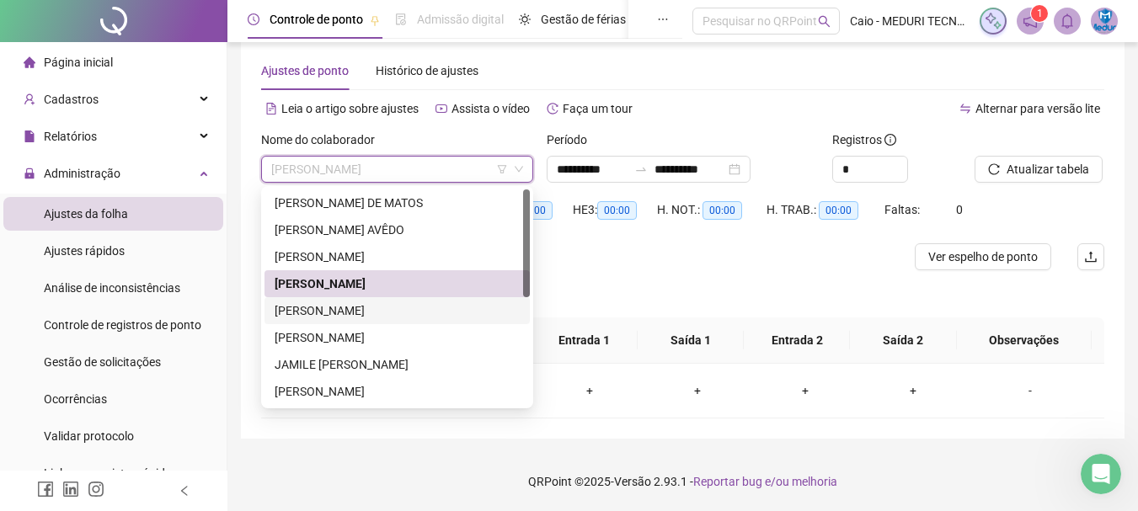
click at [325, 312] on div "[PERSON_NAME]" at bounding box center [396, 310] width 245 height 19
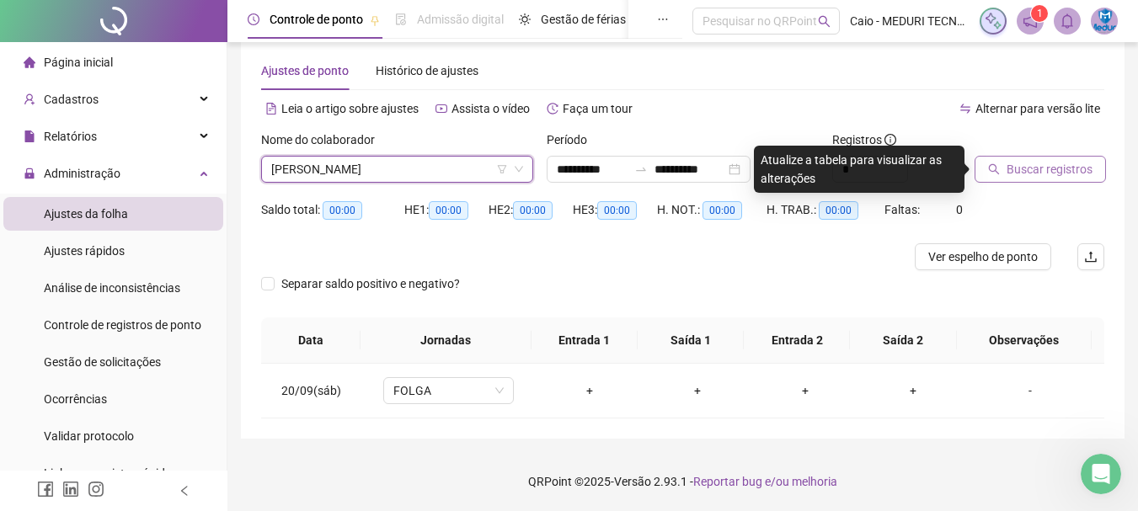
click at [1020, 169] on span "Buscar registros" at bounding box center [1049, 169] width 86 height 19
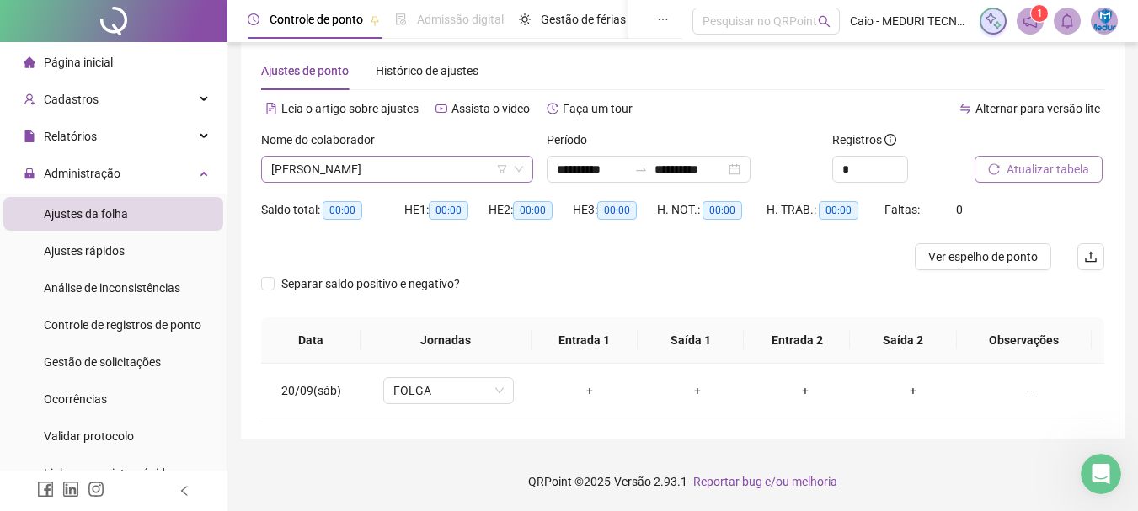
click at [317, 170] on span "[PERSON_NAME]" at bounding box center [397, 169] width 252 height 25
click at [308, 170] on span "[PERSON_NAME]" at bounding box center [397, 169] width 252 height 25
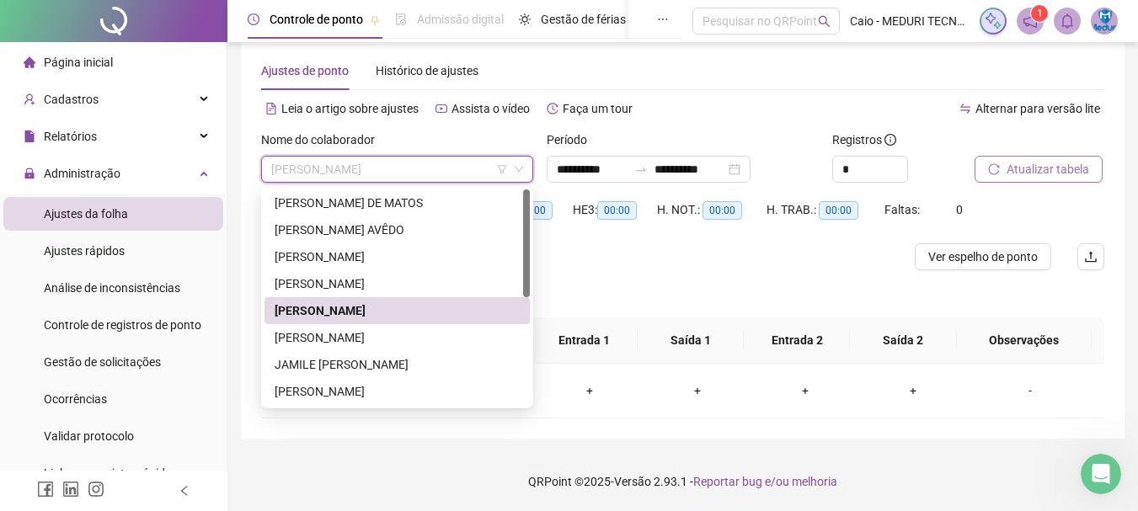
click at [317, 176] on span "[PERSON_NAME]" at bounding box center [397, 169] width 252 height 25
click at [304, 333] on div "[PERSON_NAME]" at bounding box center [396, 337] width 245 height 19
drag, startPoint x: 304, startPoint y: 333, endPoint x: 611, endPoint y: 290, distance: 310.4
click at [304, 333] on th "Data" at bounding box center [310, 340] width 99 height 46
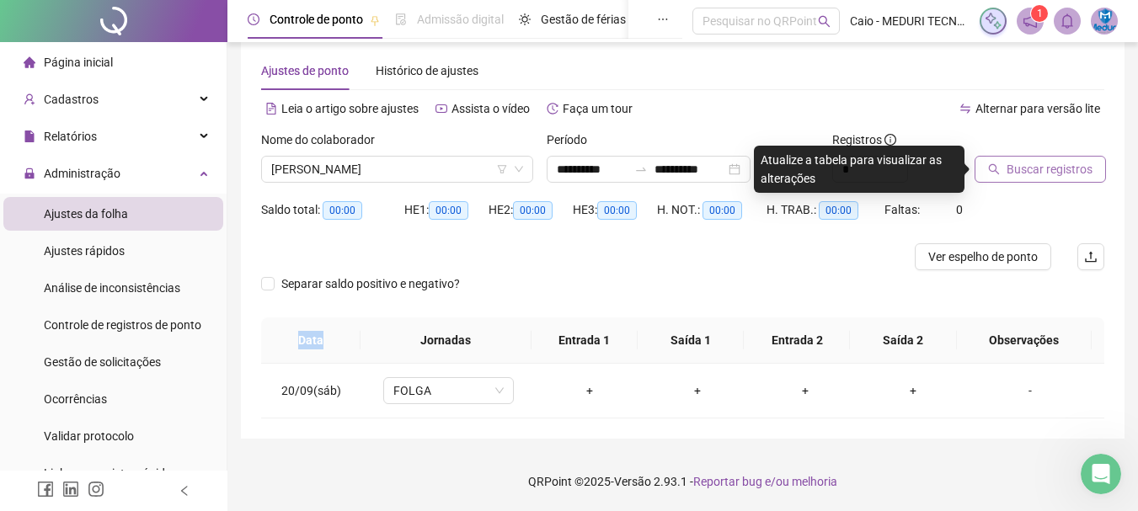
click at [1068, 163] on span "Buscar registros" at bounding box center [1049, 169] width 86 height 19
click at [1068, 163] on body "**********" at bounding box center [569, 231] width 1138 height 511
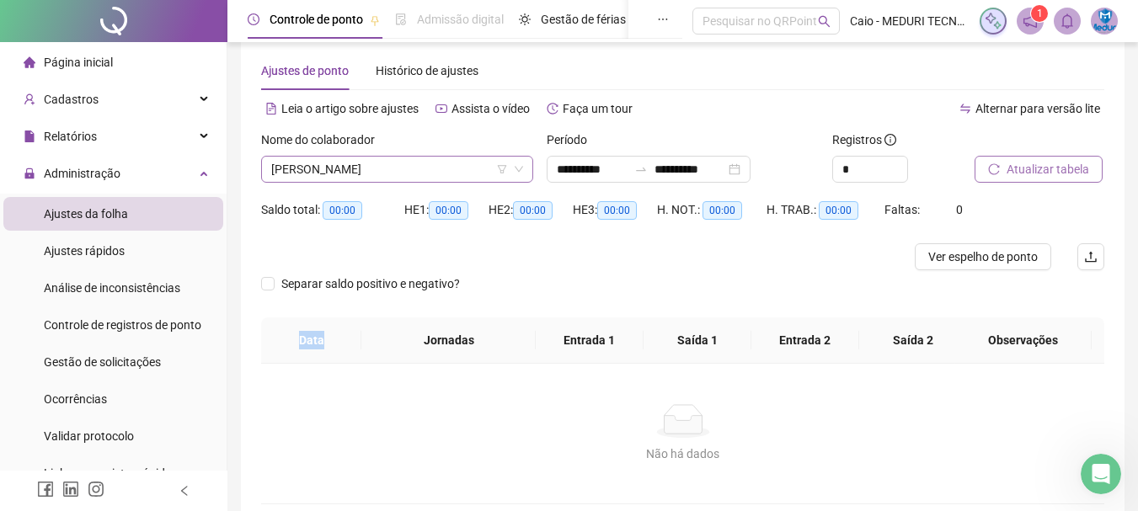
click at [344, 169] on span "[PERSON_NAME]" at bounding box center [397, 169] width 252 height 25
click at [335, 166] on span "[PERSON_NAME]" at bounding box center [397, 169] width 252 height 25
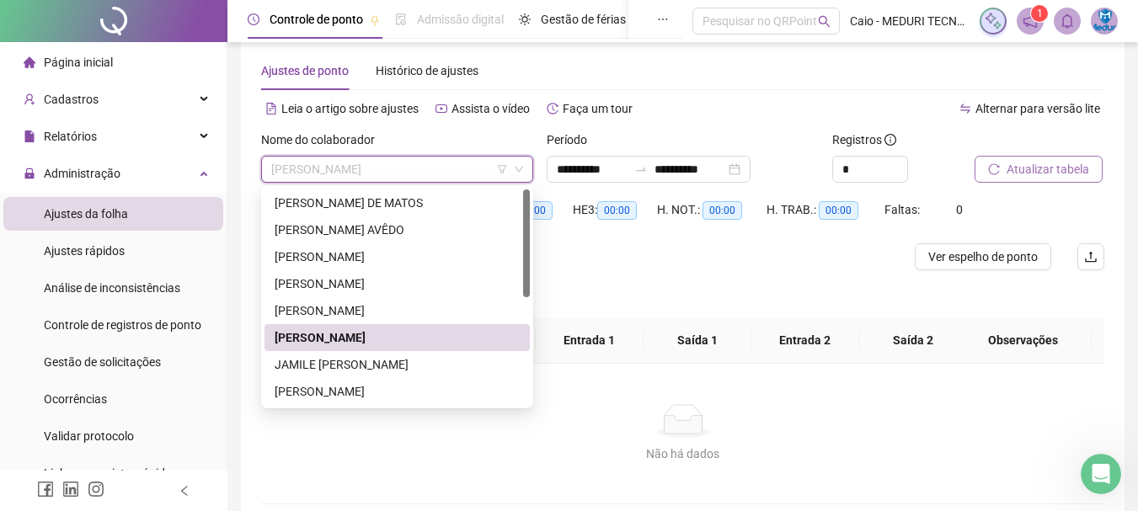
click at [403, 175] on span "[PERSON_NAME]" at bounding box center [397, 169] width 252 height 25
click at [339, 392] on div "[PERSON_NAME]" at bounding box center [396, 391] width 245 height 19
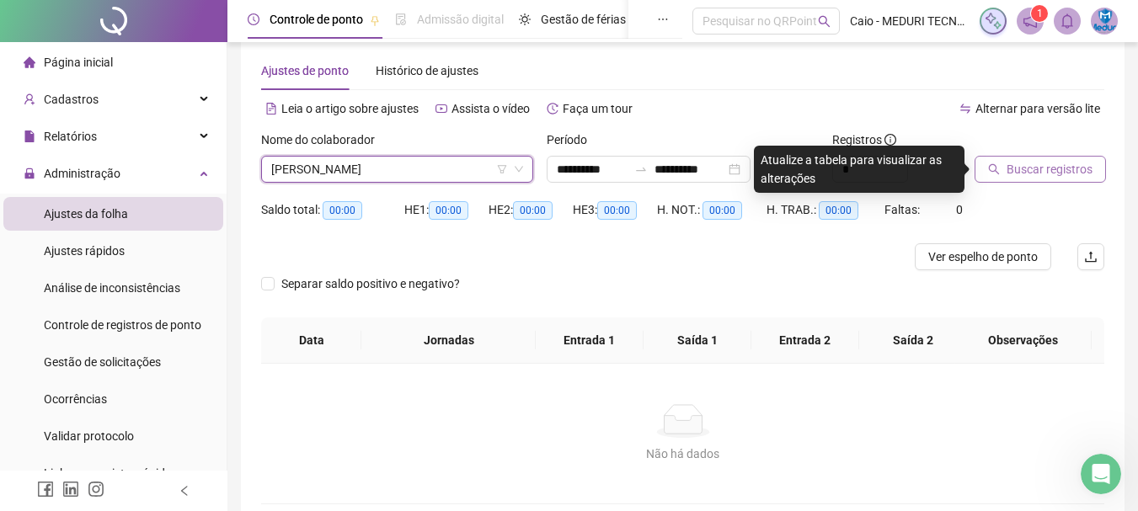
click at [1019, 173] on span "Buscar registros" at bounding box center [1049, 169] width 86 height 19
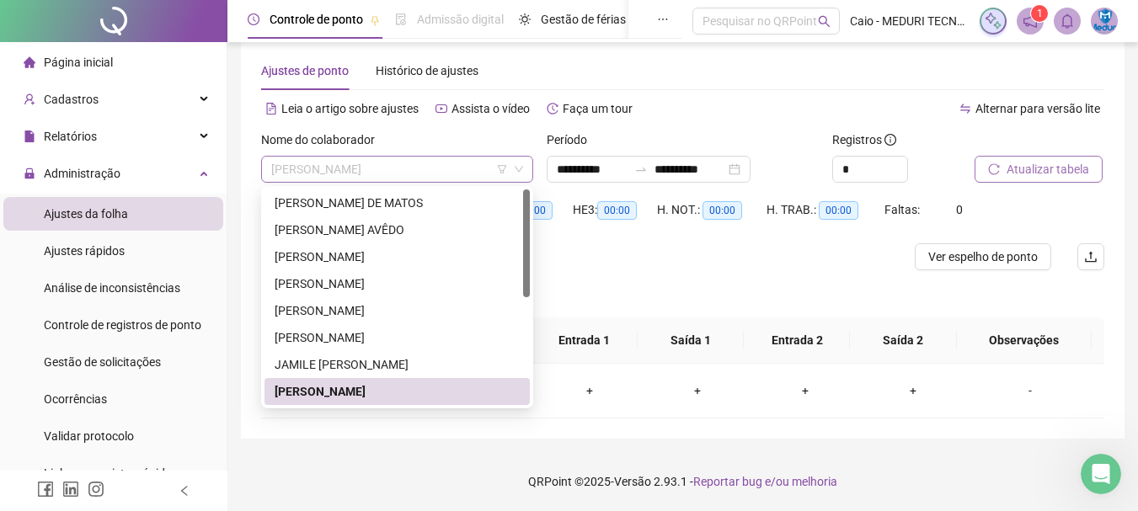
click at [408, 176] on span "[PERSON_NAME]" at bounding box center [397, 169] width 252 height 25
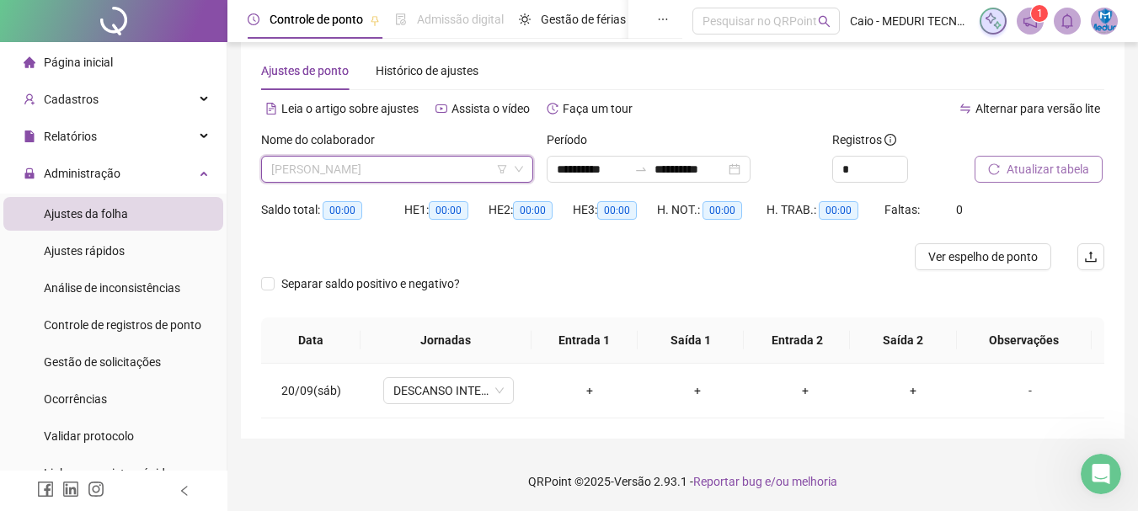
click at [427, 168] on span "[PERSON_NAME]" at bounding box center [397, 169] width 252 height 25
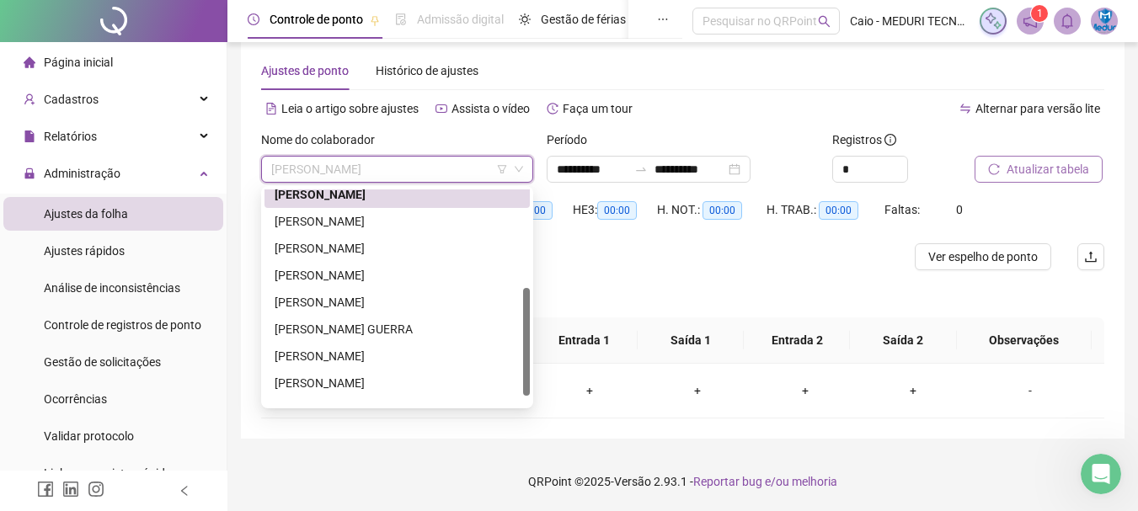
drag, startPoint x: 529, startPoint y: 232, endPoint x: 530, endPoint y: 331, distance: 99.4
click at [530, 331] on div "301208 289429 79331 [PERSON_NAME] FILHO [PERSON_NAME] GUERRA [PERSON_NAME] [PER…" at bounding box center [397, 297] width 272 height 222
click at [360, 244] on div "[PERSON_NAME]" at bounding box center [396, 246] width 245 height 19
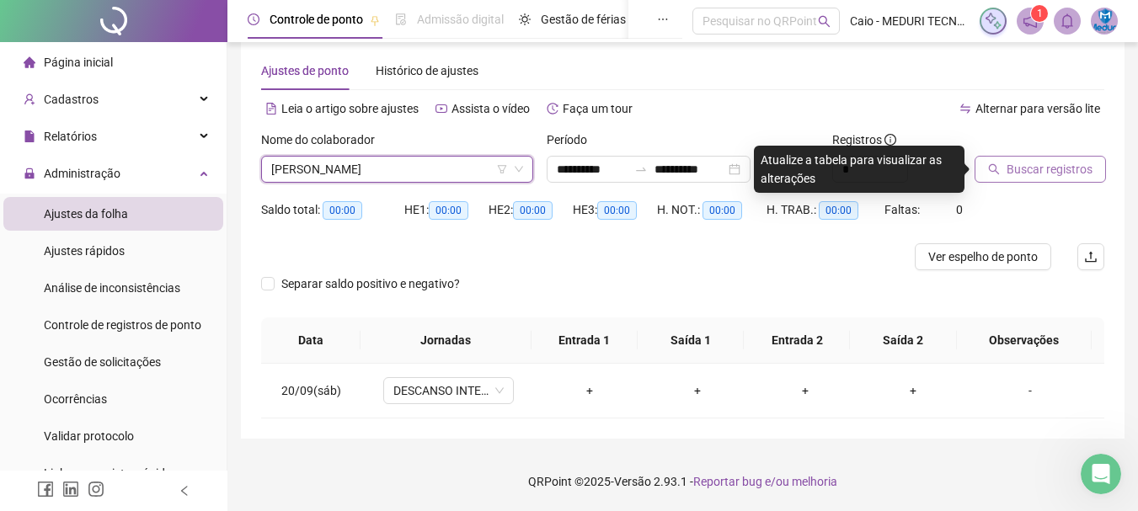
click at [1023, 168] on span "Buscar registros" at bounding box center [1049, 169] width 86 height 19
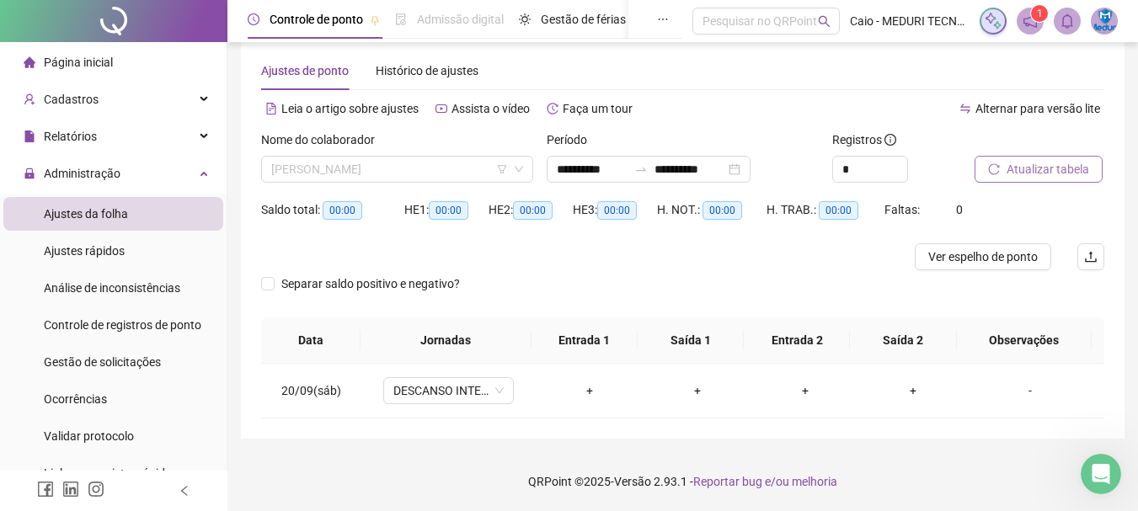
click at [346, 171] on span "[PERSON_NAME]" at bounding box center [397, 169] width 252 height 25
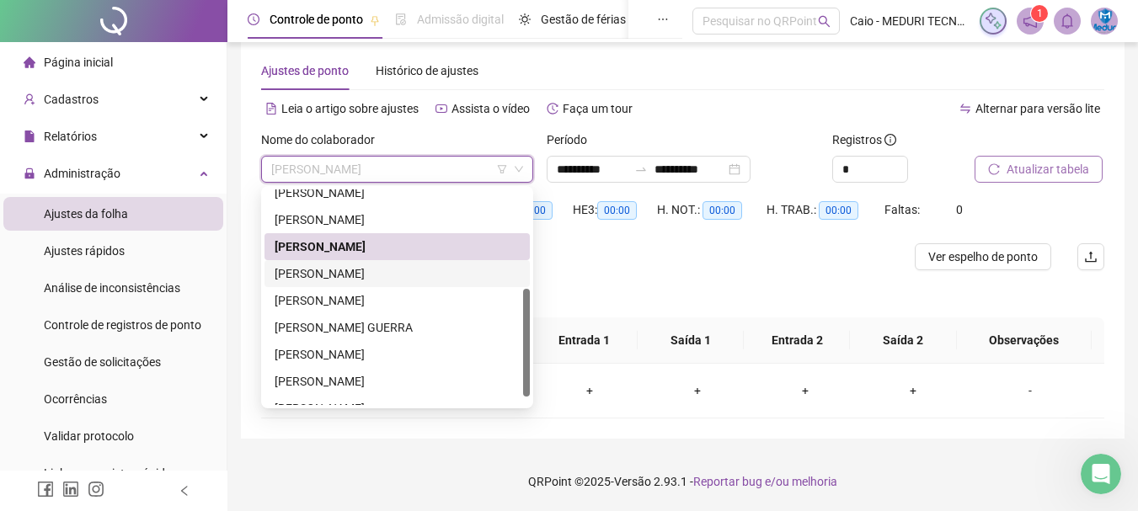
click at [331, 272] on div "[PERSON_NAME]" at bounding box center [396, 273] width 245 height 19
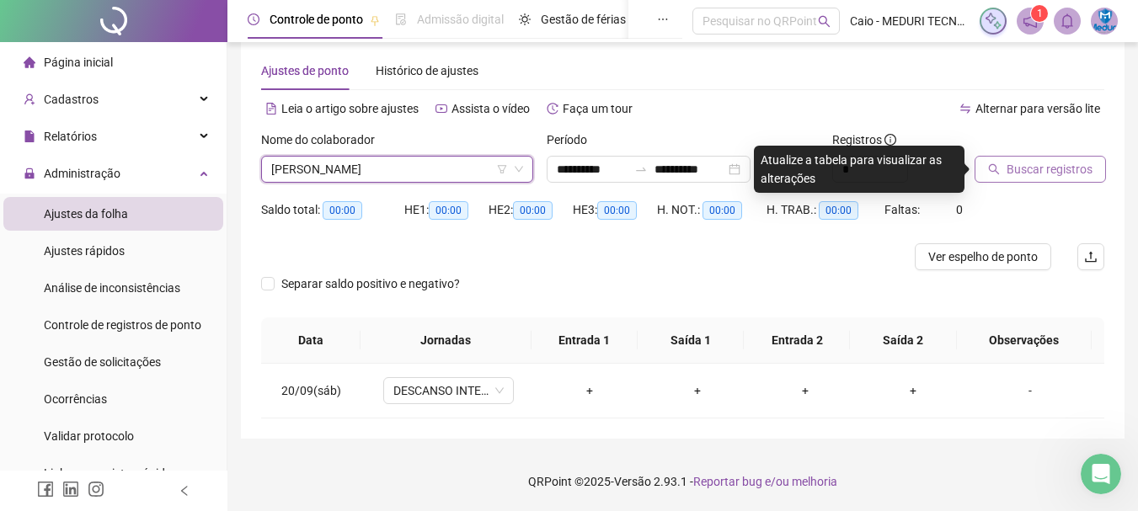
click at [1028, 163] on span "Buscar registros" at bounding box center [1049, 169] width 86 height 19
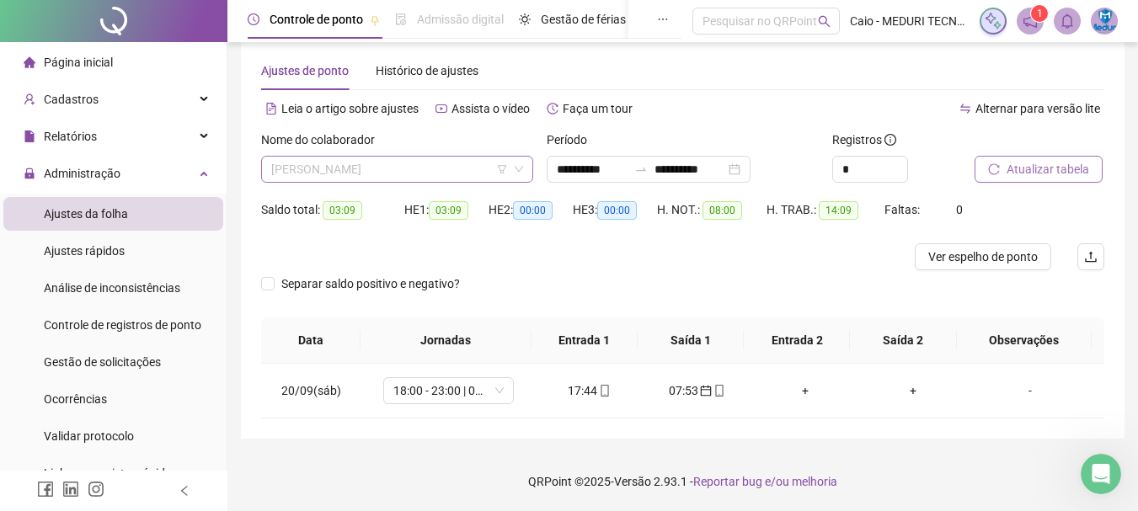
click at [367, 177] on span "[PERSON_NAME]" at bounding box center [397, 169] width 252 height 25
click at [367, 178] on span "[PERSON_NAME]" at bounding box center [397, 169] width 252 height 25
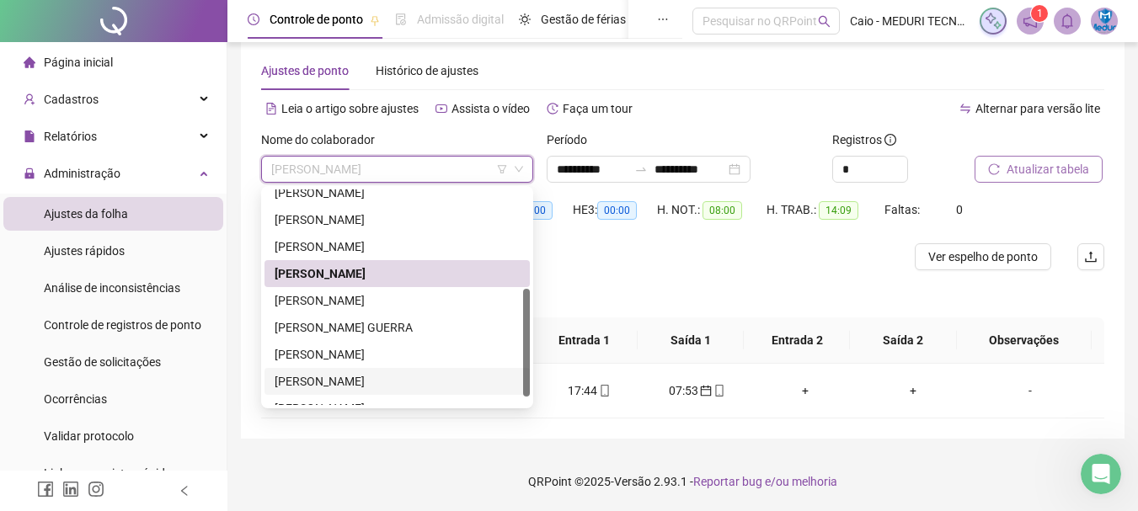
click at [308, 385] on div "[PERSON_NAME]" at bounding box center [396, 381] width 245 height 19
click at [308, 385] on span "20/09(sáb)" at bounding box center [311, 390] width 60 height 13
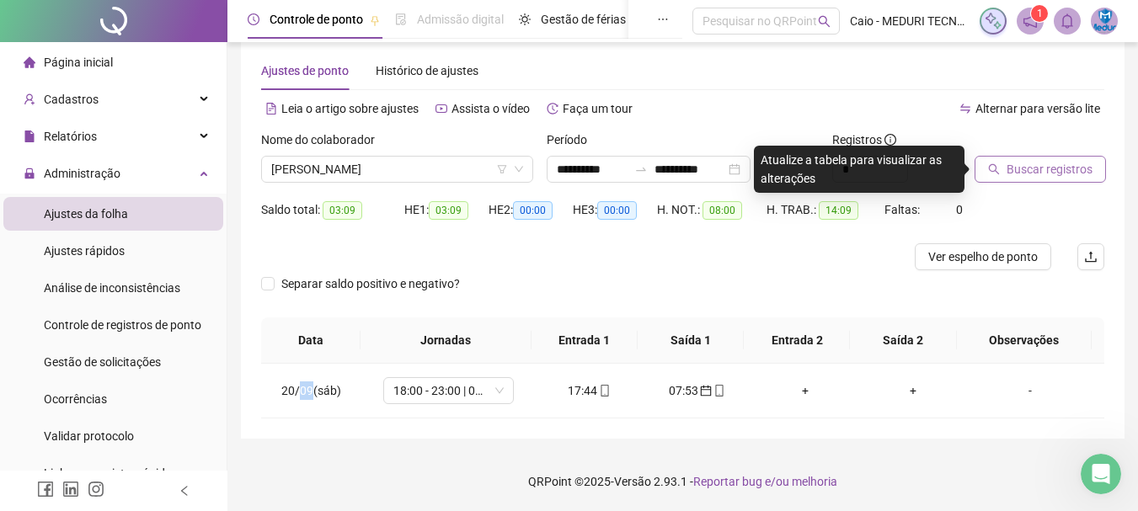
click at [1033, 172] on span "Buscar registros" at bounding box center [1049, 169] width 86 height 19
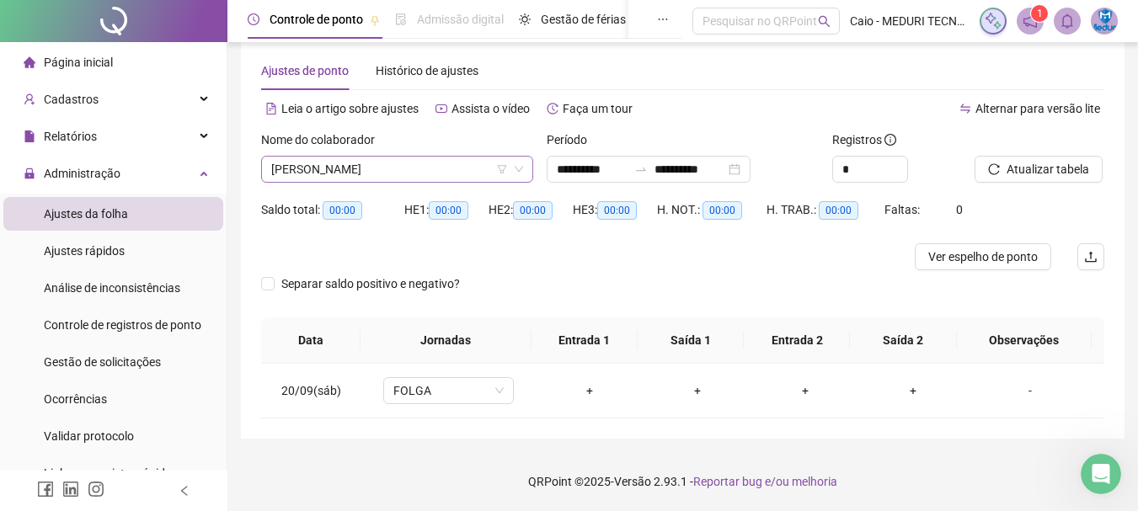
click at [401, 173] on span "[PERSON_NAME]" at bounding box center [397, 169] width 252 height 25
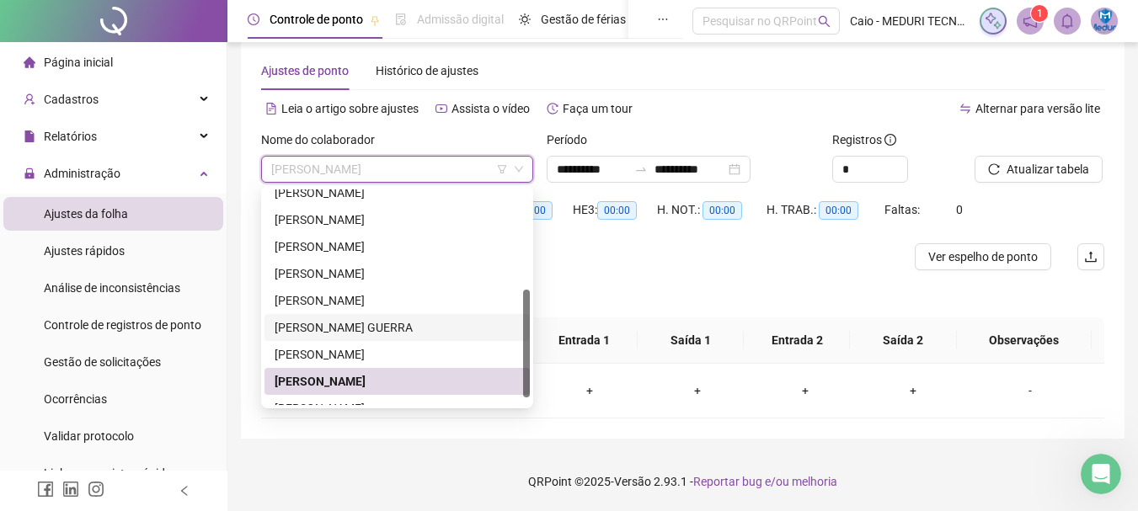
scroll to position [216, 0]
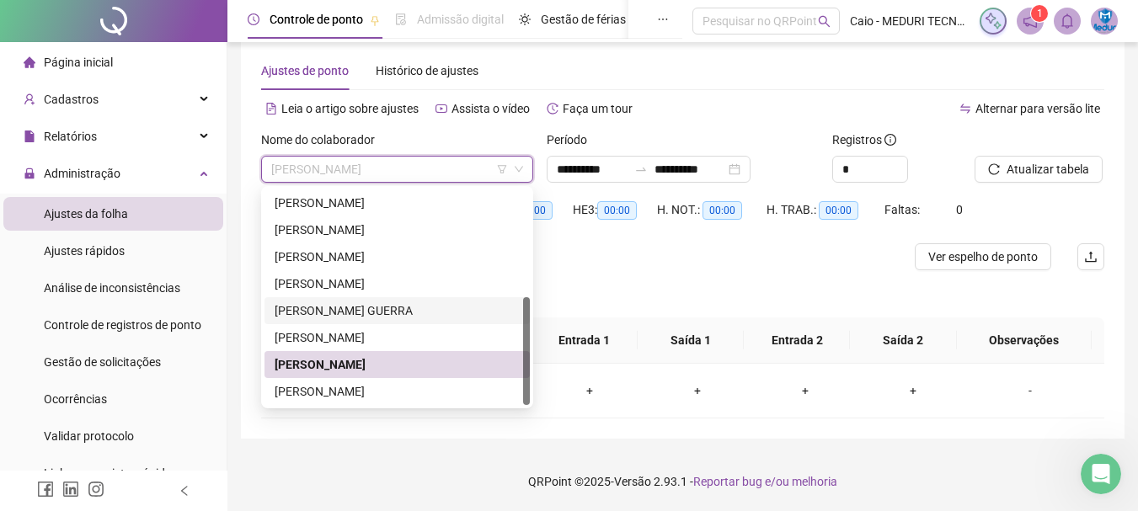
drag, startPoint x: 525, startPoint y: 319, endPoint x: 523, endPoint y: 360, distance: 40.5
click at [528, 355] on div at bounding box center [526, 351] width 7 height 108
click at [369, 391] on div "[PERSON_NAME]" at bounding box center [396, 391] width 245 height 19
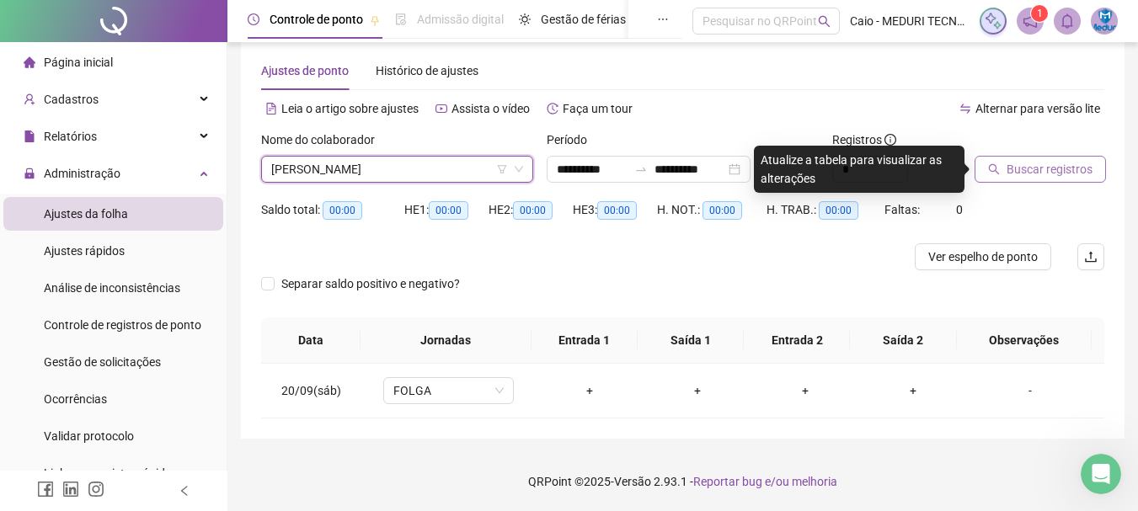
click at [1055, 171] on span "Buscar registros" at bounding box center [1049, 169] width 86 height 19
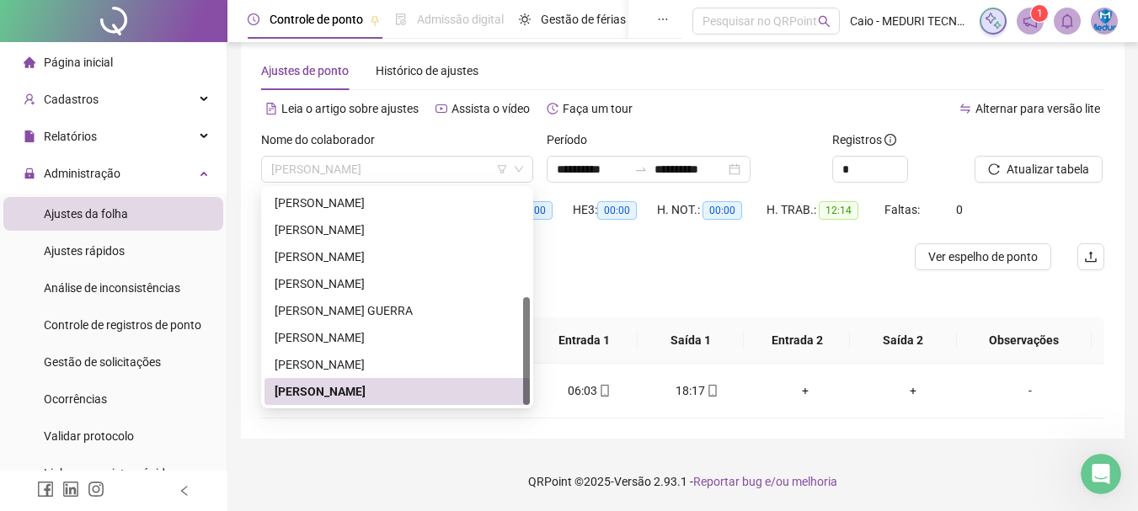
drag, startPoint x: 406, startPoint y: 165, endPoint x: 0, endPoint y: 172, distance: 405.9
click at [0, 172] on div "**********" at bounding box center [569, 243] width 1138 height 535
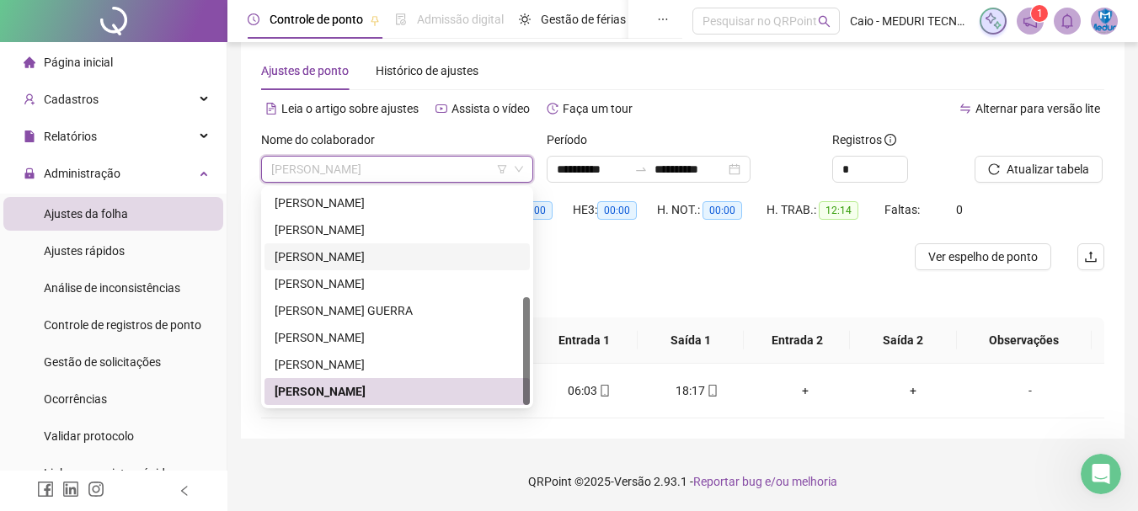
click at [304, 264] on div "[PERSON_NAME]" at bounding box center [396, 257] width 245 height 19
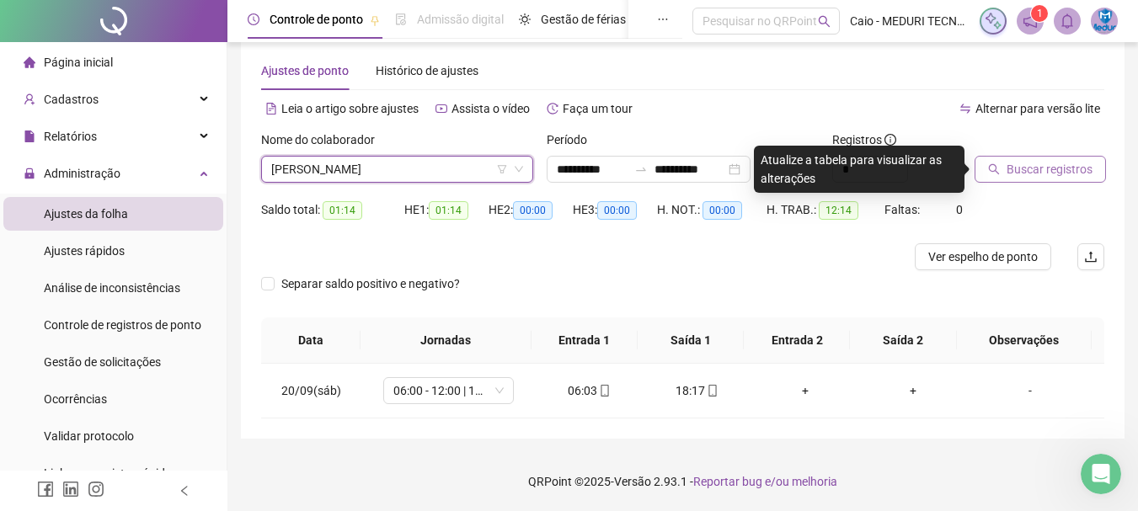
click at [1048, 170] on span "Buscar registros" at bounding box center [1049, 169] width 86 height 19
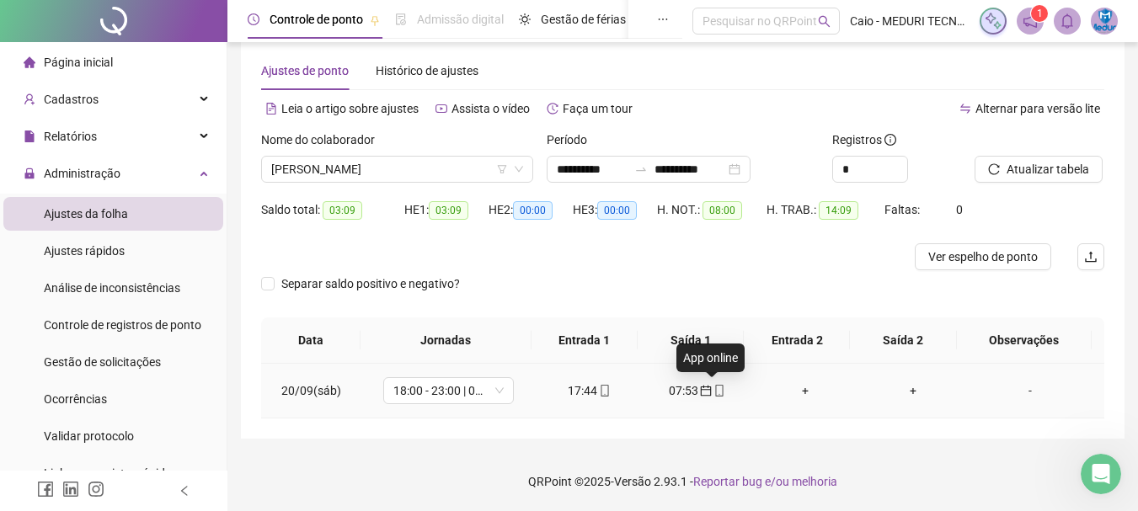
click at [711, 392] on span "mobile" at bounding box center [717, 391] width 13 height 12
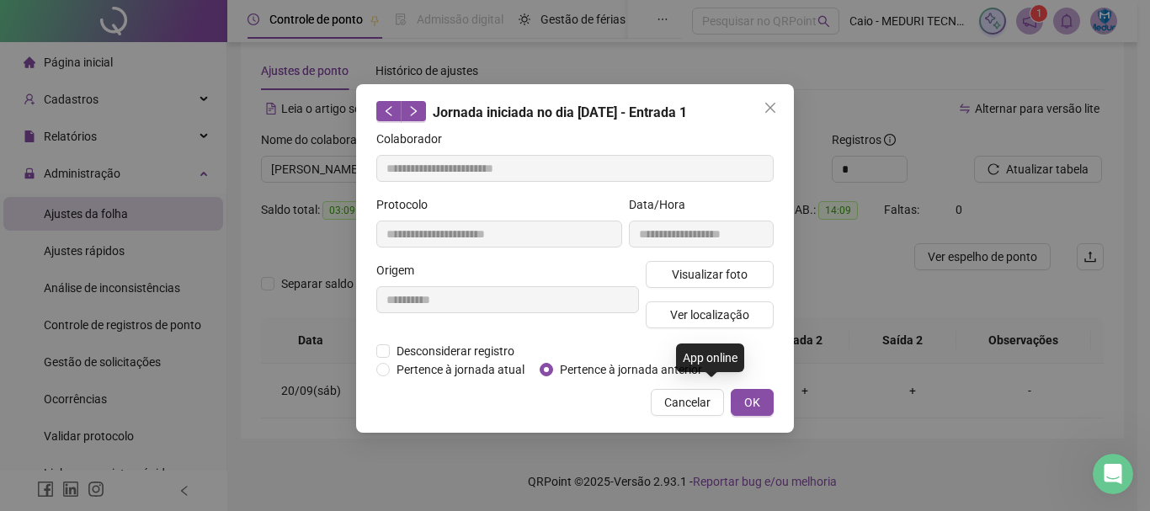
type input "**********"
click at [701, 317] on span "Ver localização" at bounding box center [709, 315] width 79 height 19
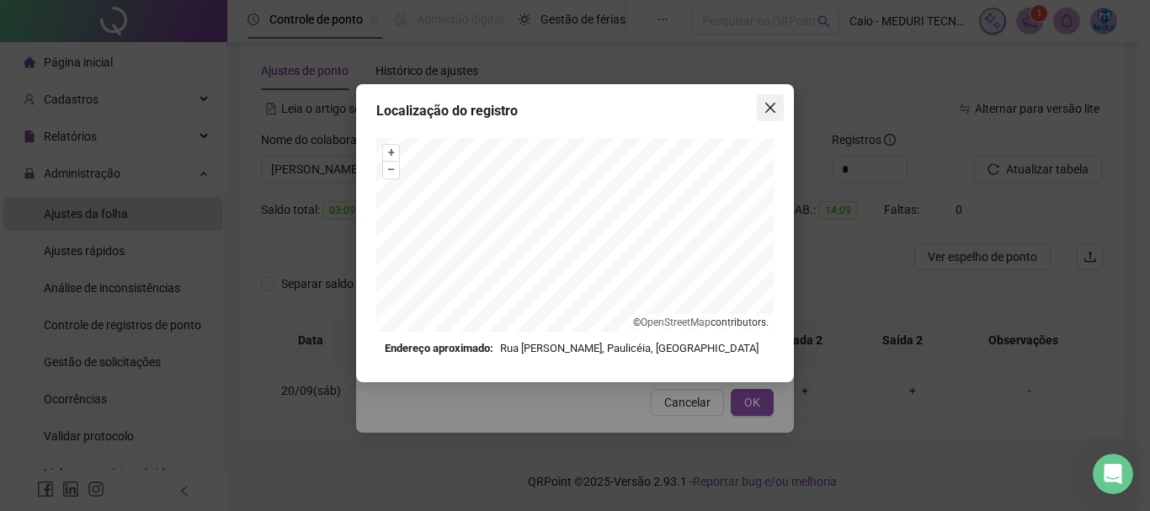
click at [770, 101] on icon "close" at bounding box center [770, 107] width 13 height 13
click at [770, 101] on div "Localização do registro + – ⇧ › © OpenStreetMap contributors. Endereço aproxima…" at bounding box center [575, 255] width 1150 height 511
click at [774, 115] on button "Close" at bounding box center [770, 107] width 27 height 27
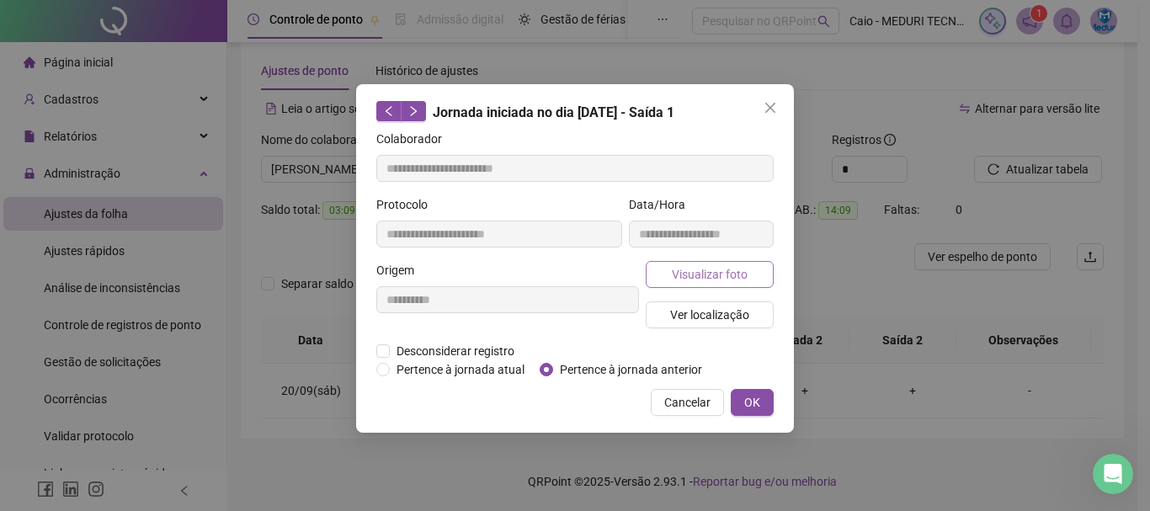
click at [702, 279] on span "Visualizar foto" at bounding box center [710, 274] width 76 height 19
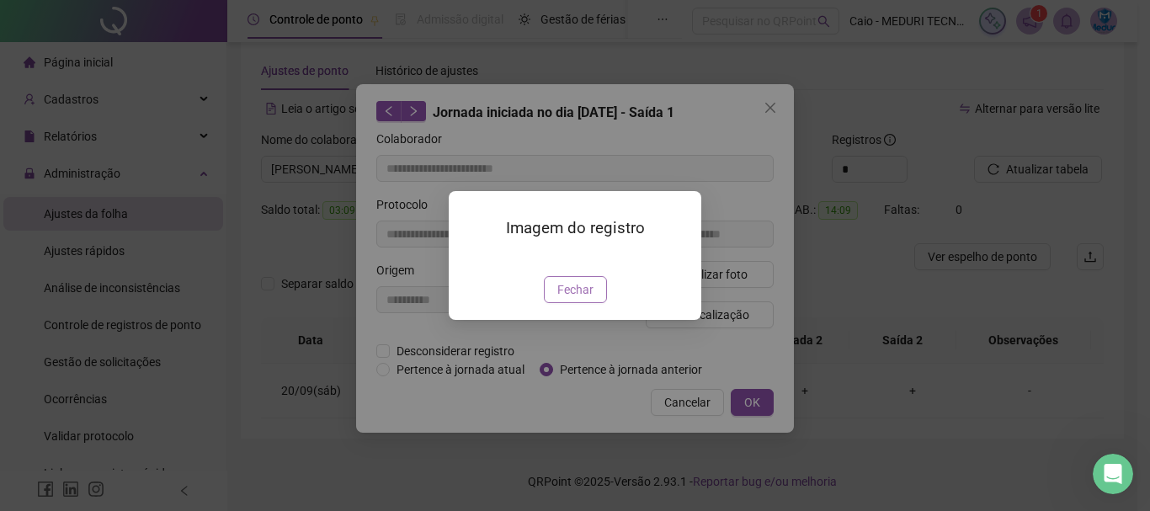
click at [579, 299] on span "Fechar" at bounding box center [575, 289] width 36 height 19
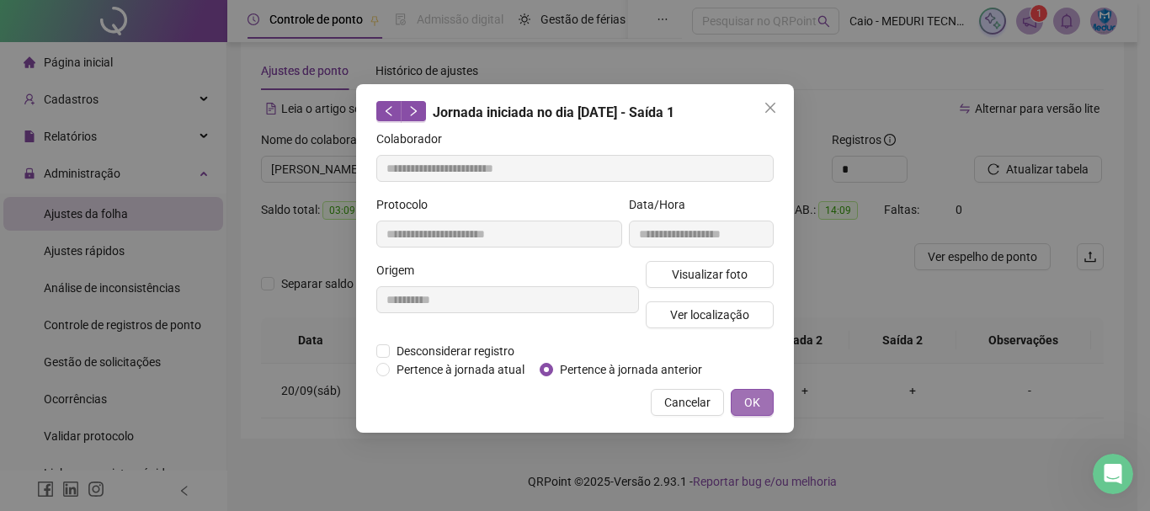
click at [750, 407] on span "OK" at bounding box center [752, 402] width 16 height 19
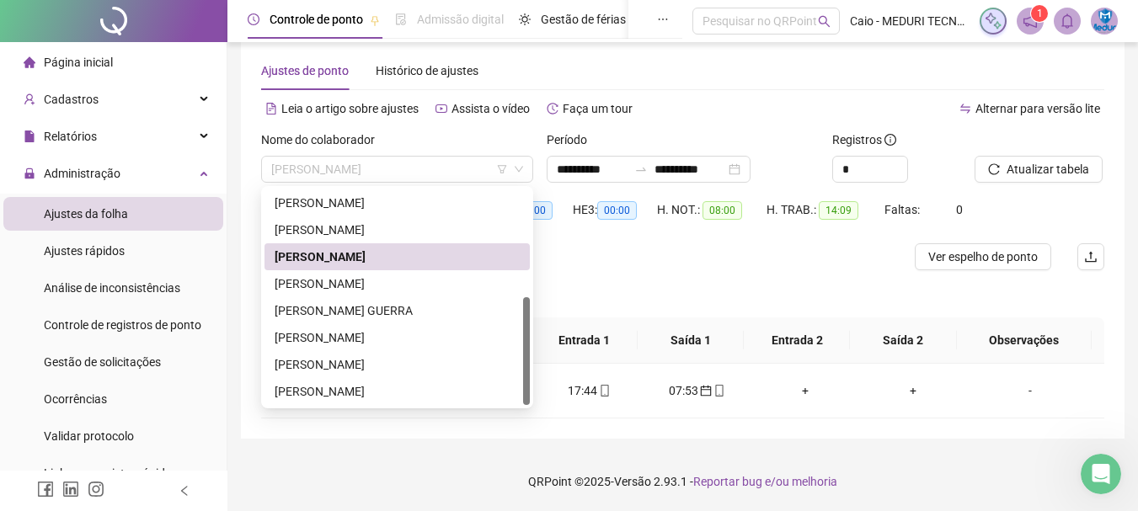
drag, startPoint x: 459, startPoint y: 175, endPoint x: 0, endPoint y: 161, distance: 459.1
click at [0, 161] on div "**********" at bounding box center [569, 243] width 1138 height 535
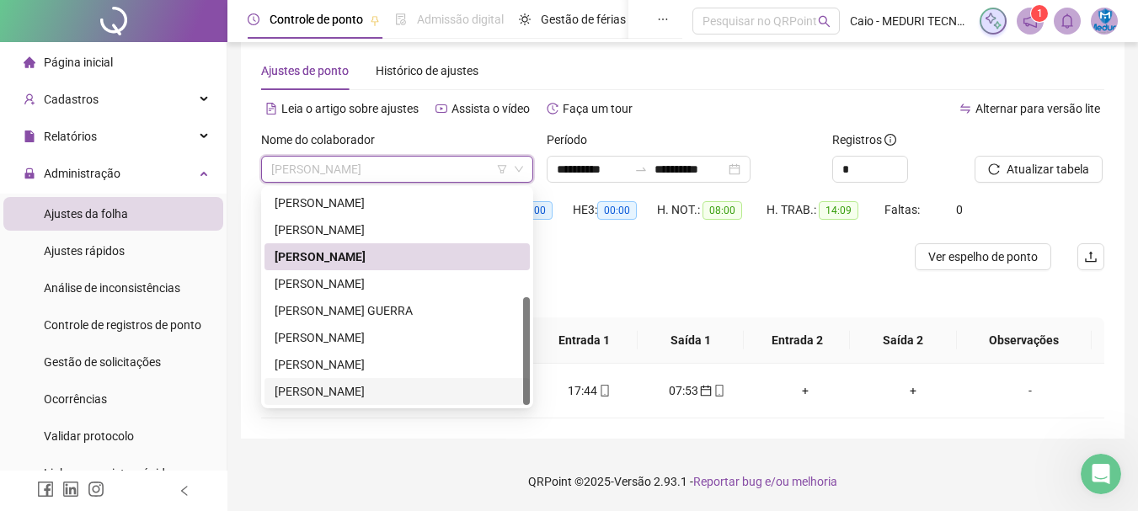
click at [306, 395] on div "[PERSON_NAME]" at bounding box center [396, 391] width 245 height 19
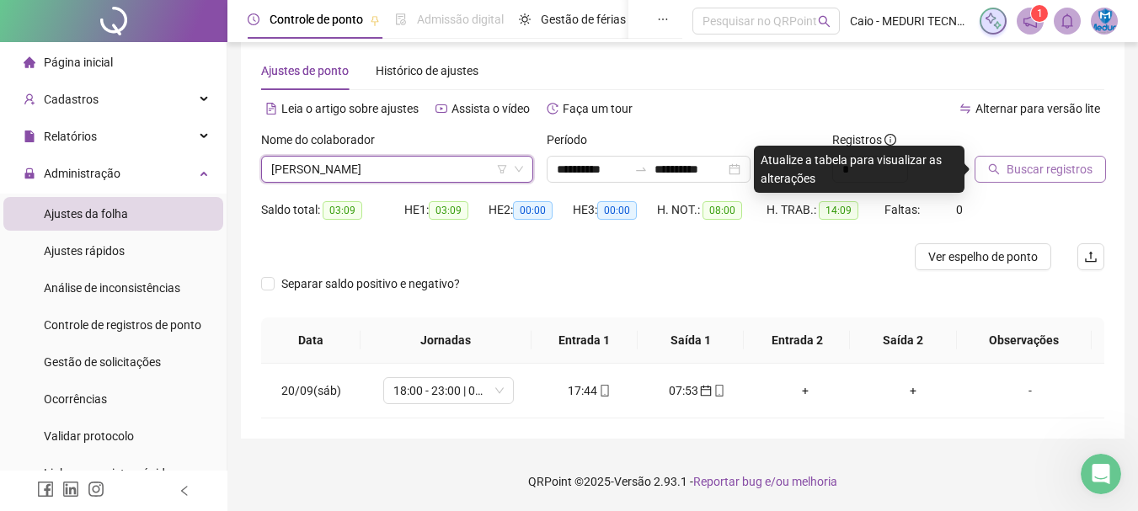
click at [1061, 172] on span "Buscar registros" at bounding box center [1049, 169] width 86 height 19
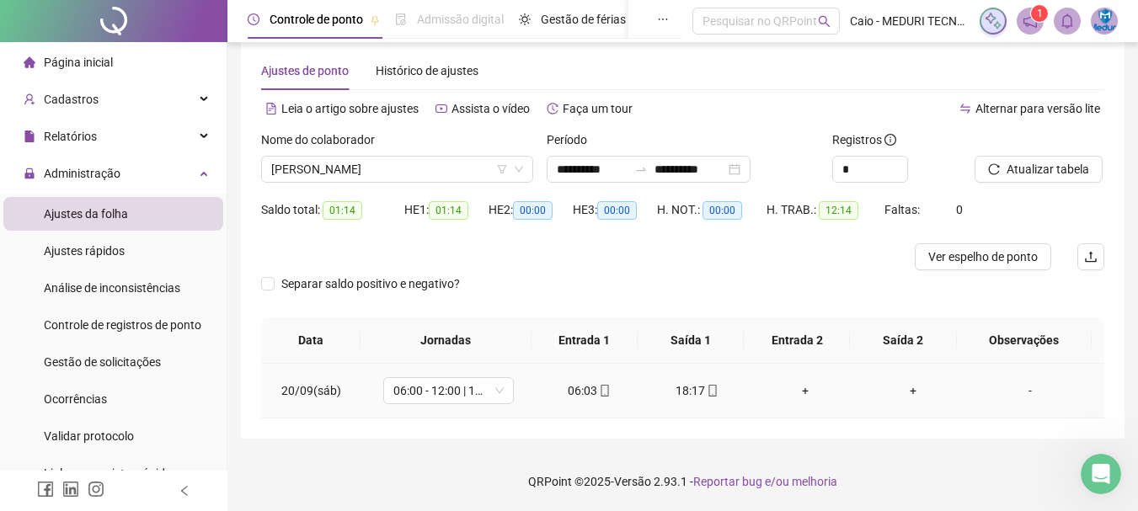
click at [686, 397] on div "18:17" at bounding box center [697, 390] width 81 height 19
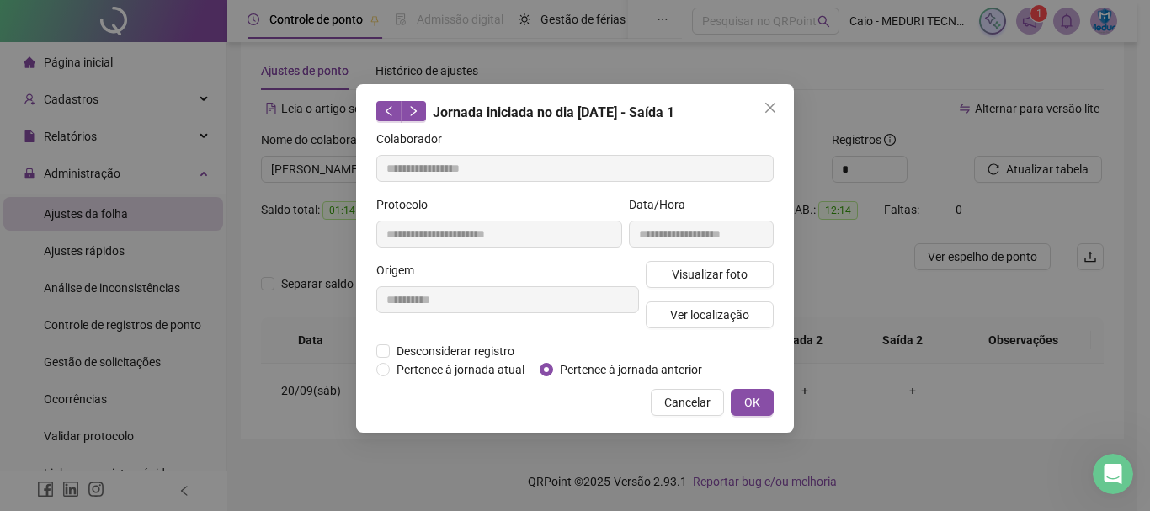
type input "**********"
click at [733, 267] on span "Visualizar foto" at bounding box center [710, 274] width 76 height 19
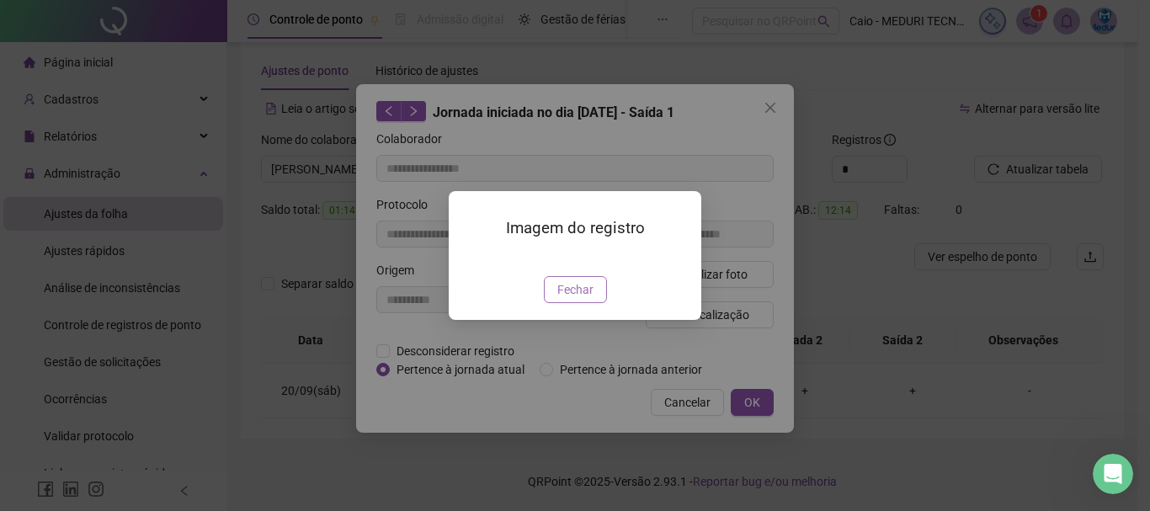
click at [583, 299] on span "Fechar" at bounding box center [575, 289] width 36 height 19
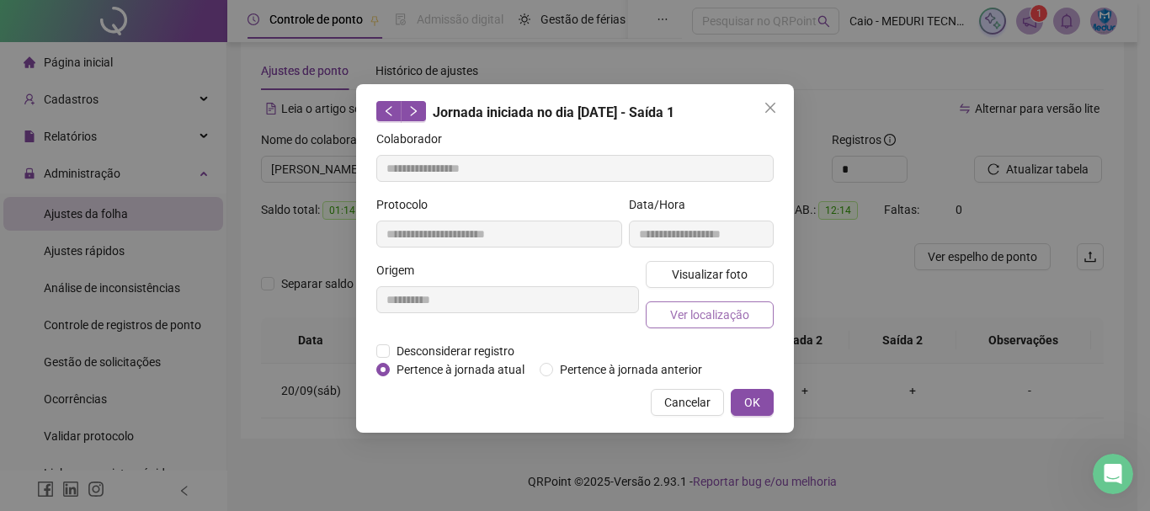
click at [705, 314] on span "Ver localização" at bounding box center [709, 315] width 79 height 19
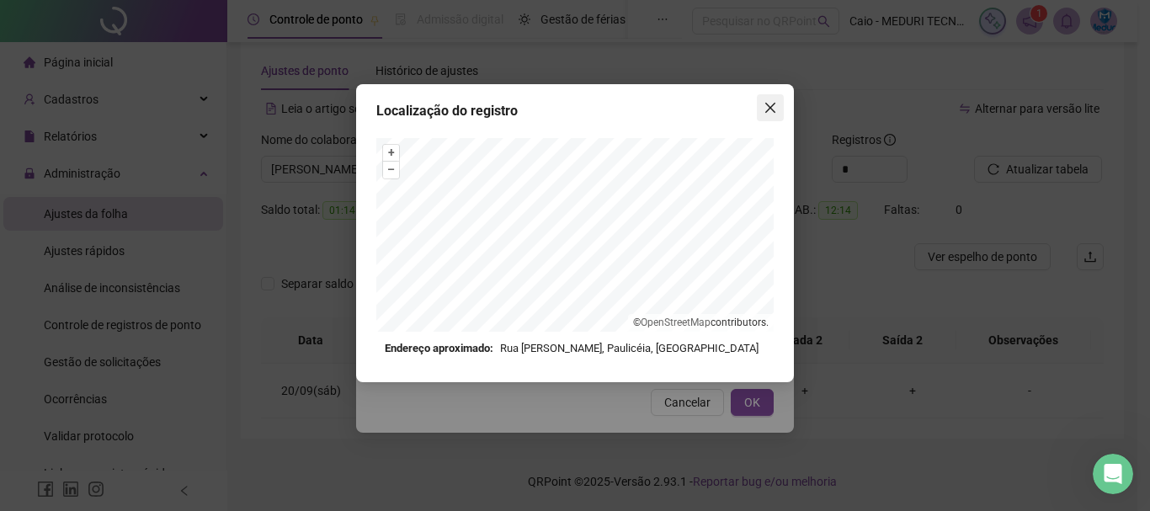
click at [775, 104] on icon "close" at bounding box center [770, 108] width 10 height 10
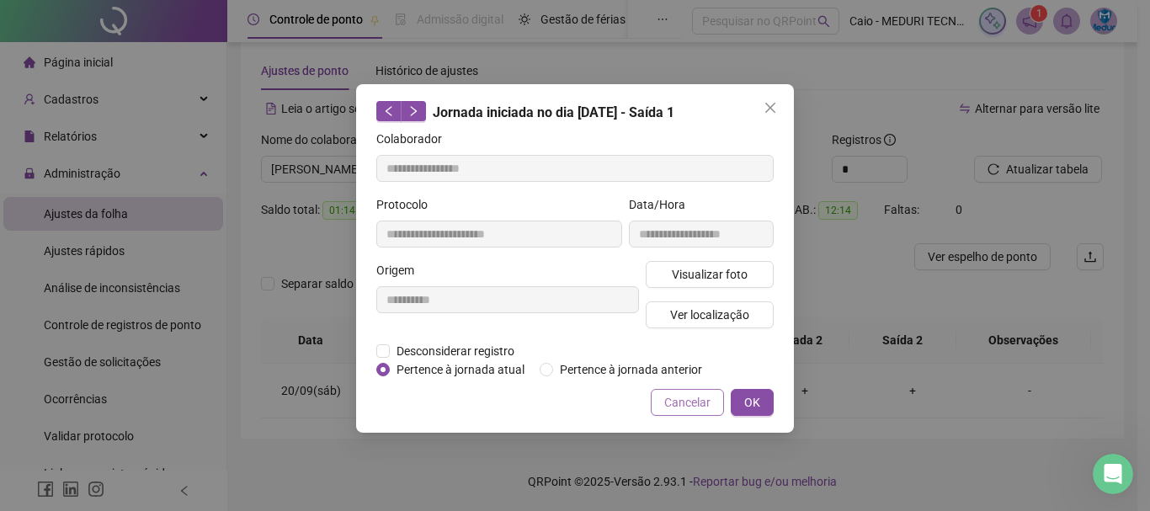
click at [684, 408] on span "Cancelar" at bounding box center [687, 402] width 46 height 19
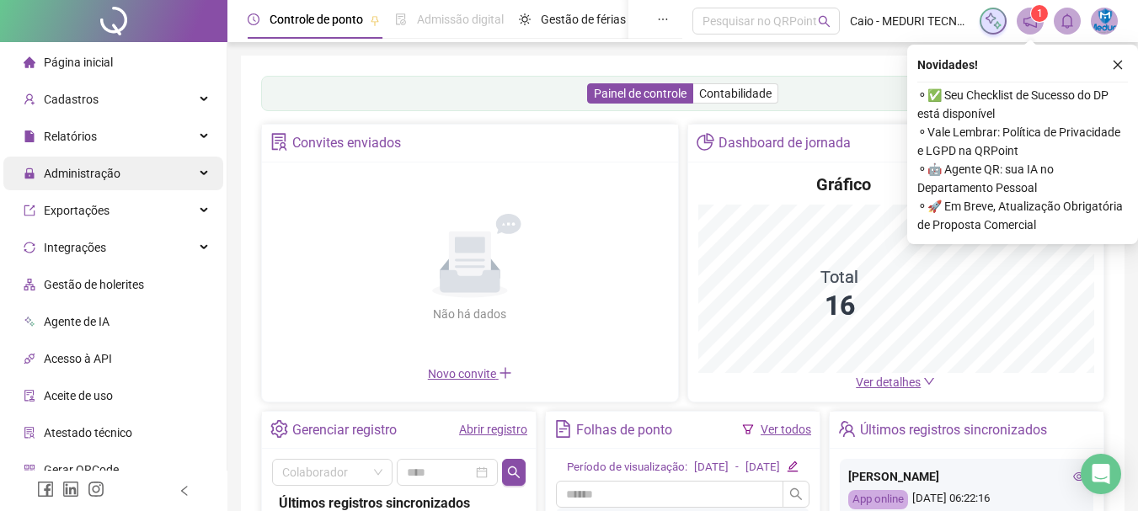
click at [78, 179] on span "Administração" at bounding box center [82, 173] width 77 height 13
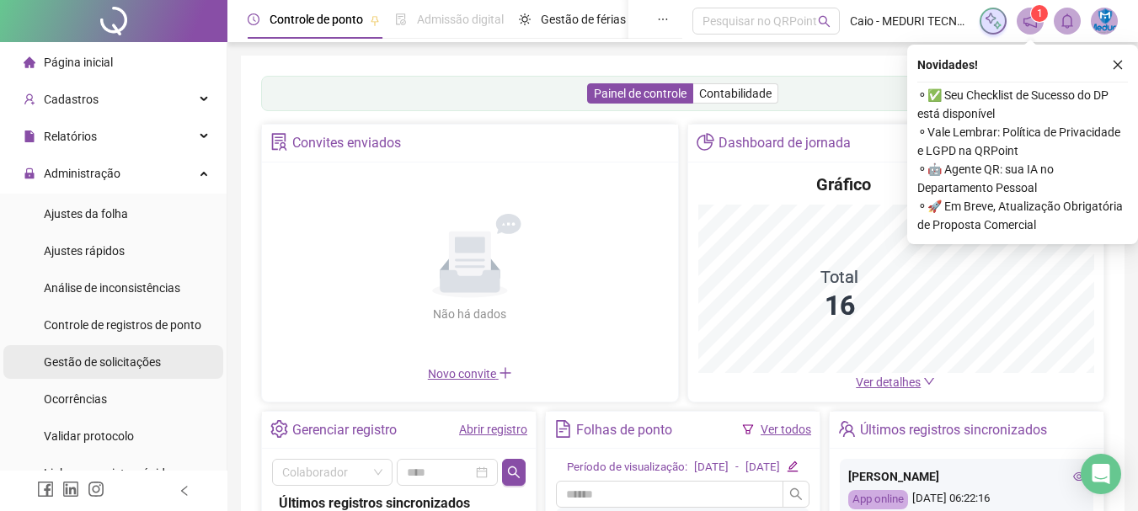
click at [99, 362] on span "Gestão de solicitações" at bounding box center [102, 361] width 117 height 13
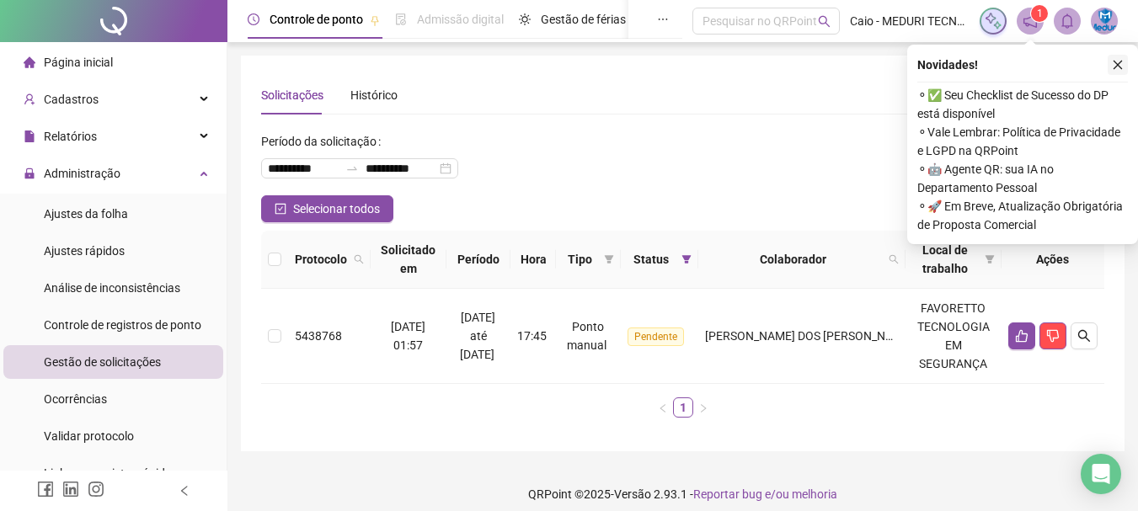
click at [1117, 64] on icon "close" at bounding box center [1117, 65] width 12 height 12
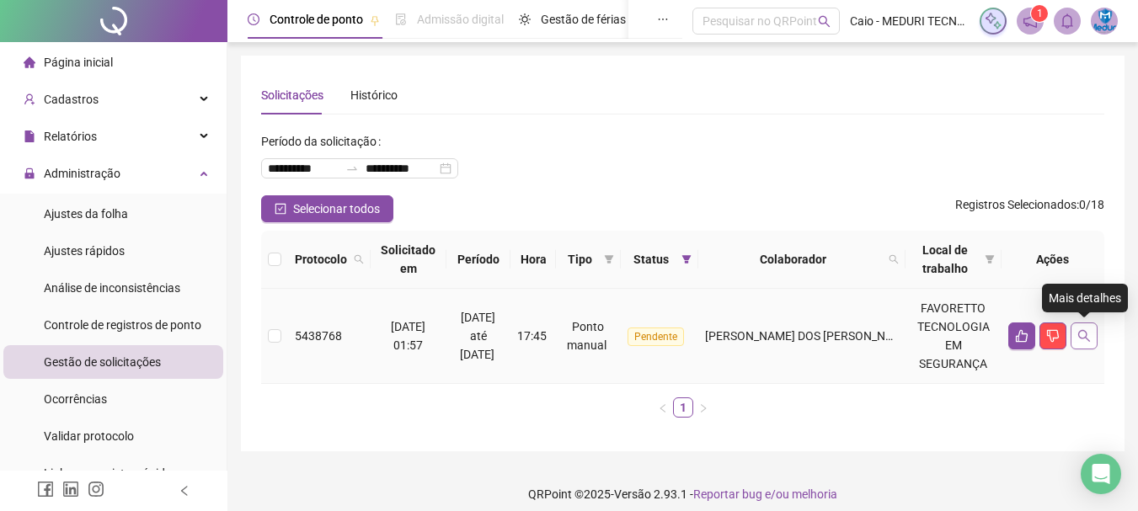
click at [1089, 333] on icon "search" at bounding box center [1083, 335] width 13 height 13
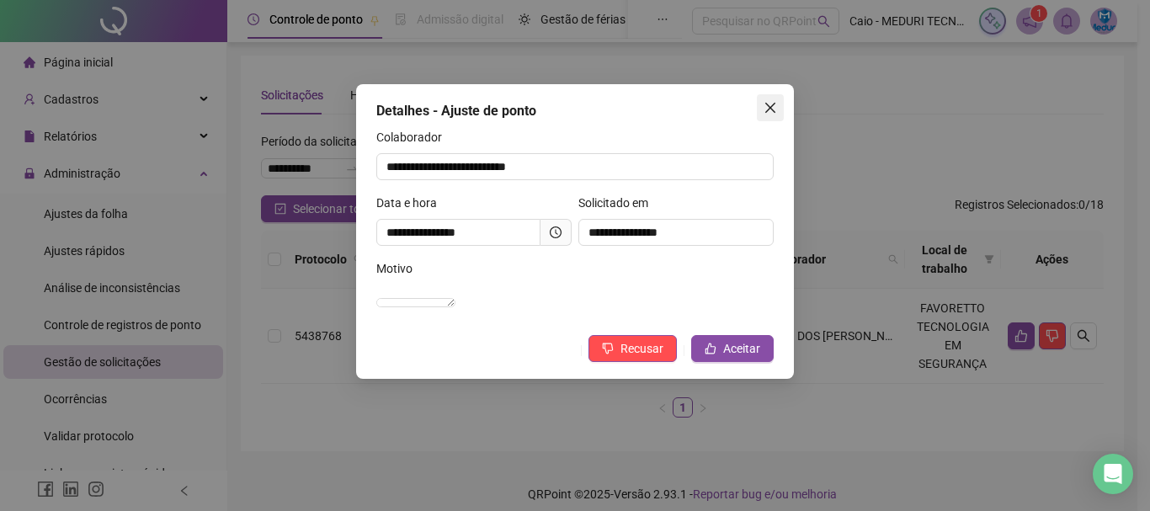
click at [771, 110] on icon "close" at bounding box center [770, 107] width 13 height 13
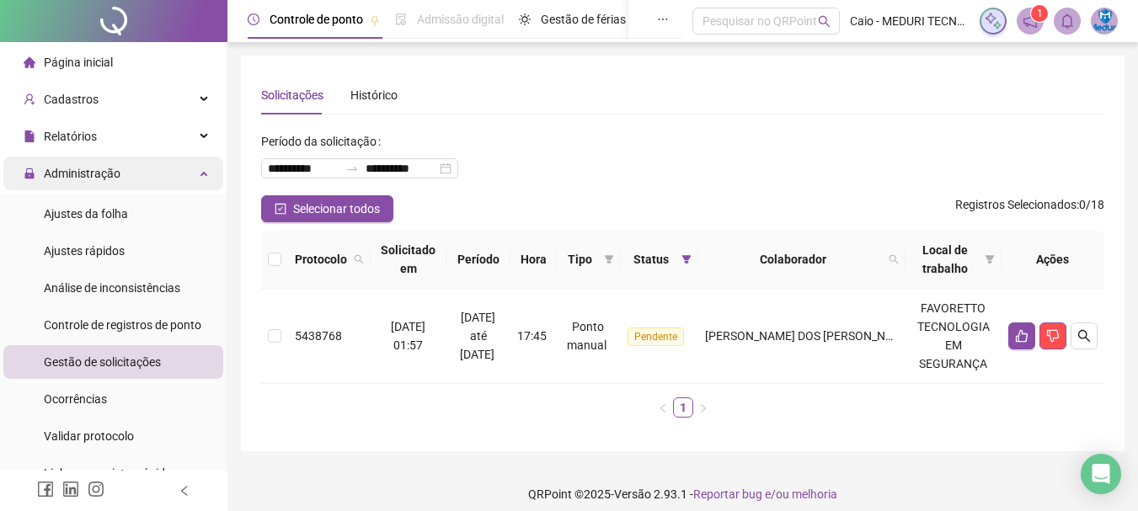
click at [93, 167] on span "Administração" at bounding box center [82, 173] width 77 height 13
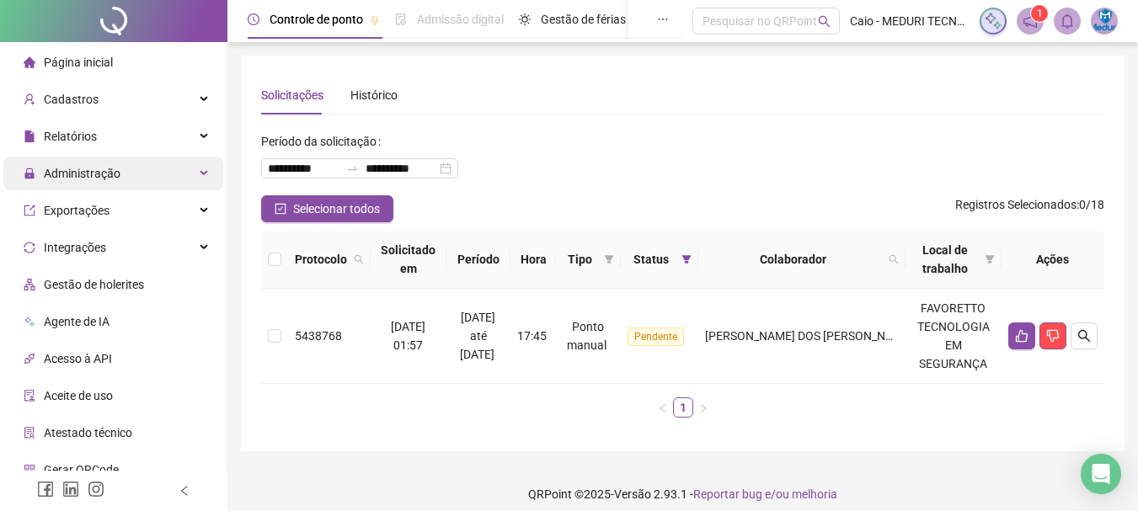
click at [110, 173] on span "Administração" at bounding box center [82, 173] width 77 height 13
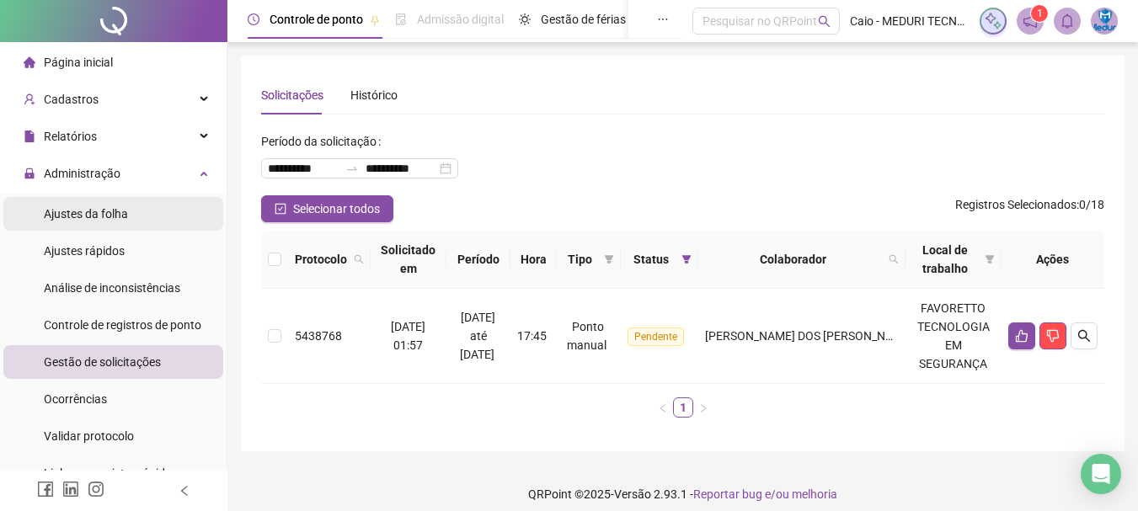
click at [82, 213] on span "Ajustes da folha" at bounding box center [86, 213] width 84 height 13
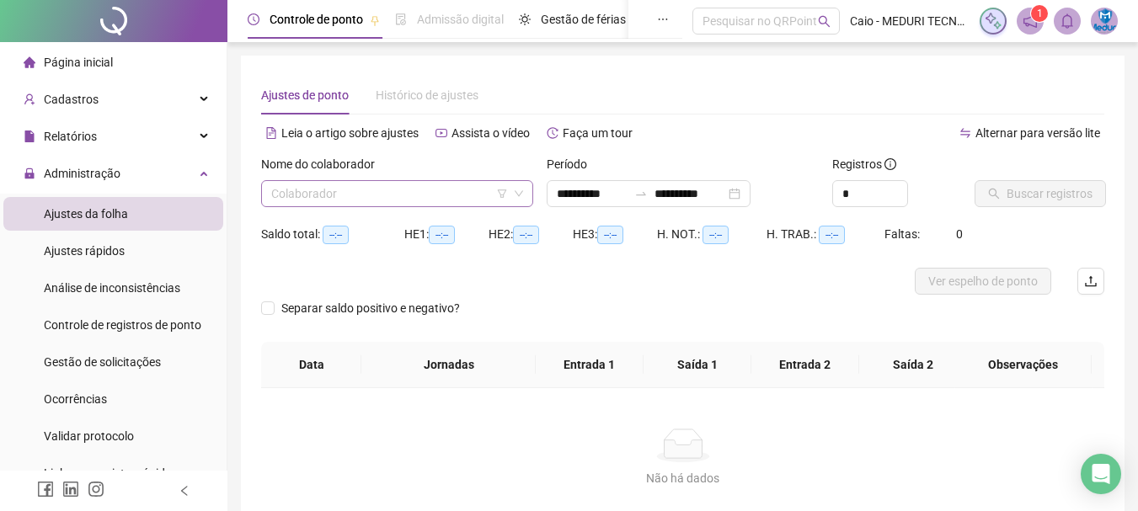
type input "**********"
click at [344, 190] on input "search" at bounding box center [389, 193] width 237 height 25
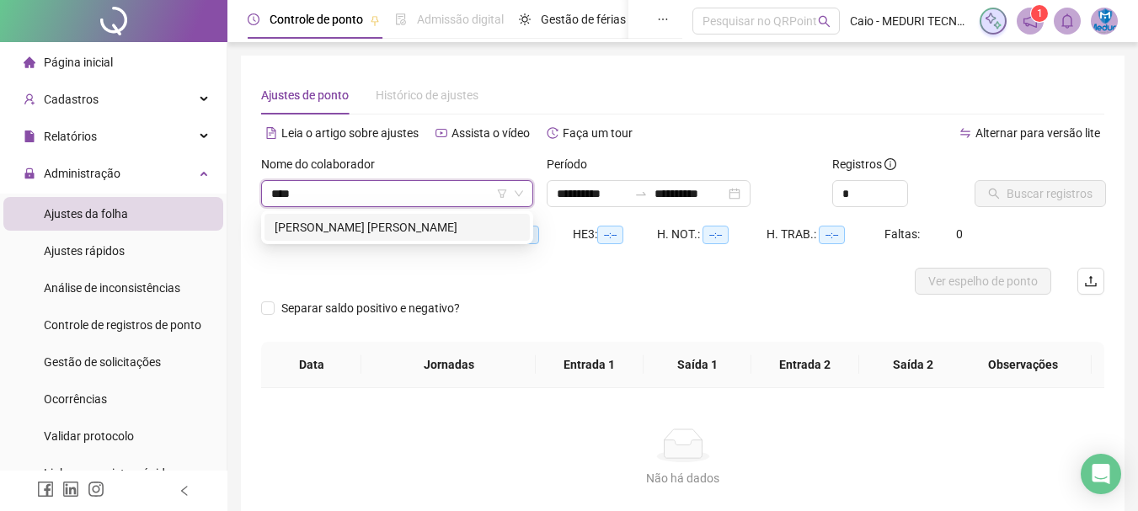
type input "*****"
click at [400, 228] on div "[PERSON_NAME] GUERRA" at bounding box center [396, 227] width 245 height 19
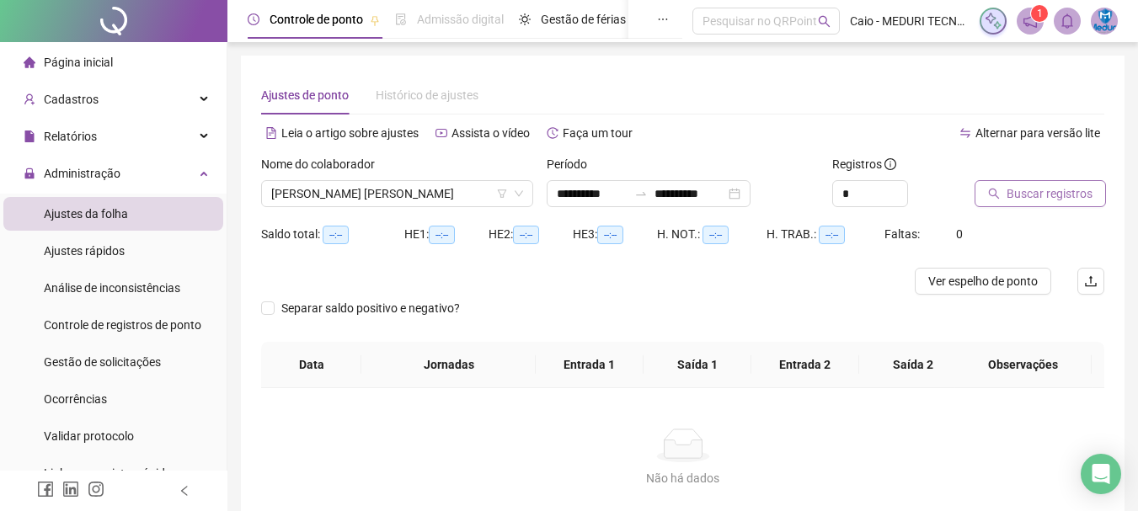
click at [1018, 199] on span "Buscar registros" at bounding box center [1049, 193] width 86 height 19
